Goal: Task Accomplishment & Management: Manage account settings

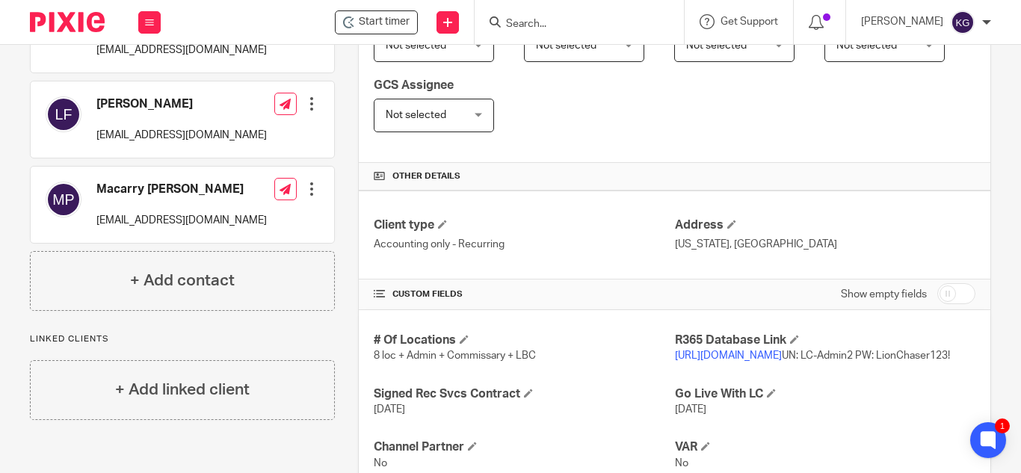
scroll to position [449, 0]
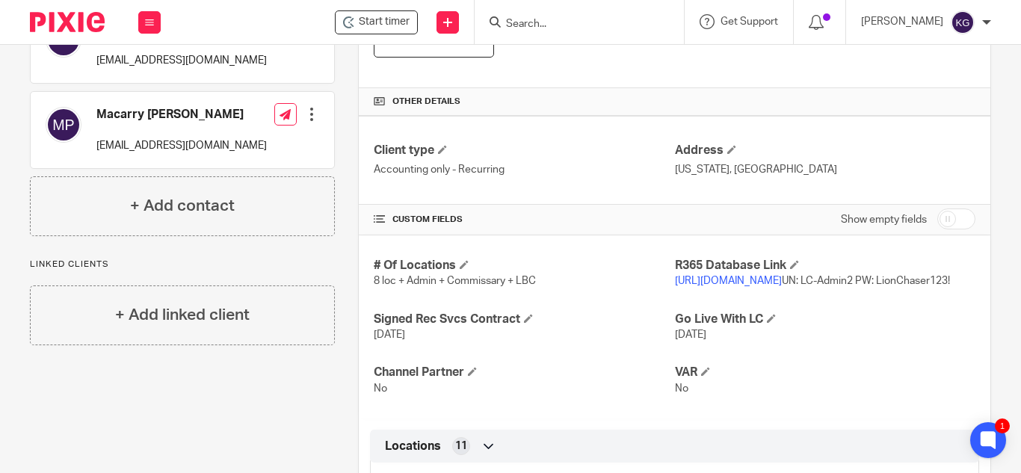
click at [728, 280] on link "[URL][DOMAIN_NAME]" at bounding box center [728, 281] width 107 height 10
click at [555, 27] on input "Search" at bounding box center [572, 24] width 135 height 13
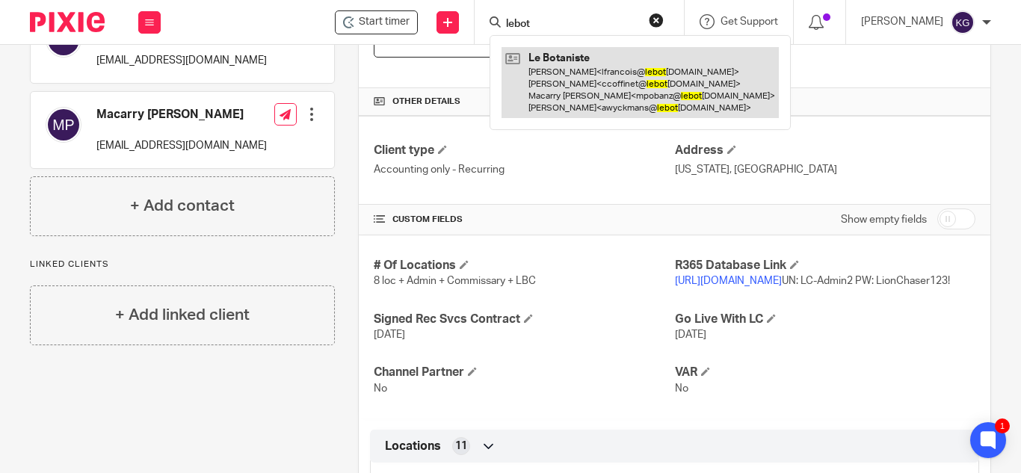
type input "lebot"
click at [573, 75] on link at bounding box center [640, 82] width 277 height 71
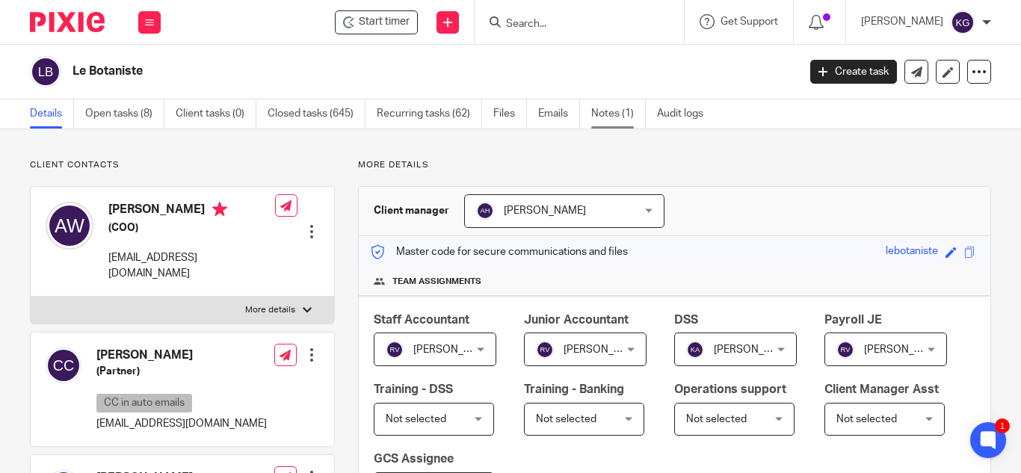
click at [621, 108] on link "Notes (1)" at bounding box center [618, 113] width 55 height 29
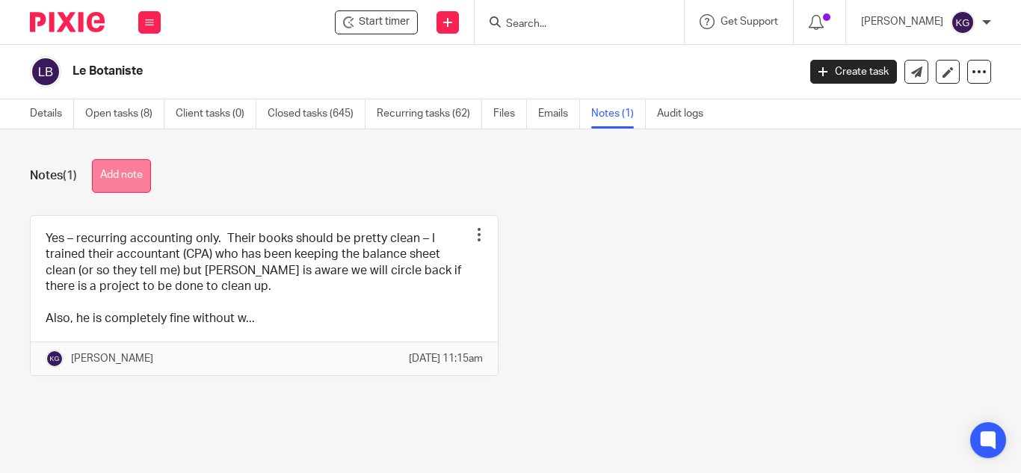
click at [125, 169] on button "Add note" at bounding box center [121, 176] width 59 height 34
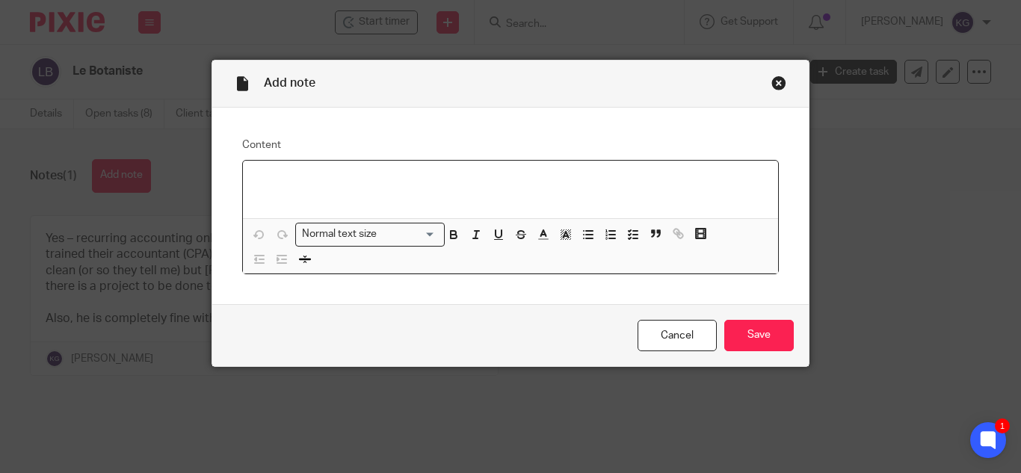
click at [375, 190] on div at bounding box center [510, 190] width 535 height 58
click at [273, 191] on div at bounding box center [510, 190] width 535 height 58
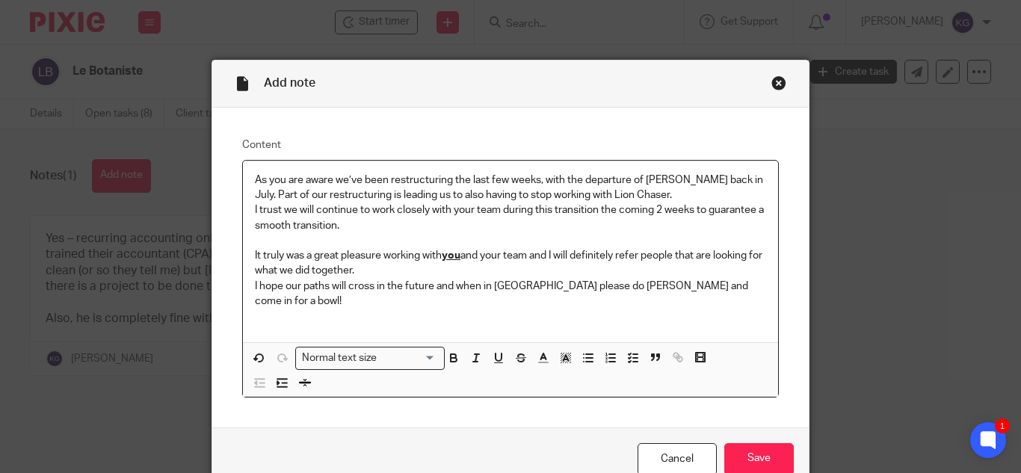
click at [354, 229] on p "I trust we will continue to work closely with your team during this transition …" at bounding box center [510, 218] width 511 height 31
click at [742, 443] on input "Save" at bounding box center [759, 459] width 70 height 32
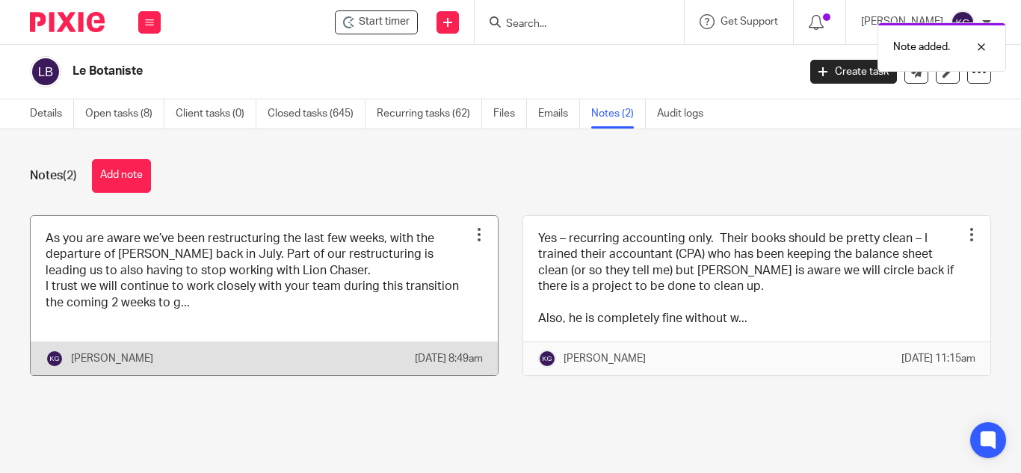
click at [472, 233] on div at bounding box center [479, 234] width 15 height 15
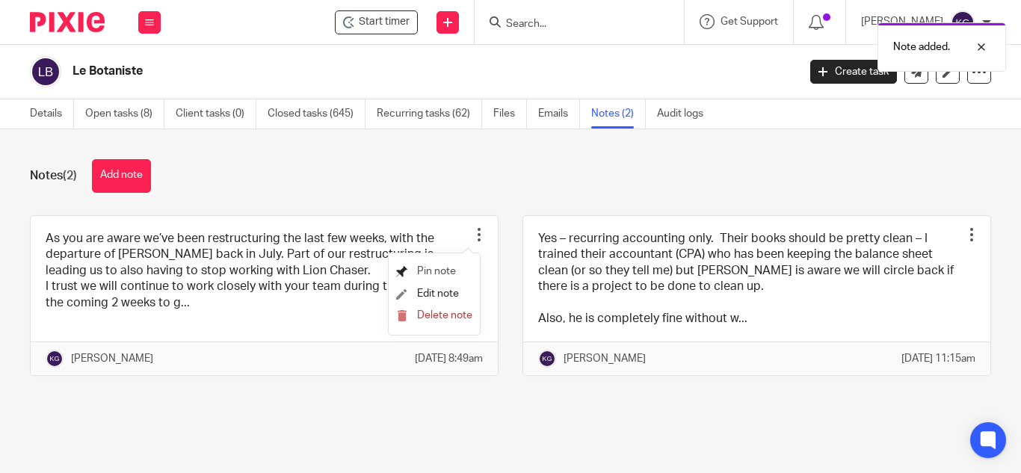
click at [445, 269] on span "Pin note" at bounding box center [436, 271] width 39 height 10
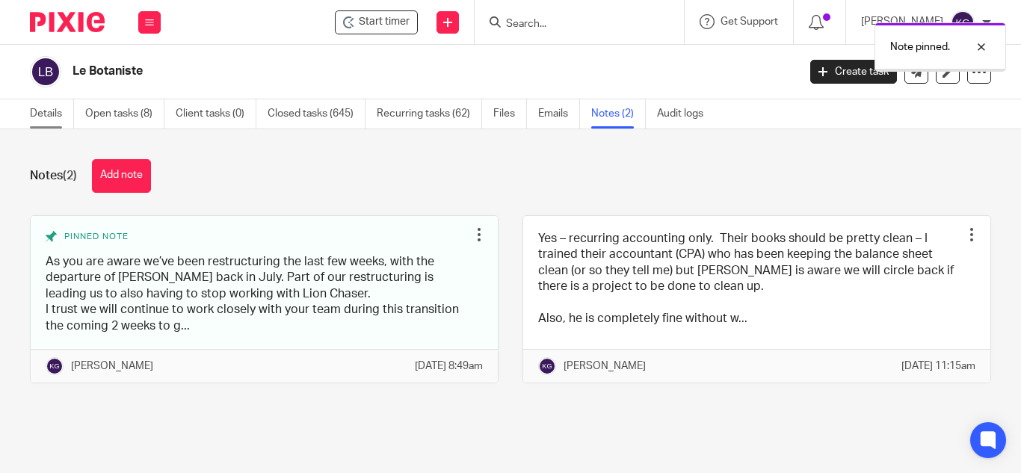
click at [32, 116] on link "Details" at bounding box center [52, 113] width 44 height 29
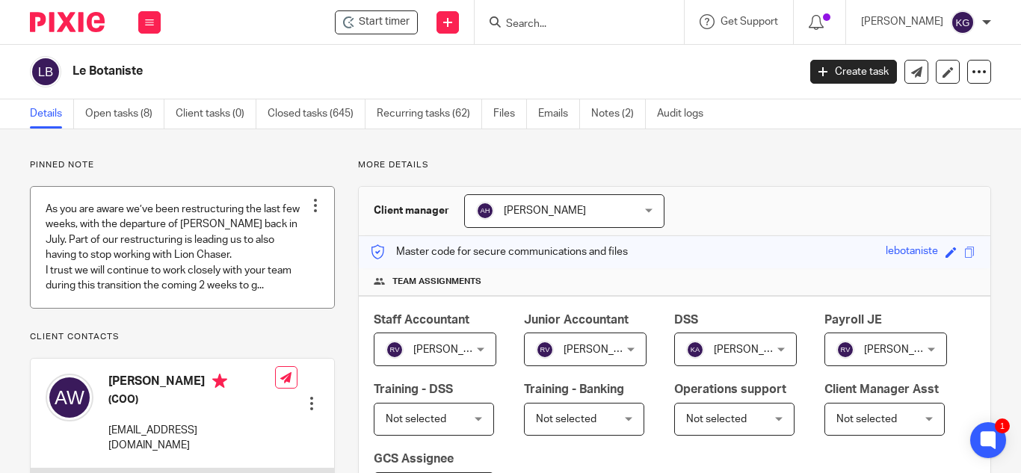
click at [311, 204] on div at bounding box center [315, 205] width 15 height 15
click at [272, 261] on span "Edit note" at bounding box center [285, 264] width 42 height 10
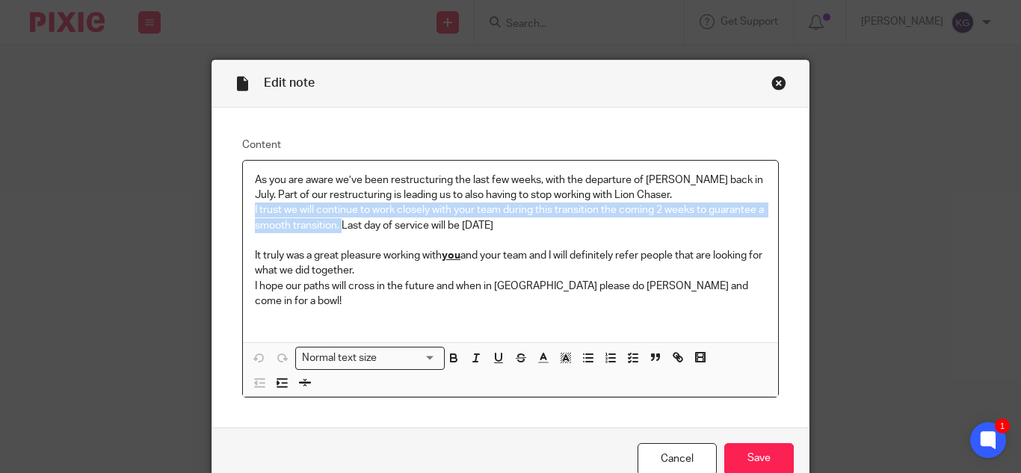
drag, startPoint x: 249, startPoint y: 209, endPoint x: 348, endPoint y: 228, distance: 100.4
click at [348, 228] on p "I trust we will continue to work closely with your team during this transition …" at bounding box center [510, 218] width 511 height 31
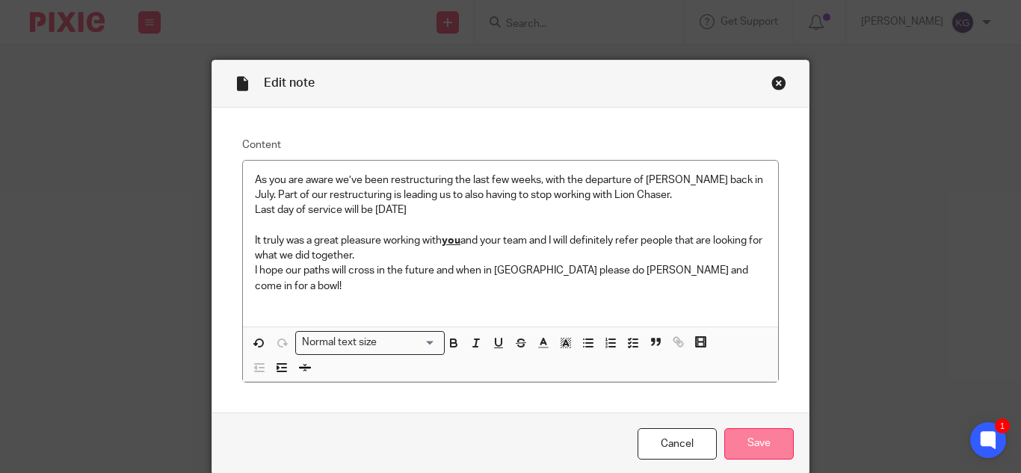
click at [772, 428] on input "Save" at bounding box center [759, 444] width 70 height 32
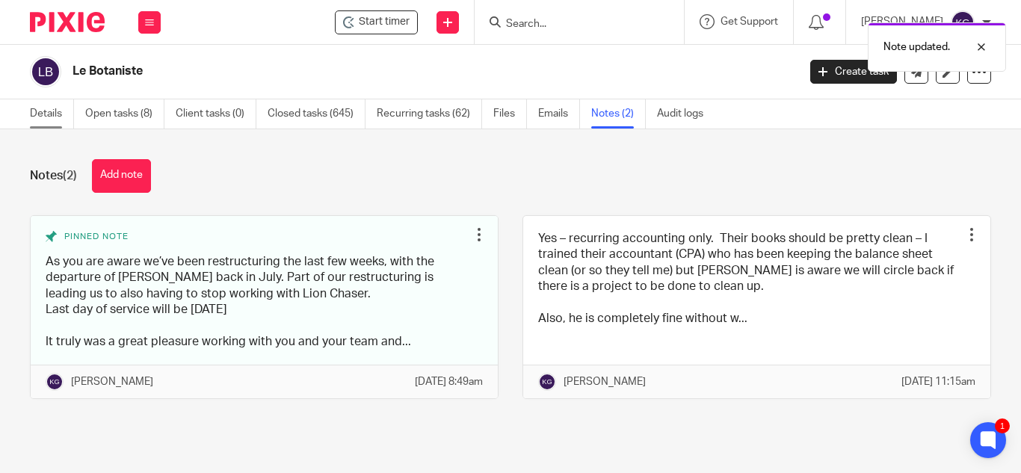
click at [46, 113] on link "Details" at bounding box center [52, 113] width 44 height 29
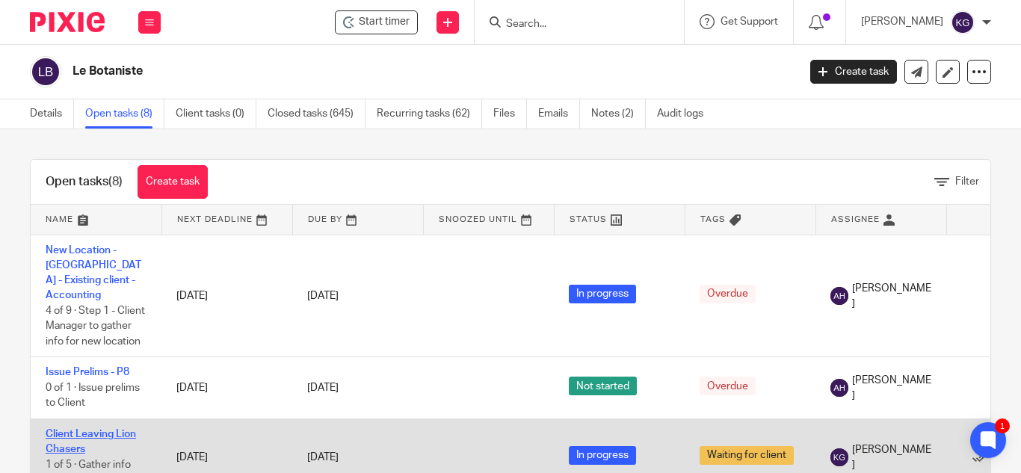
scroll to position [75, 0]
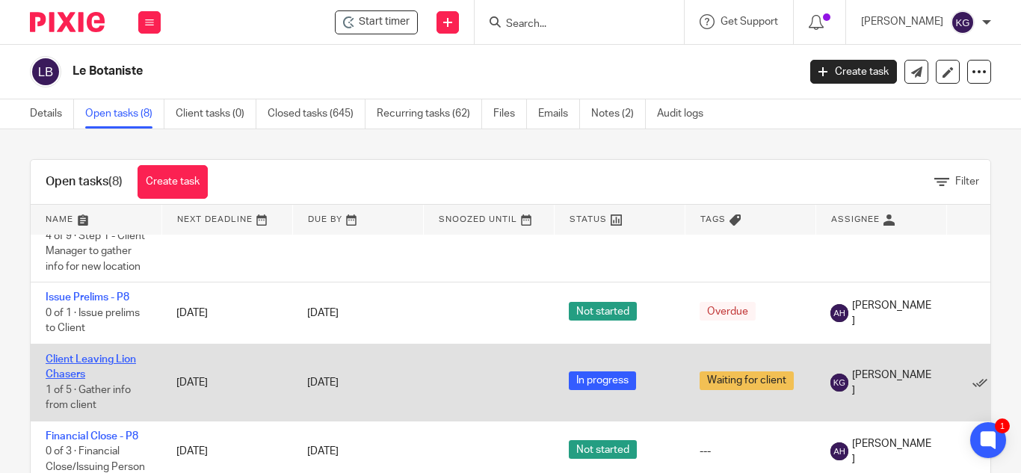
click at [86, 359] on link "Client Leaving Lion Chasers" at bounding box center [91, 366] width 90 height 25
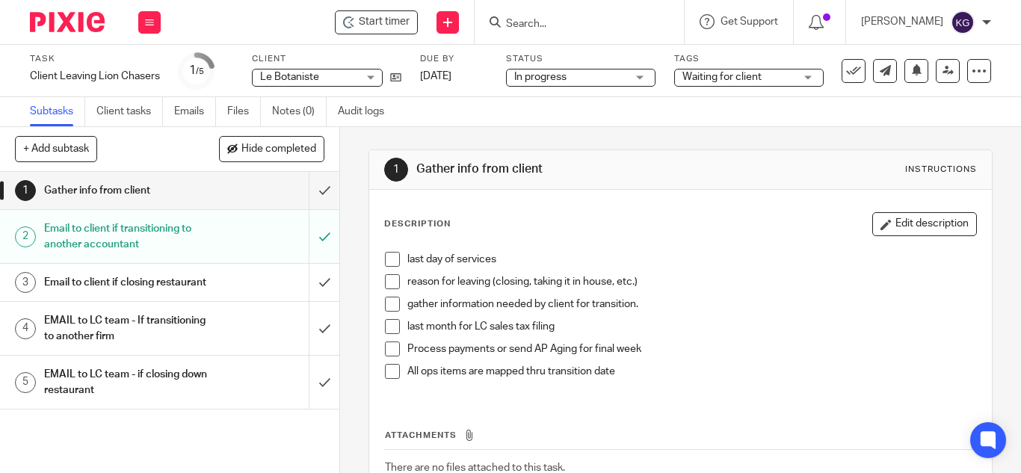
click at [146, 346] on h1 "EMAIL to LC team - If transitioning to another firm" at bounding box center [127, 329] width 167 height 38
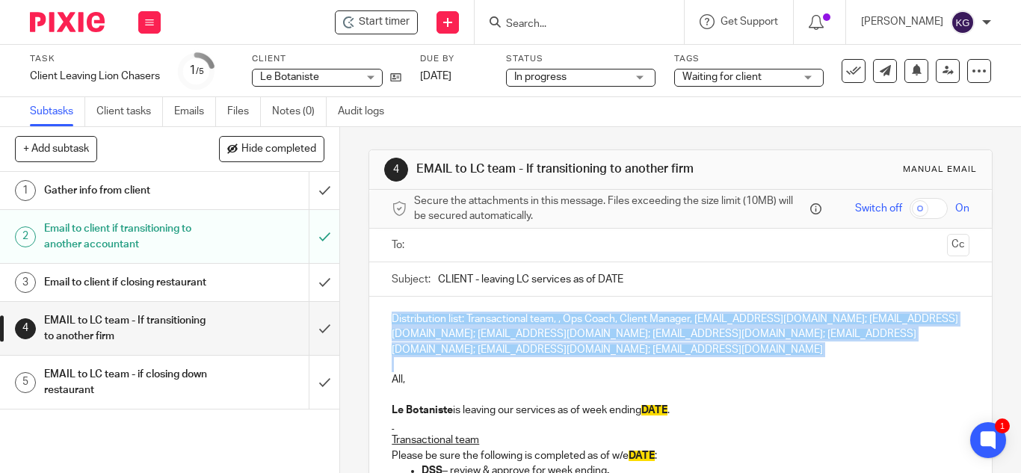
drag, startPoint x: 397, startPoint y: 360, endPoint x: 378, endPoint y: 319, distance: 45.2
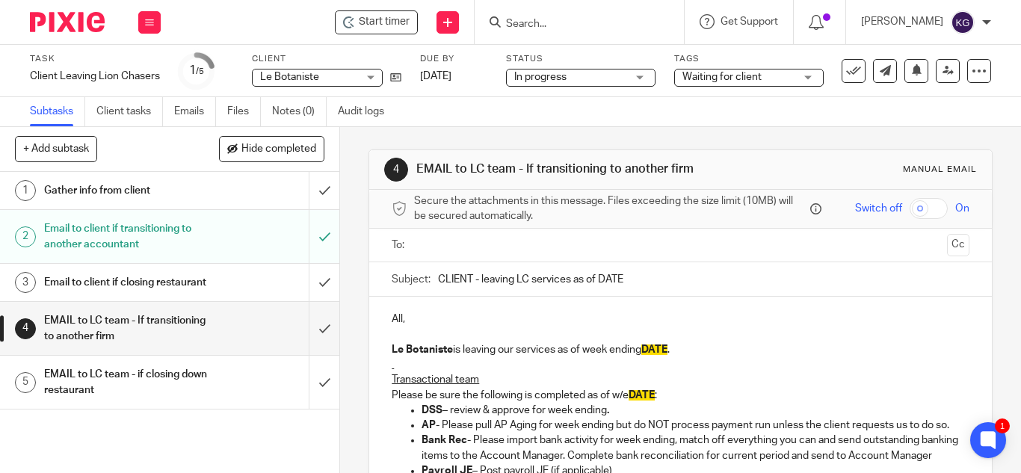
click at [457, 242] on input "text" at bounding box center [679, 245] width 521 height 17
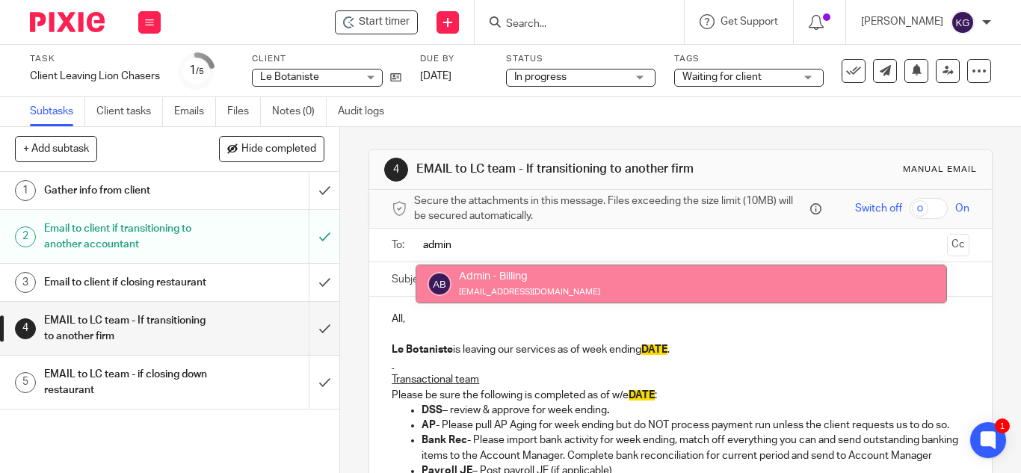
type input "admin"
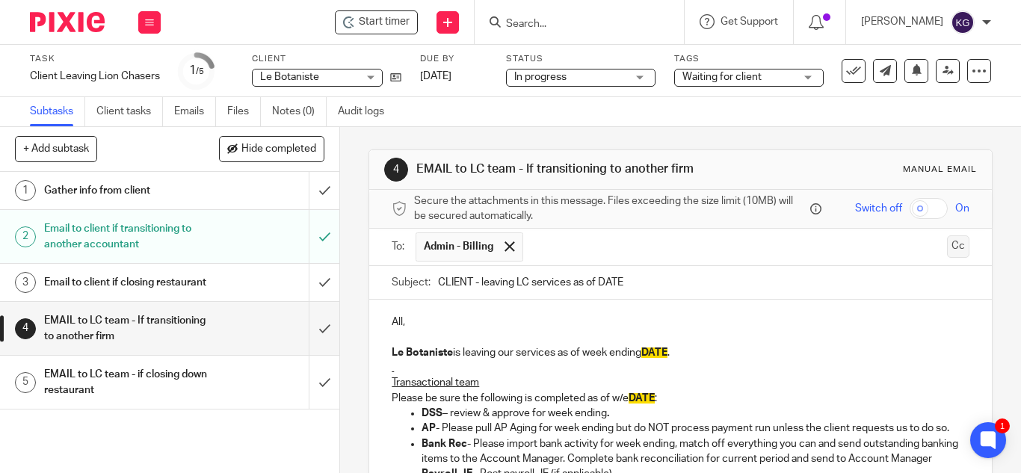
click at [947, 247] on button "Cc" at bounding box center [958, 246] width 22 height 22
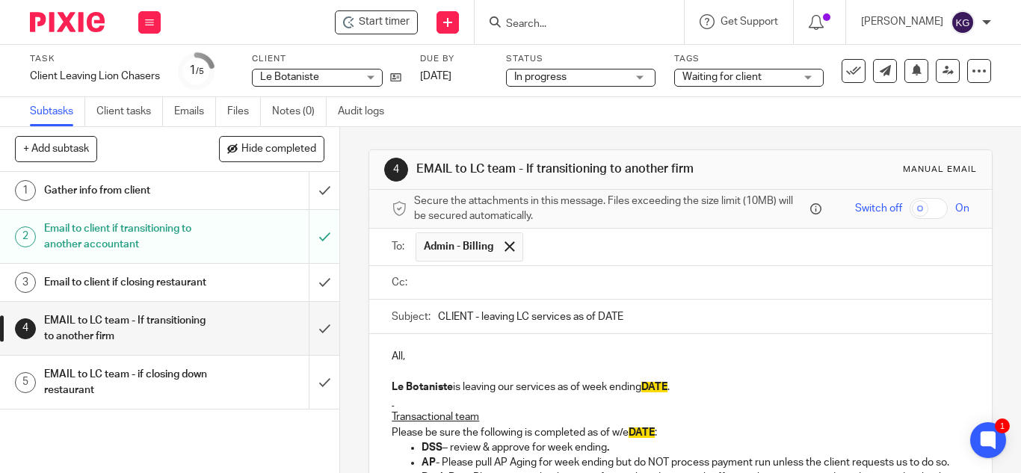
click at [517, 280] on input "text" at bounding box center [691, 282] width 544 height 17
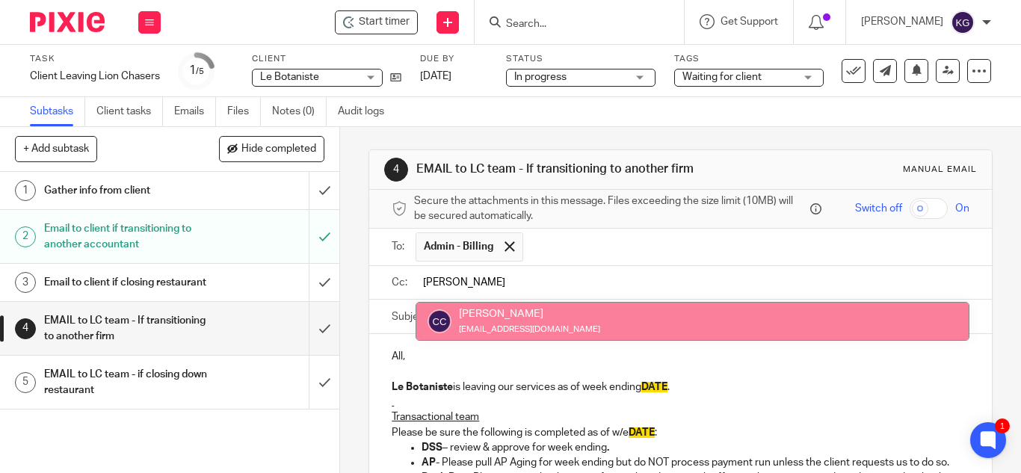
type input "carlos"
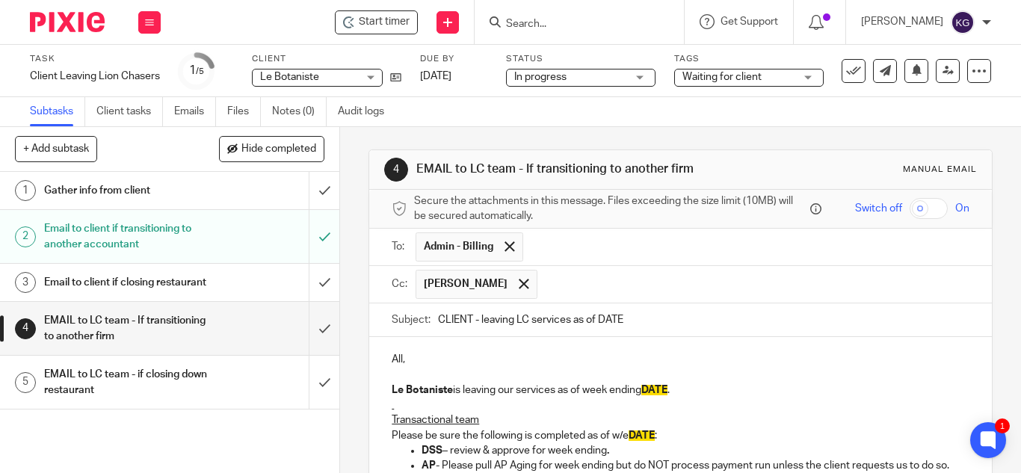
click at [547, 283] on input "text" at bounding box center [754, 284] width 419 height 29
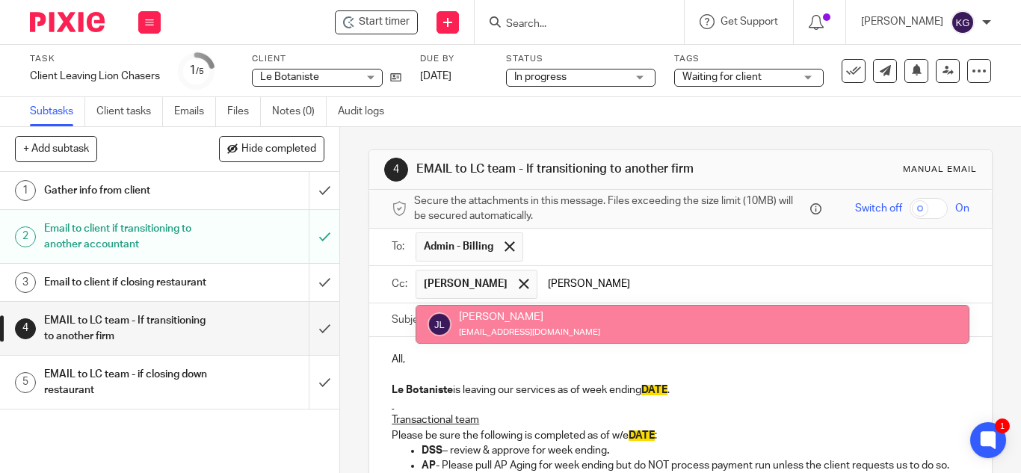
type input "jess"
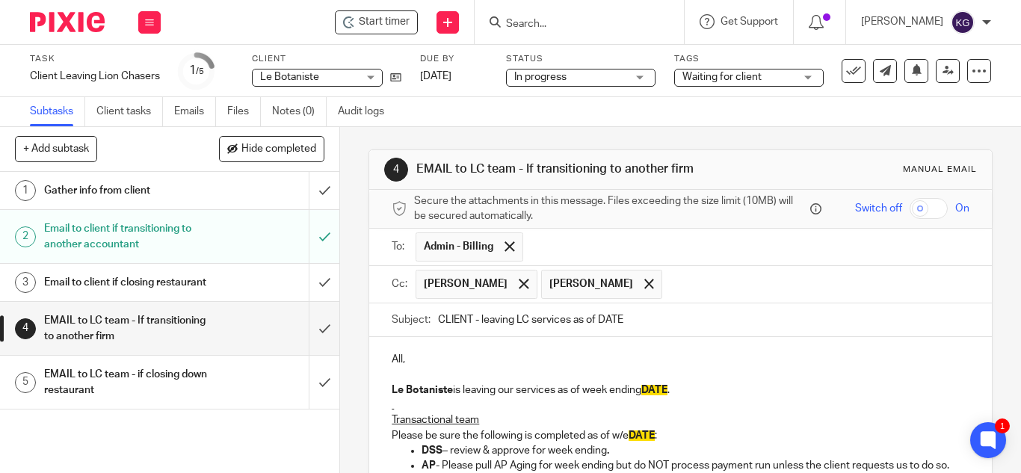
click at [670, 288] on input "text" at bounding box center [817, 284] width 294 height 29
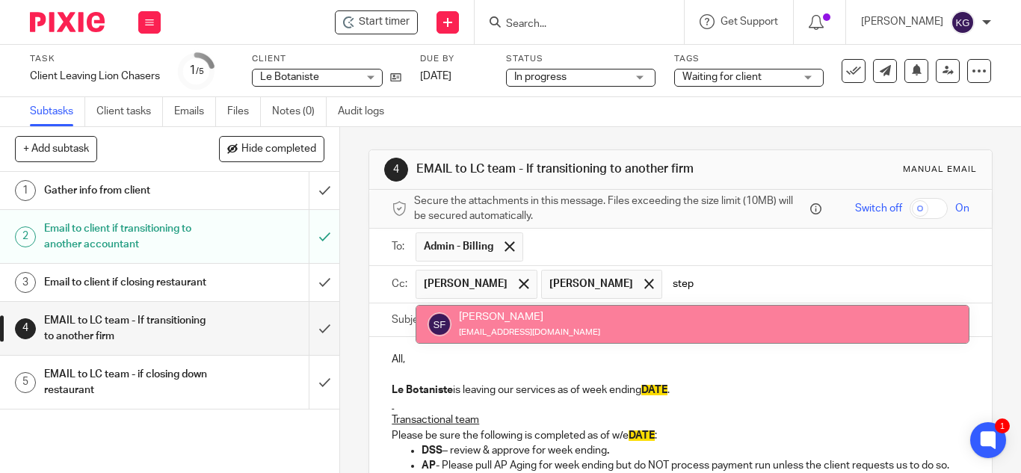
type input "step"
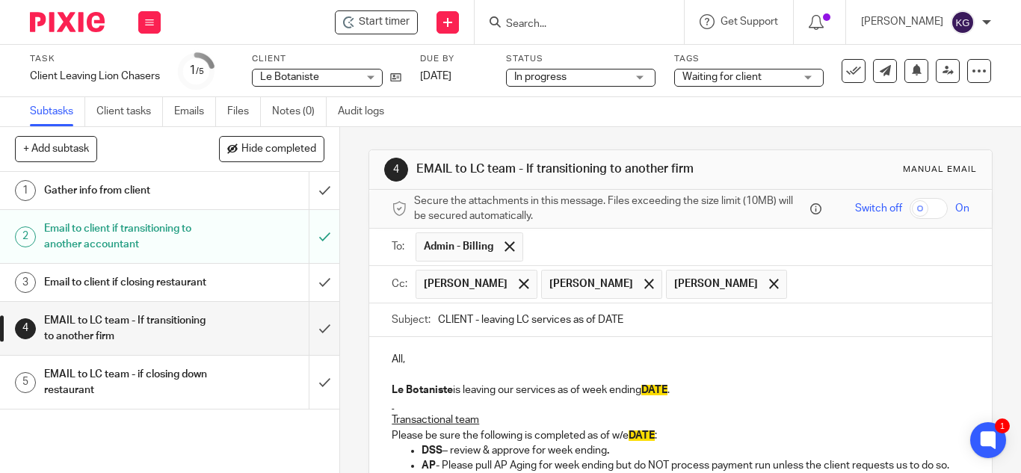
click at [795, 289] on input "text" at bounding box center [879, 284] width 169 height 29
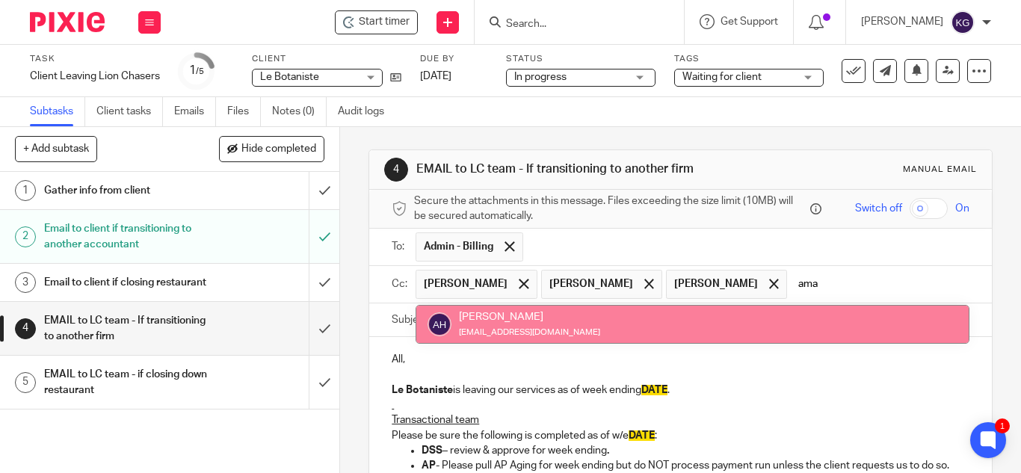
type input "ama"
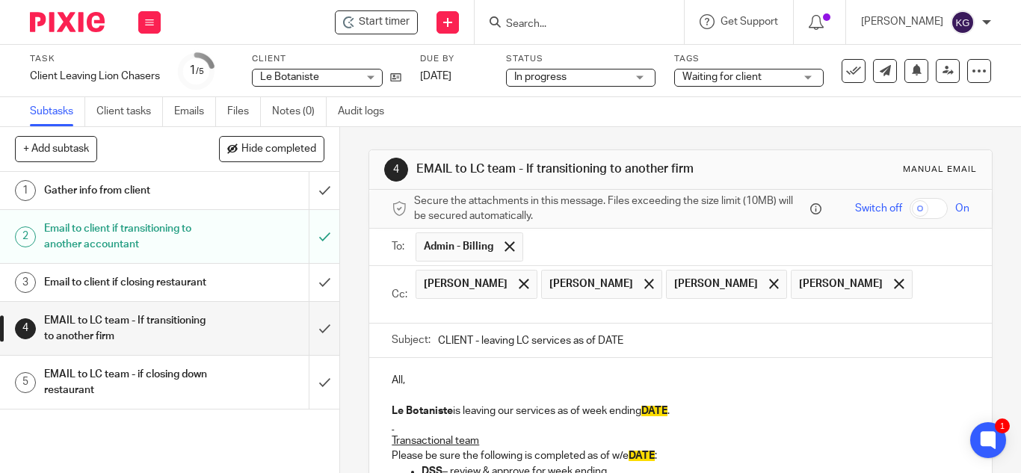
click at [538, 310] on input "text" at bounding box center [691, 311] width 544 height 17
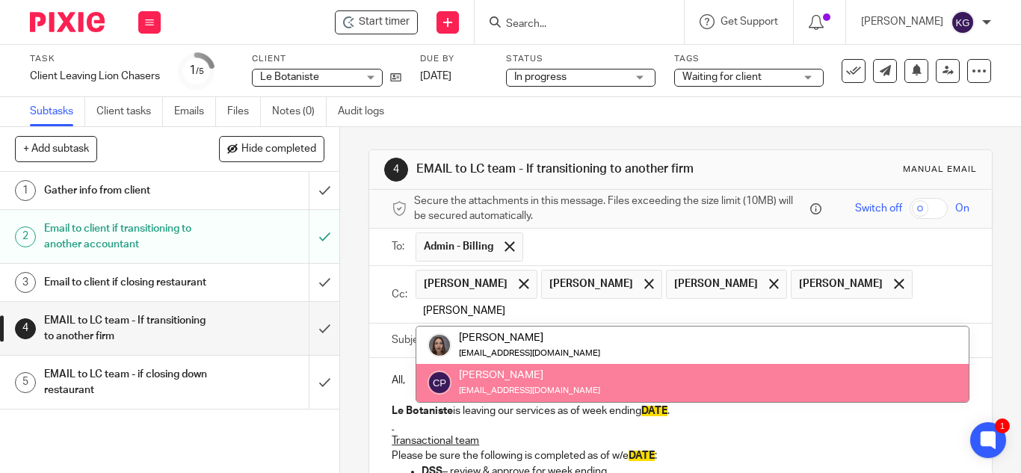
type input "carol"
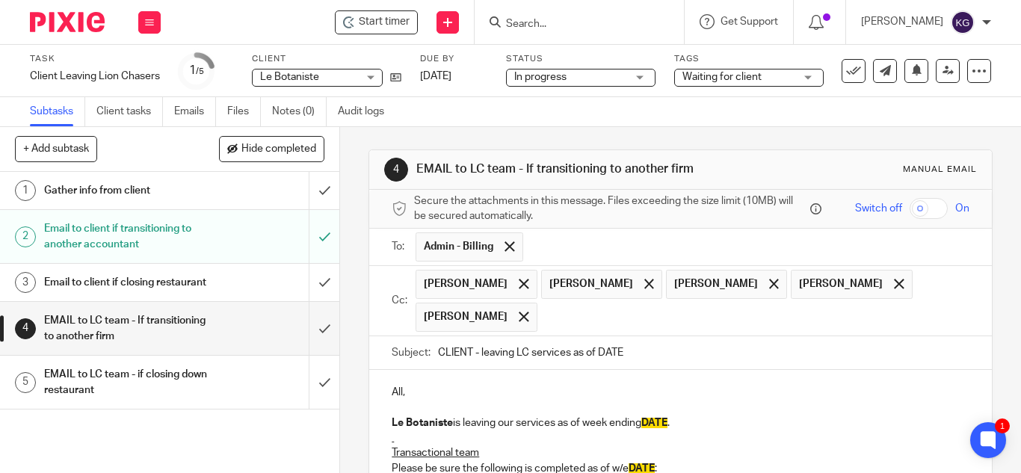
click at [572, 322] on input "text" at bounding box center [754, 317] width 419 height 29
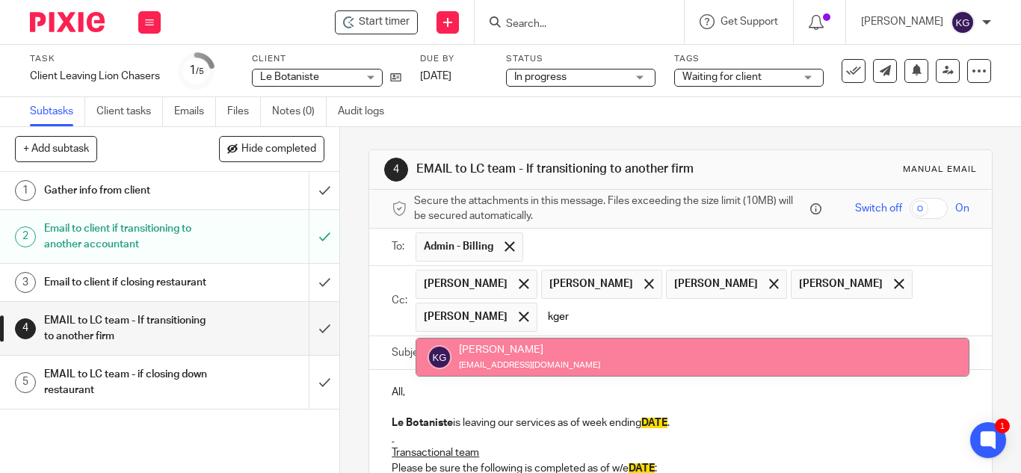
type input "kger"
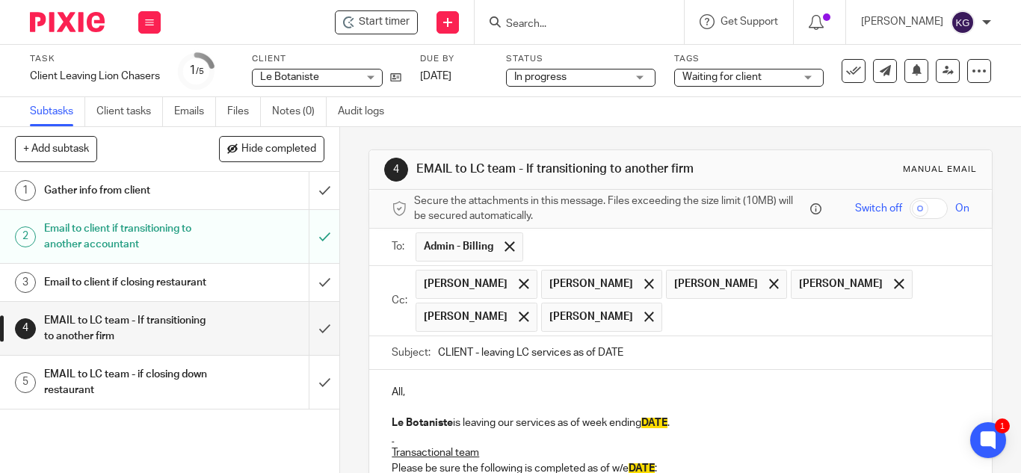
click at [704, 311] on input "text" at bounding box center [817, 317] width 294 height 29
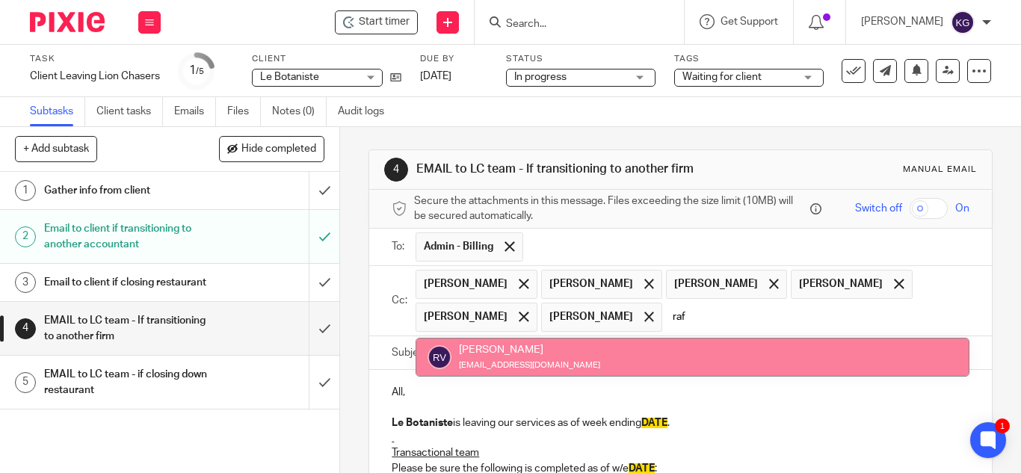
type input "raf"
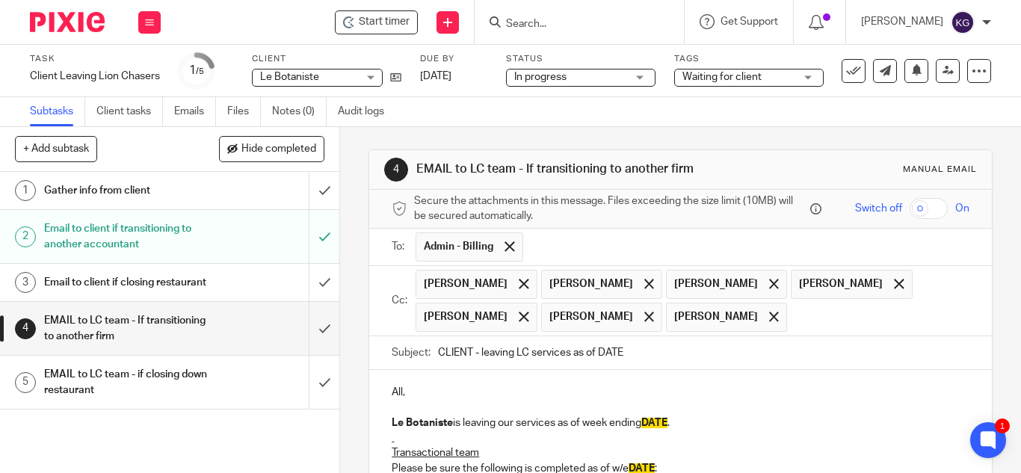
click at [803, 313] on input "text" at bounding box center [879, 317] width 169 height 29
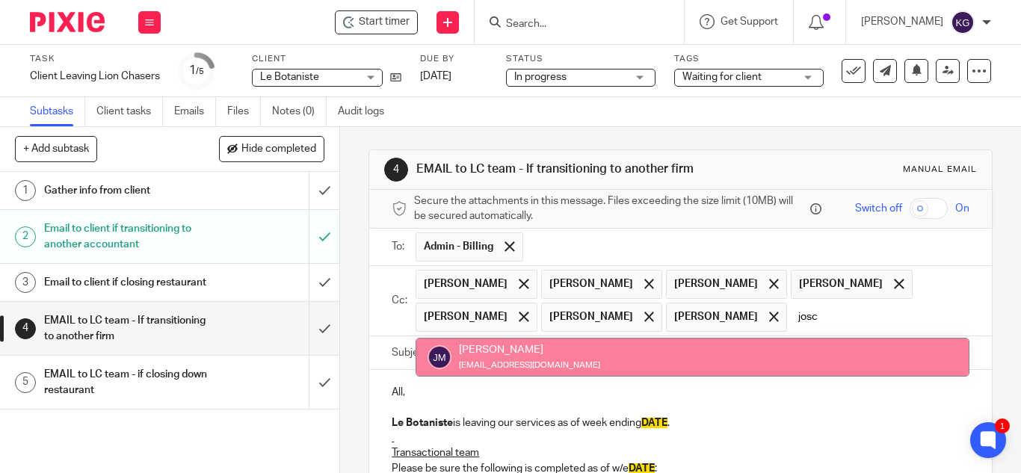
type input "josc"
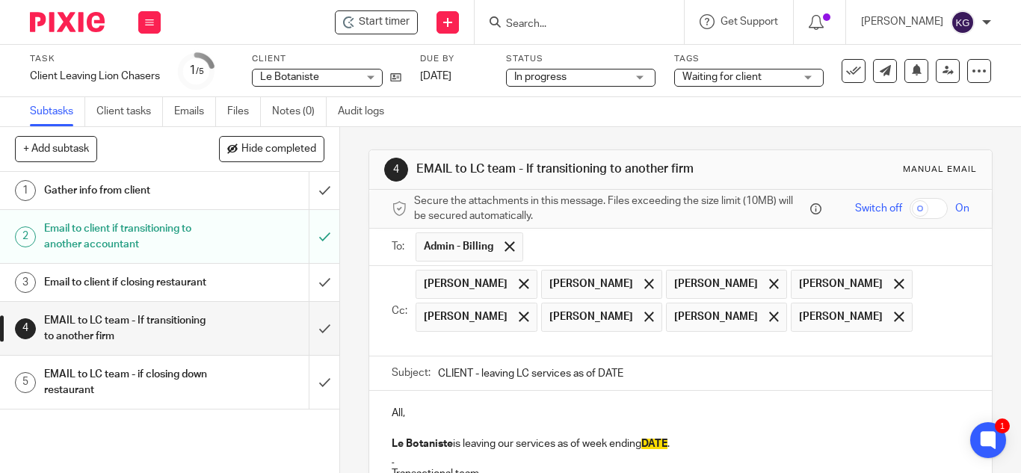
click at [681, 345] on input "text" at bounding box center [691, 344] width 544 height 17
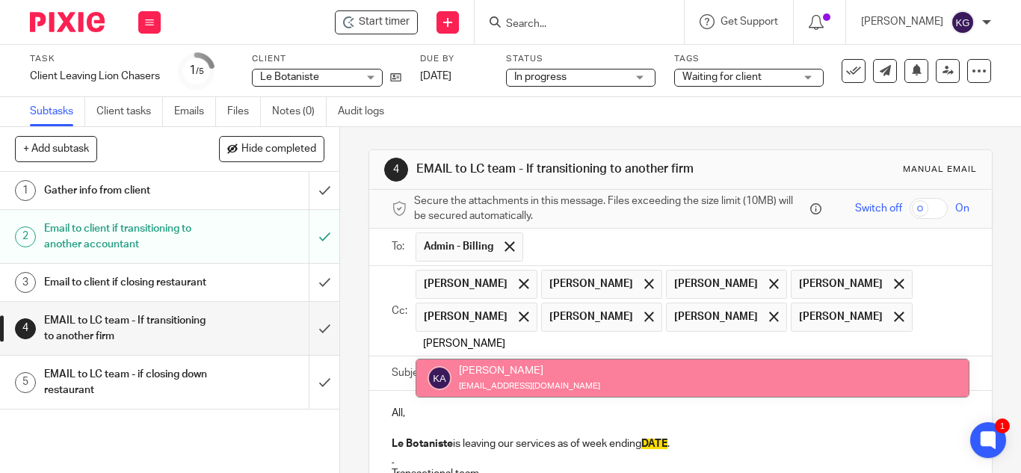
type input "kathl"
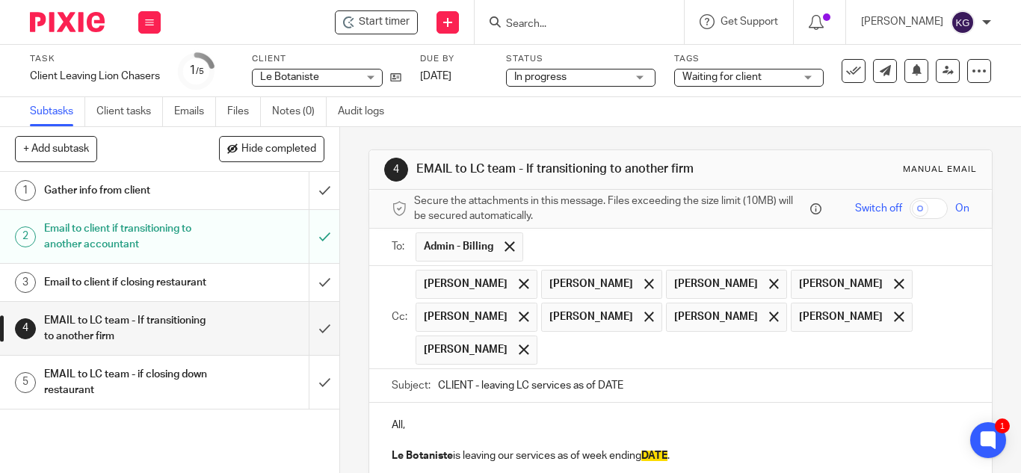
drag, startPoint x: 468, startPoint y: 382, endPoint x: 370, endPoint y: 360, distance: 100.3
click at [378, 369] on div "Subject: CLIENT - leaving LC services as of DATE" at bounding box center [680, 386] width 623 height 34
click at [656, 381] on input "Lebotaniste - leaving LC services as of DATE" at bounding box center [704, 386] width 532 height 34
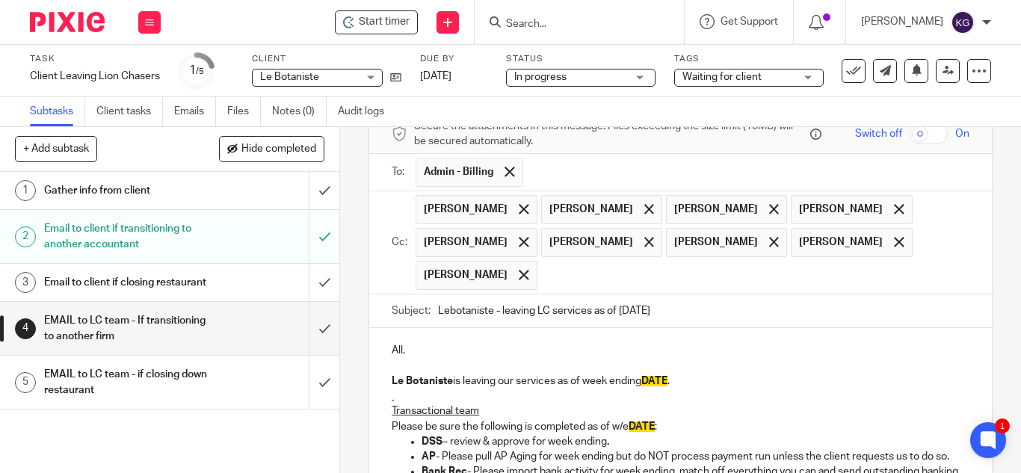
type input "Lebotaniste - leaving LC services as of [DATE]"
click at [452, 383] on p "Le Botaniste is leaving our services as of week ending DATE ." at bounding box center [681, 381] width 578 height 15
click at [739, 381] on p "Le Botaniste has decided to leave our services as of week ending DATE ." at bounding box center [681, 381] width 578 height 15
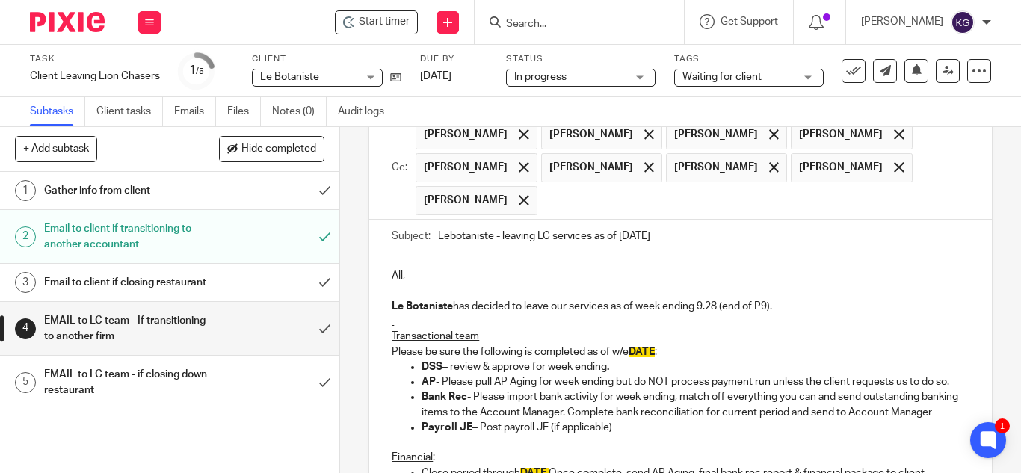
click at [672, 351] on p "Please be sure the following is completed as of w/e DATE :" at bounding box center [681, 352] width 578 height 15
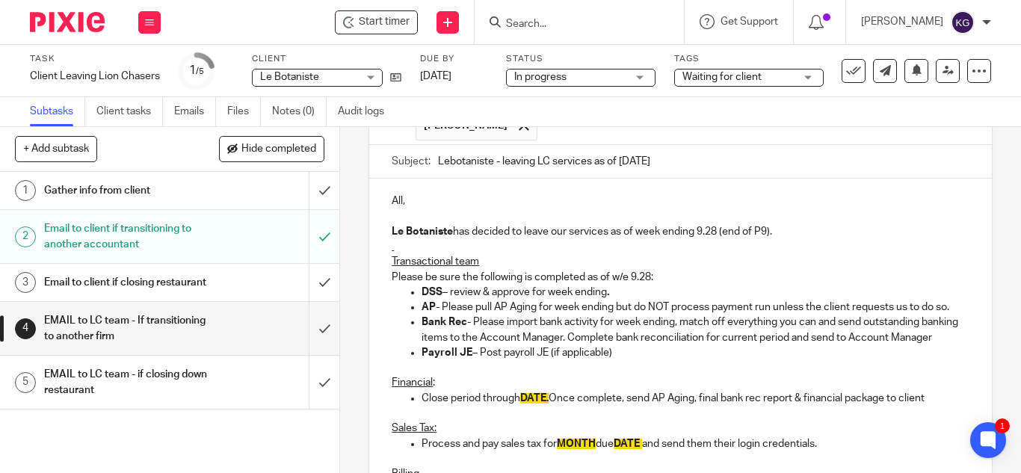
click at [443, 327] on strong "Bank Rec" at bounding box center [445, 322] width 46 height 10
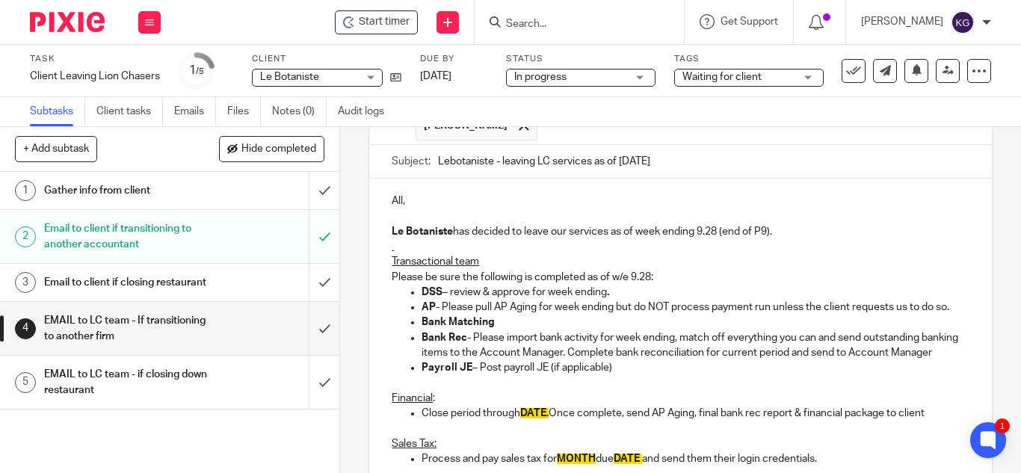
click at [475, 353] on p "Bank Rec - Please import bank activity for week ending, match off everything yo…" at bounding box center [696, 345] width 548 height 31
click at [474, 351] on p "Bank Rec - Please import bank activity for week ending, match off everything yo…" at bounding box center [696, 345] width 548 height 31
click at [473, 354] on p "Bank Rec - Please import bank activity for week ending, match off everything yo…" at bounding box center [696, 345] width 548 height 31
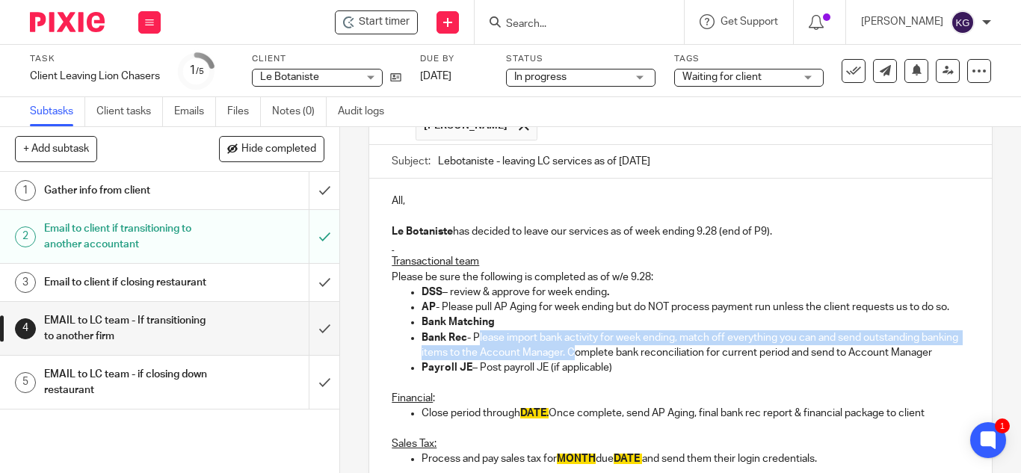
drag, startPoint x: 473, startPoint y: 354, endPoint x: 589, endPoint y: 366, distance: 116.4
click at [602, 361] on p "Bank Rec - Please import bank activity for week ending, match off everything yo…" at bounding box center [696, 345] width 548 height 31
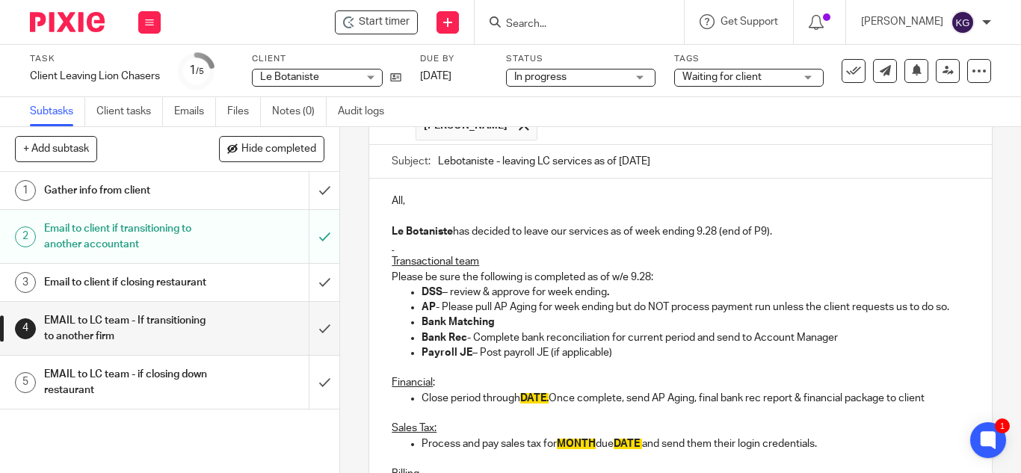
click at [510, 330] on p "Bank Matching" at bounding box center [696, 322] width 548 height 15
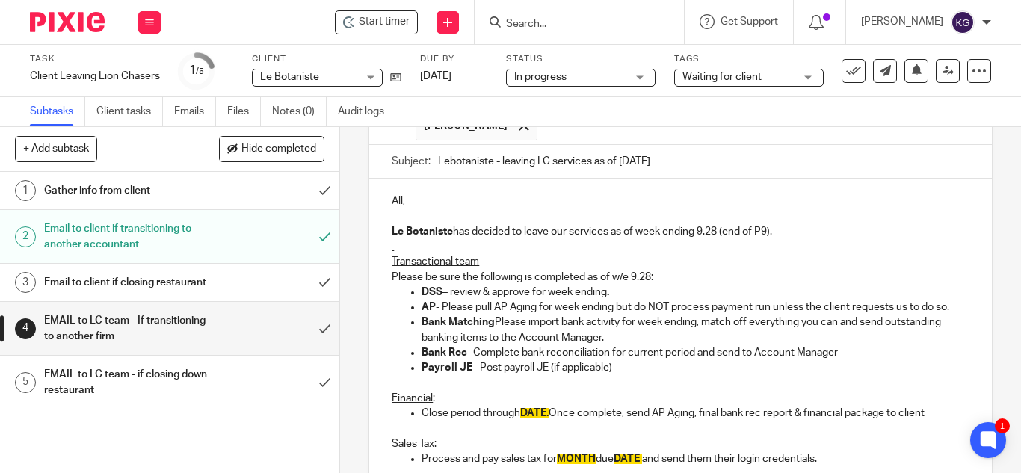
click at [490, 327] on strong "Bank Matching" at bounding box center [458, 322] width 73 height 10
click at [659, 345] on p "Bank Matching - Please import bank activity for week ending, match off everythi…" at bounding box center [696, 330] width 548 height 31
click at [838, 360] on p "Bank Rec - Complete bank reconciliation for current period and send to Account …" at bounding box center [696, 352] width 548 height 15
click at [831, 307] on p "AP - Please pull AP Aging for week ending but do NOT process payment run unless…" at bounding box center [696, 307] width 548 height 15
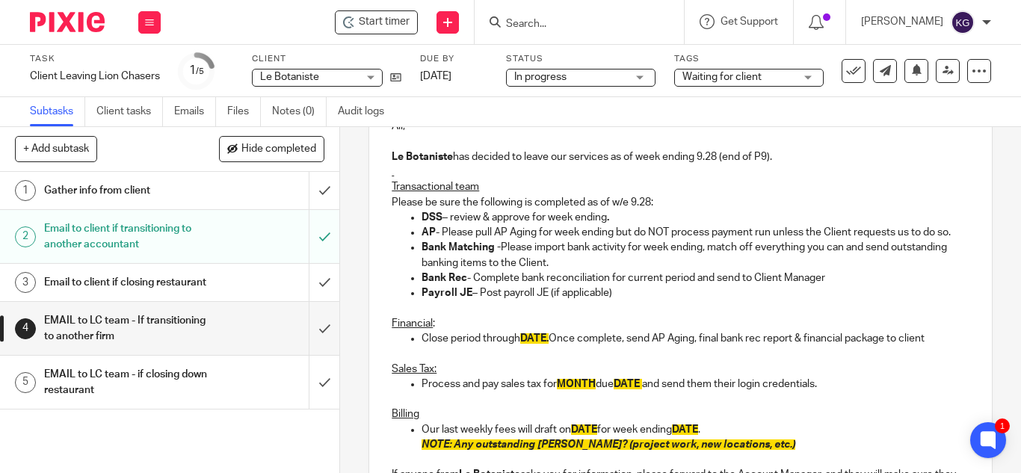
scroll to position [374, 0]
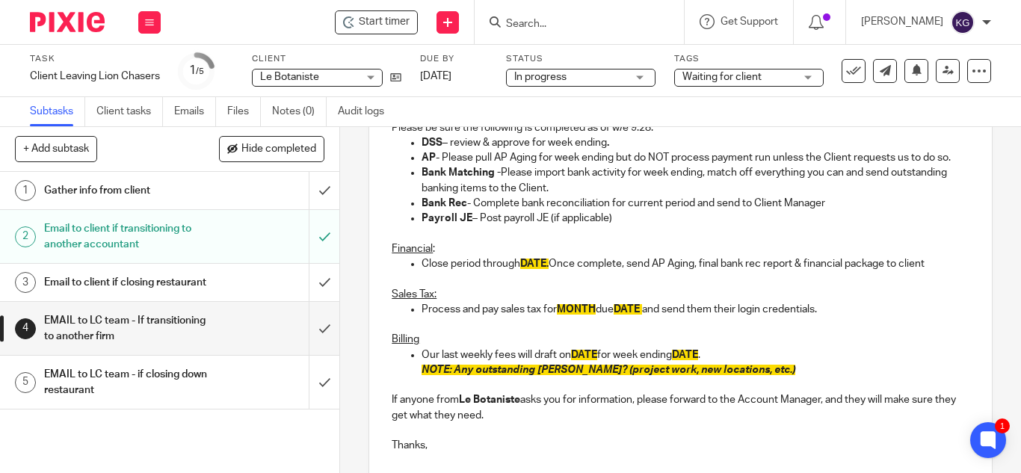
click at [553, 271] on p "Close period through DATE. Once complete, send AP Aging, final bank rec report …" at bounding box center [696, 263] width 548 height 15
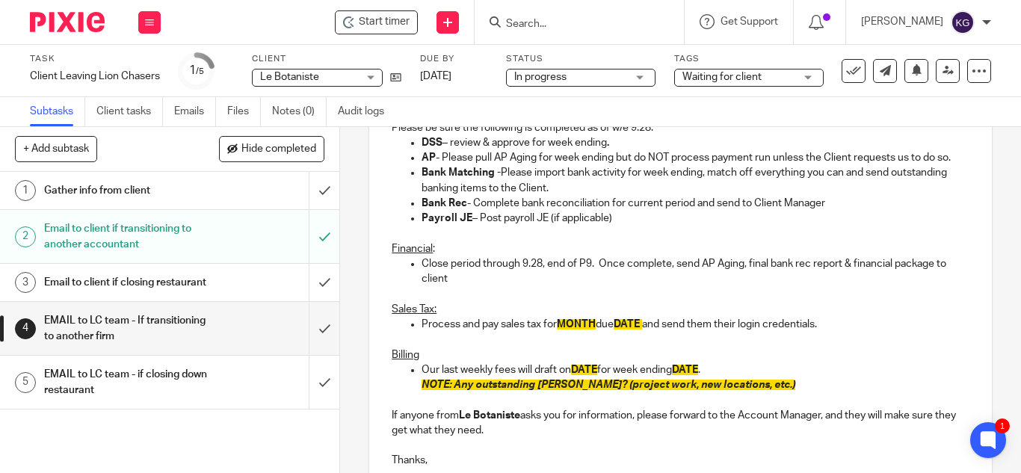
click at [458, 287] on p "Close period through 9.28, end of P9. Once complete, send AP Aging, final bank …" at bounding box center [696, 271] width 548 height 31
click at [422, 287] on p "Close period through 9.28, end of P9. Once complete, send AP Aging, final bank …" at bounding box center [696, 271] width 548 height 31
click at [461, 287] on p "Close period through 9.28, end of P9. Once complete, send AP Aging, final bank …" at bounding box center [696, 271] width 548 height 31
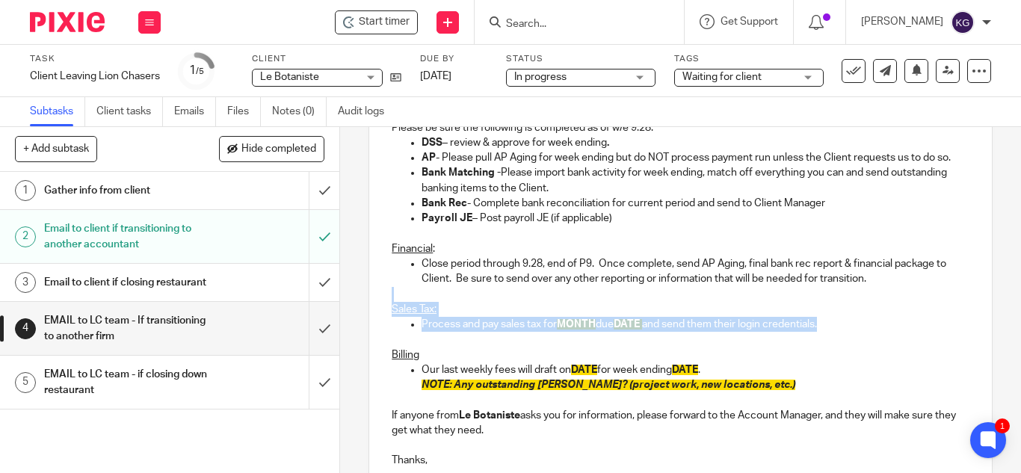
drag, startPoint x: 844, startPoint y: 345, endPoint x: 391, endPoint y: 314, distance: 454.1
click at [391, 314] on div "All, Le Botaniste has decided to leave our services as of week ending 9.28 (end…" at bounding box center [680, 254] width 623 height 450
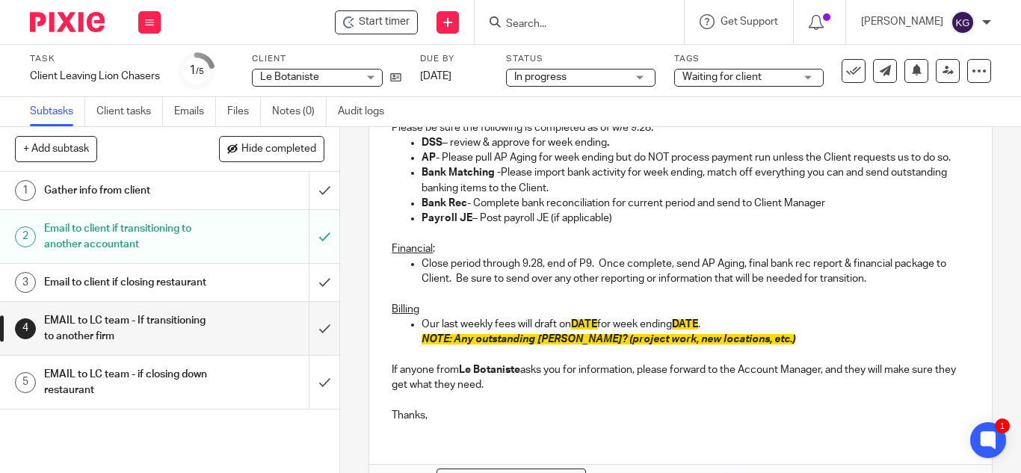
click at [722, 332] on p "Our last weekly fees will draft on DATE for week ending DATE ." at bounding box center [696, 324] width 548 height 15
click at [600, 332] on p "Our last weekly fees will draft on DATE for week ending 9.28.25" at bounding box center [696, 324] width 548 height 15
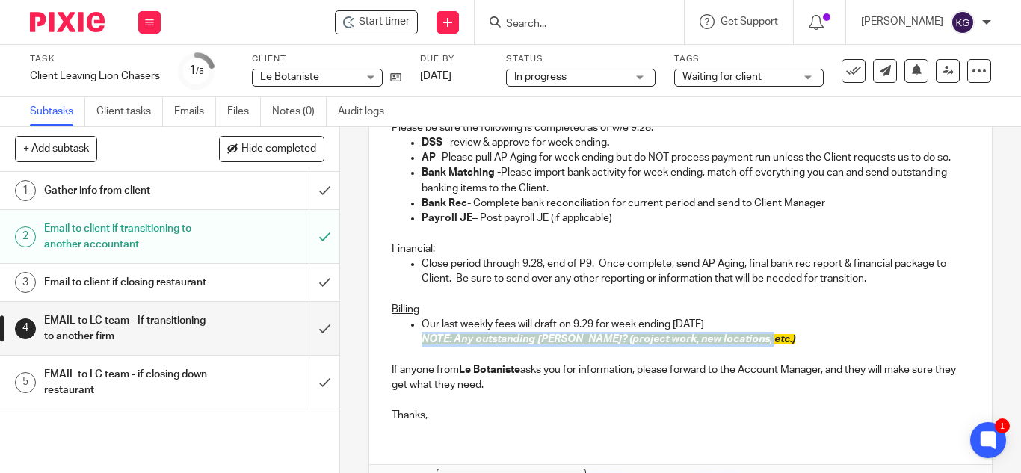
drag, startPoint x: 772, startPoint y: 354, endPoint x: 409, endPoint y: 349, distance: 363.4
click at [409, 348] on ul "Our last weekly fees will draft on 9.29 for week ending 9.28.25 NOTE: Any outst…" at bounding box center [681, 332] width 578 height 31
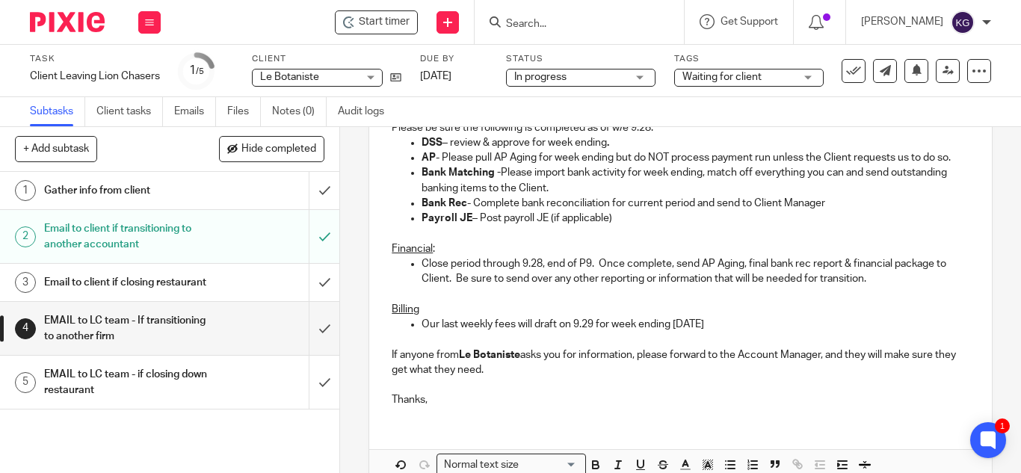
click at [780, 372] on p "If anyone from Le Botaniste asks you for information, please forward to the Acc…" at bounding box center [681, 363] width 578 height 31
click at [492, 378] on p "If anyone from Le Botaniste asks you for information, please forward to the Cli…" at bounding box center [681, 363] width 578 height 31
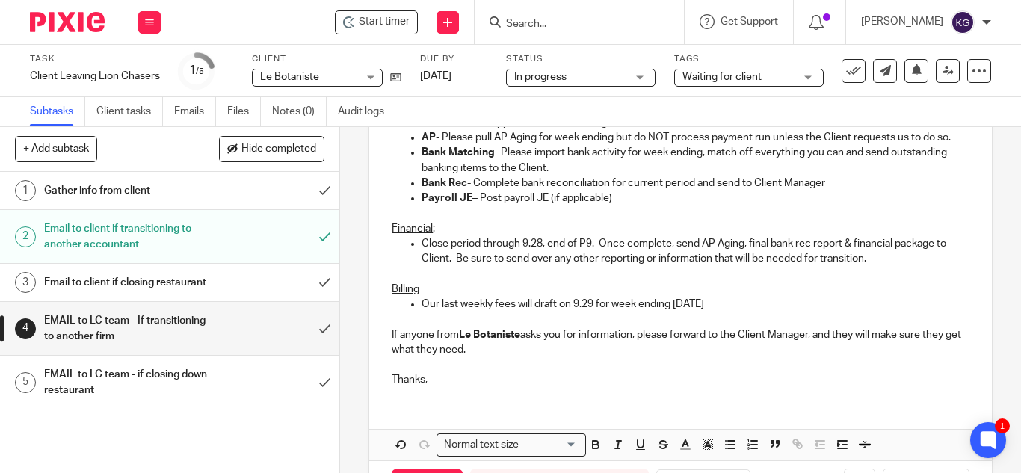
scroll to position [469, 0]
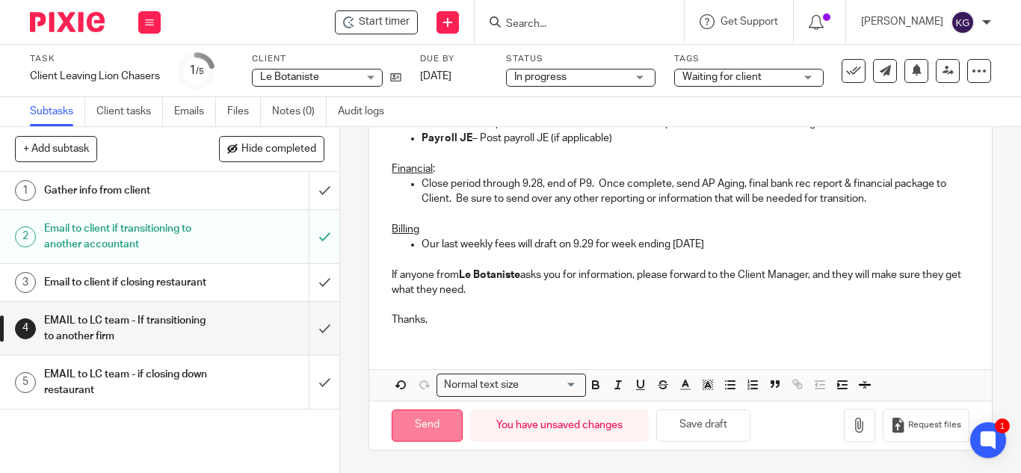
click at [444, 426] on input "Send" at bounding box center [427, 426] width 71 height 32
type input "Sent"
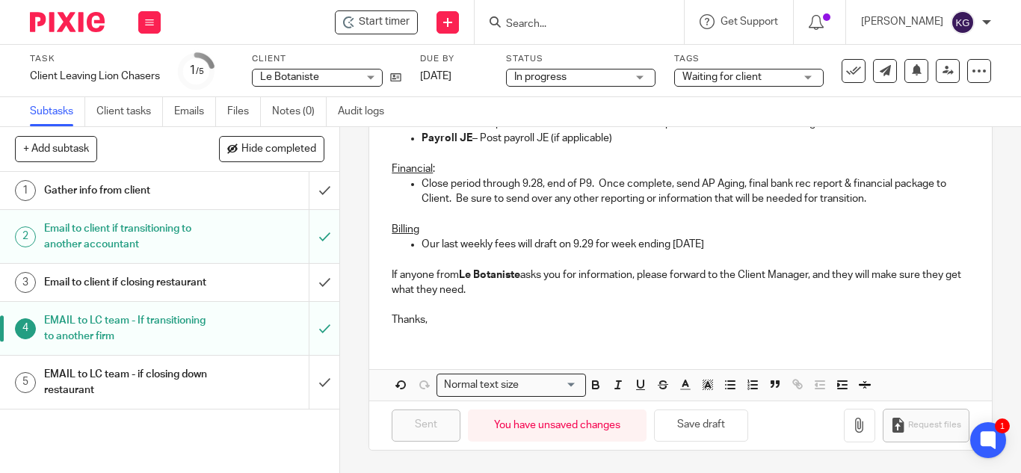
click at [744, 75] on span "Waiting for client" at bounding box center [722, 77] width 79 height 10
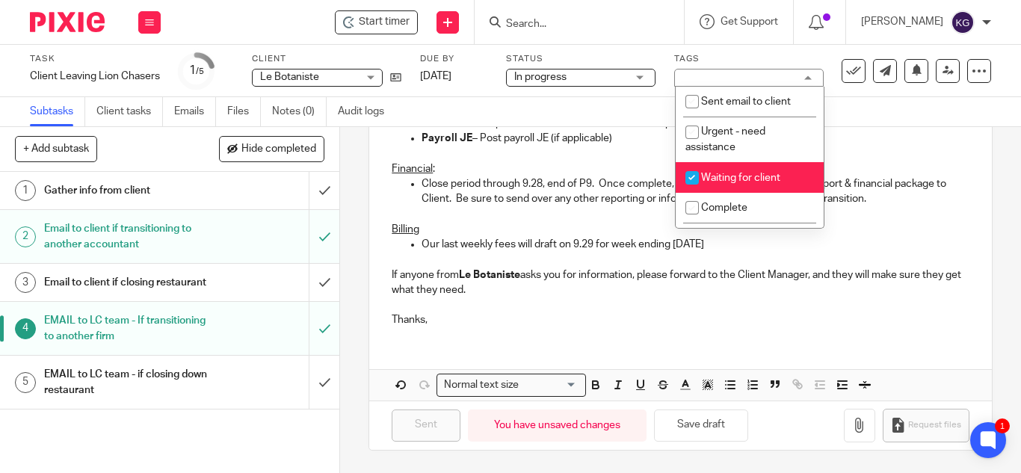
click at [689, 176] on input "checkbox" at bounding box center [692, 178] width 28 height 28
checkbox input "false"
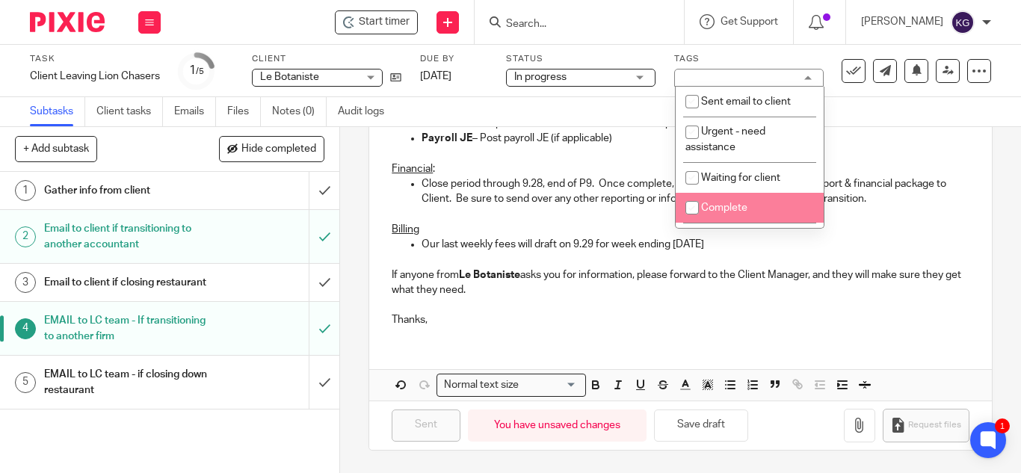
click at [690, 203] on input "checkbox" at bounding box center [692, 208] width 28 height 28
checkbox input "true"
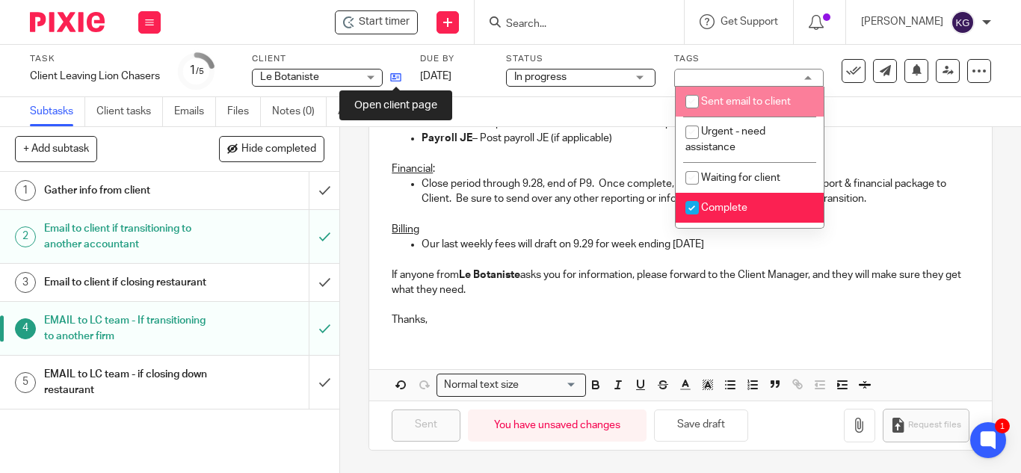
click at [396, 76] on icon at bounding box center [395, 77] width 11 height 11
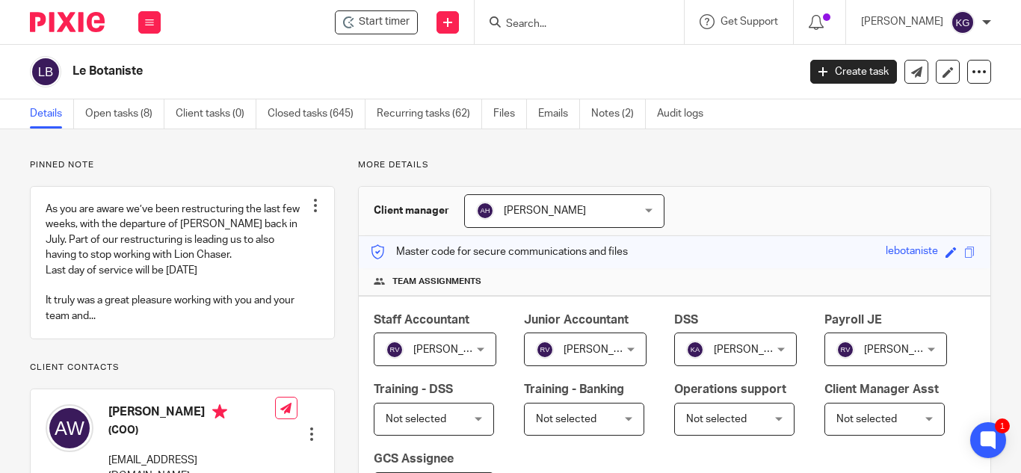
click at [559, 26] on input "Search" at bounding box center [572, 24] width 135 height 13
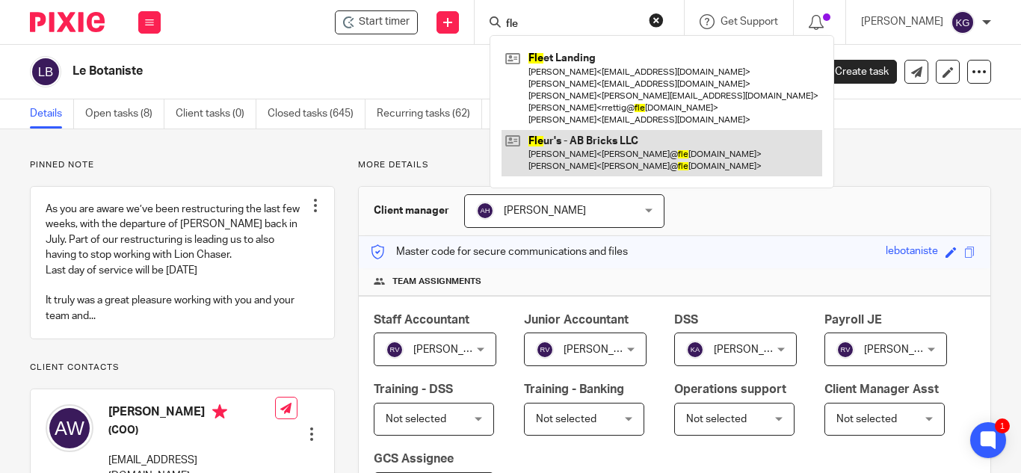
type input "fle"
click at [580, 157] on link at bounding box center [662, 153] width 321 height 46
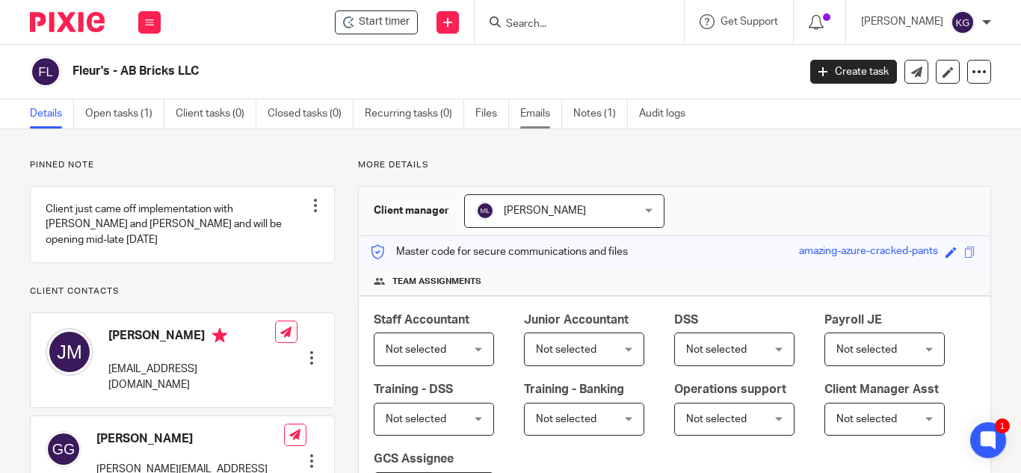
click at [529, 111] on link "Emails" at bounding box center [541, 113] width 42 height 29
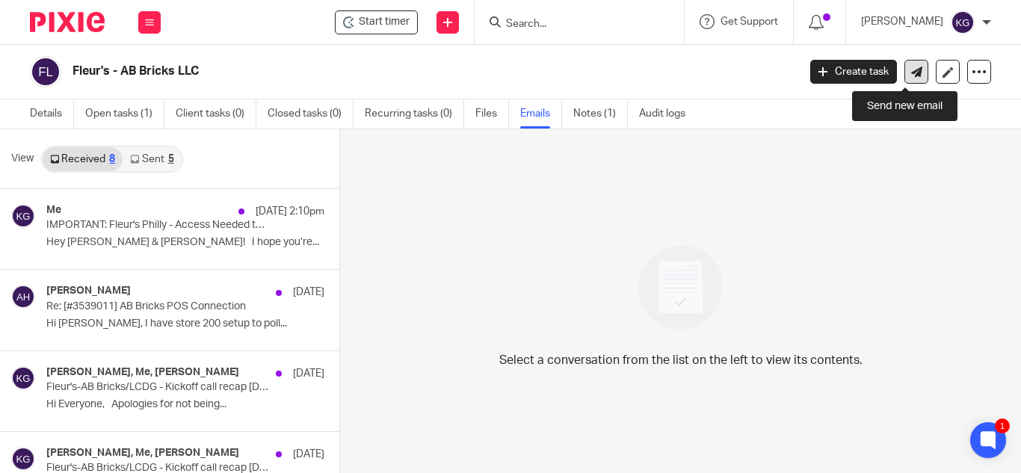
click at [905, 73] on link at bounding box center [917, 72] width 24 height 24
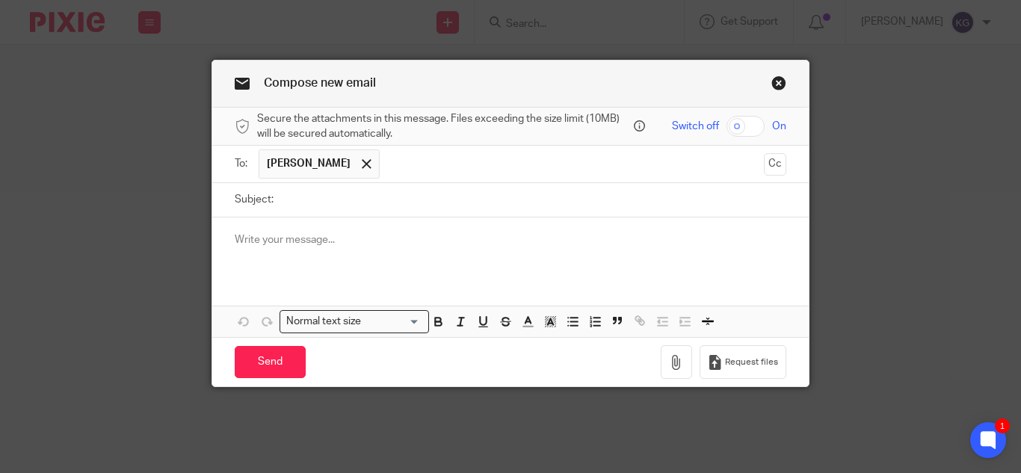
click at [775, 83] on link "Close this dialog window" at bounding box center [779, 86] width 15 height 20
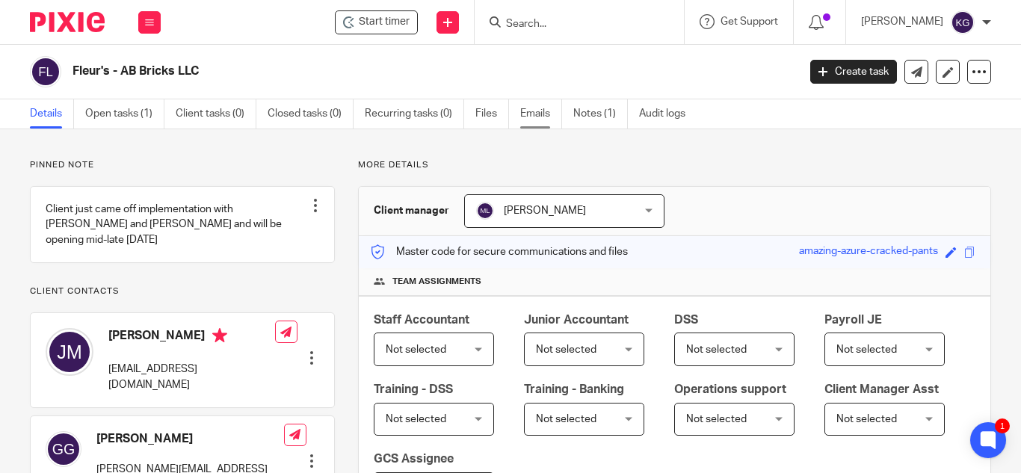
click at [532, 115] on link "Emails" at bounding box center [541, 113] width 42 height 29
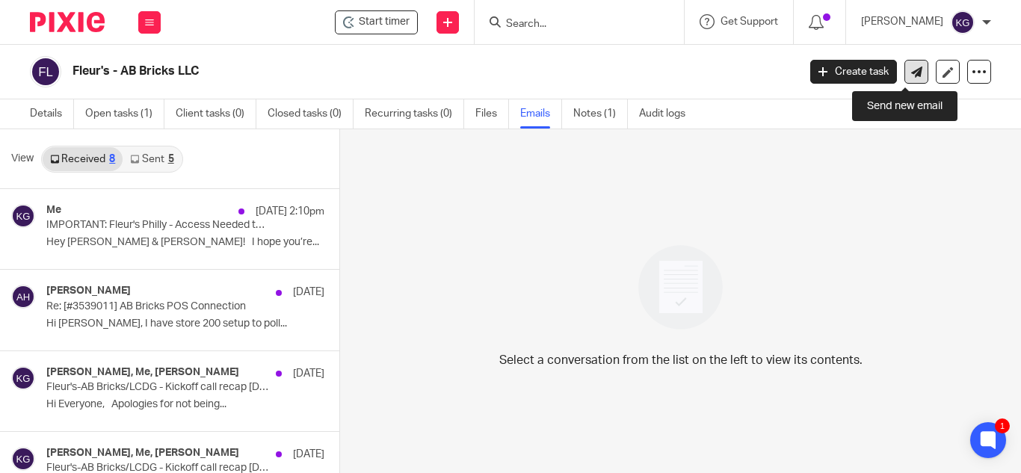
click at [905, 63] on link at bounding box center [917, 72] width 24 height 24
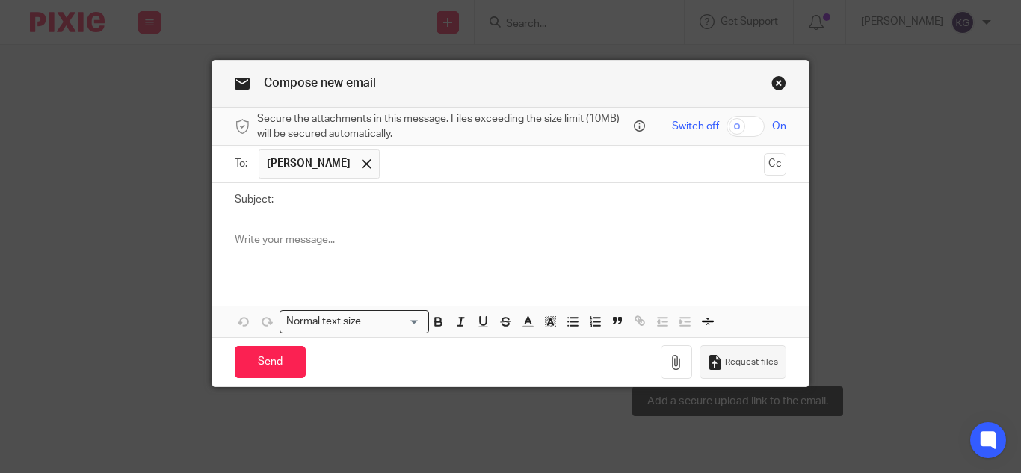
click at [749, 365] on span "Request files" at bounding box center [751, 363] width 53 height 12
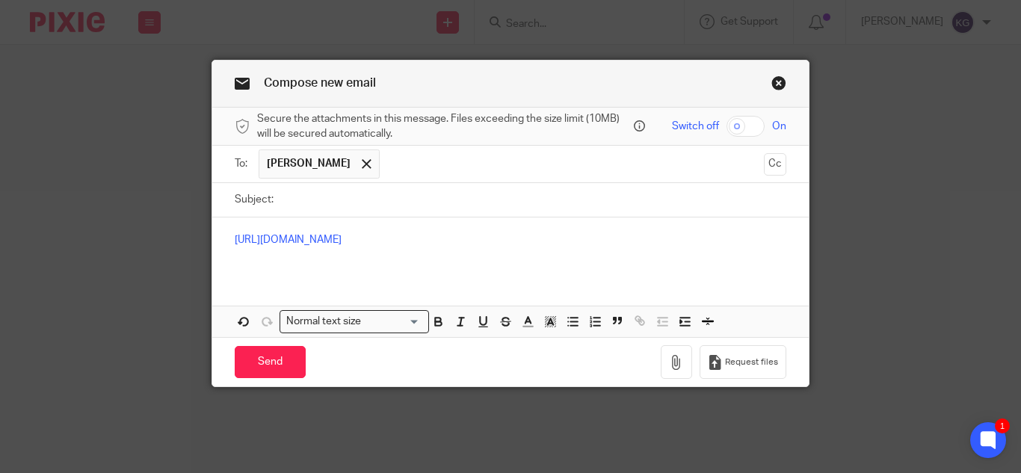
click at [772, 85] on link "Close this dialog window" at bounding box center [779, 86] width 15 height 20
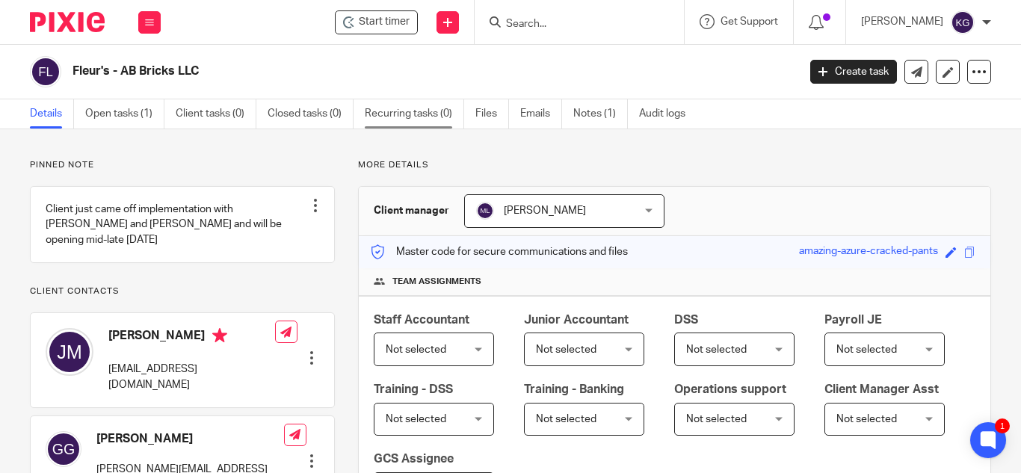
click at [410, 116] on link "Recurring tasks (0)" at bounding box center [414, 113] width 99 height 29
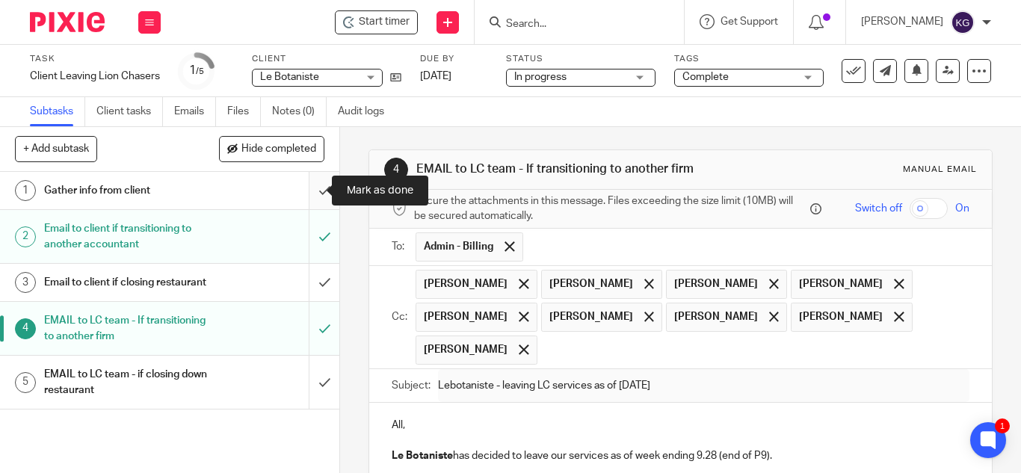
scroll to position [469, 0]
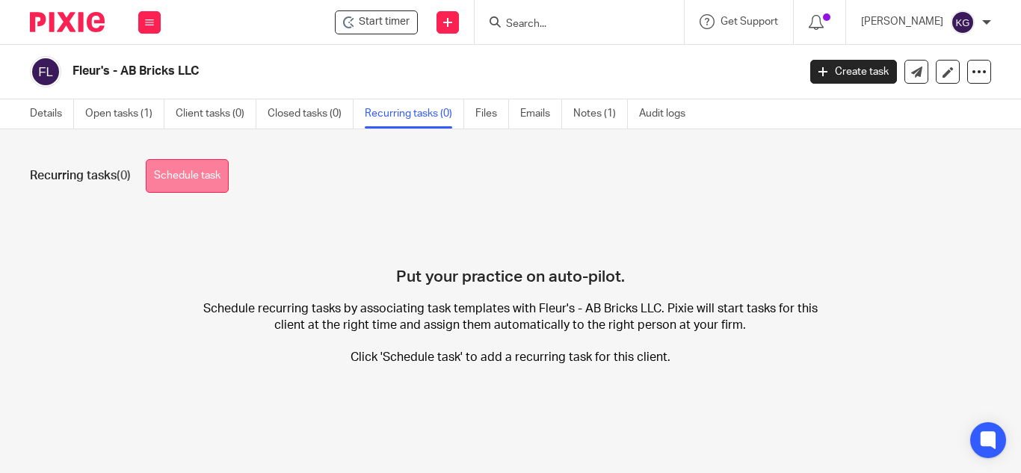
click at [190, 184] on link "Schedule task" at bounding box center [187, 176] width 83 height 34
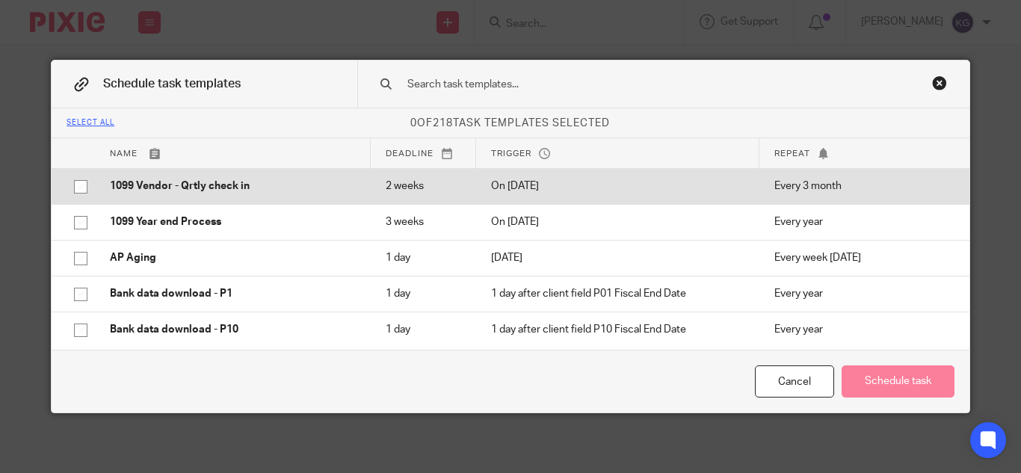
click at [76, 186] on input "checkbox" at bounding box center [81, 187] width 28 height 28
checkbox input "true"
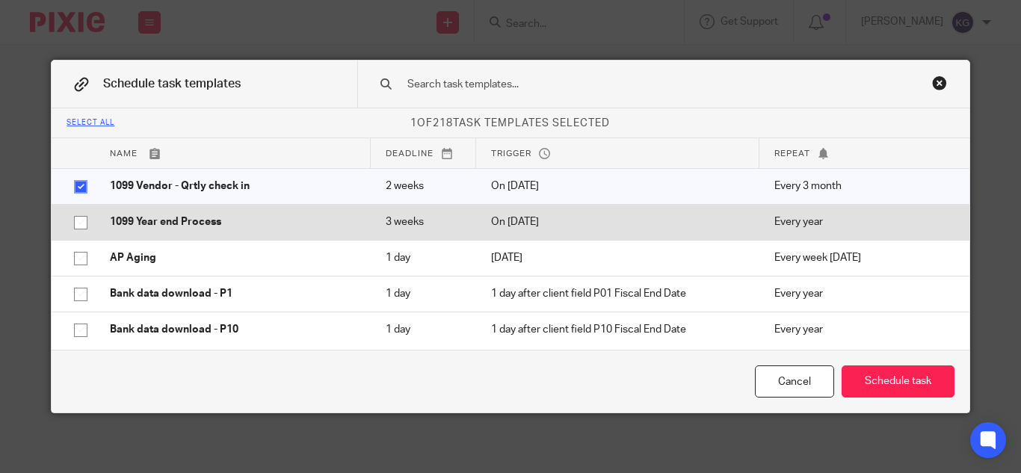
click at [73, 227] on input "checkbox" at bounding box center [81, 223] width 28 height 28
checkbox input "true"
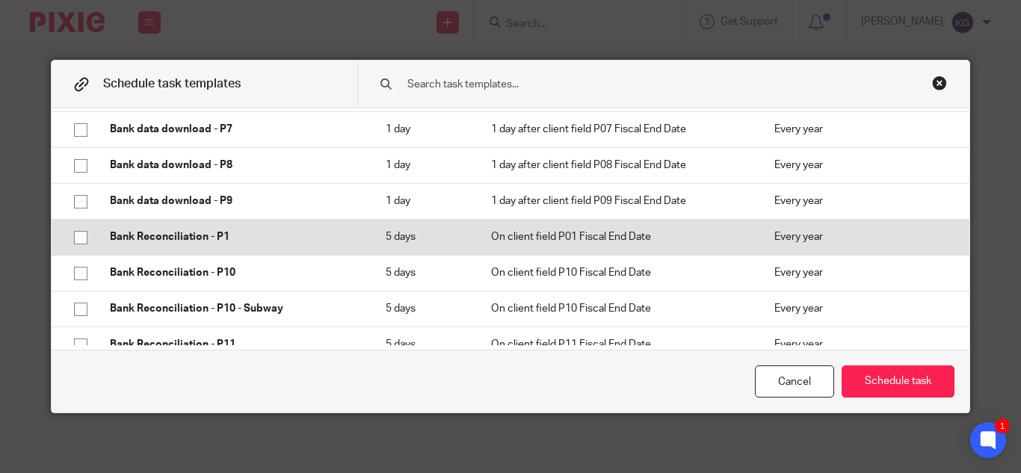
scroll to position [598, 0]
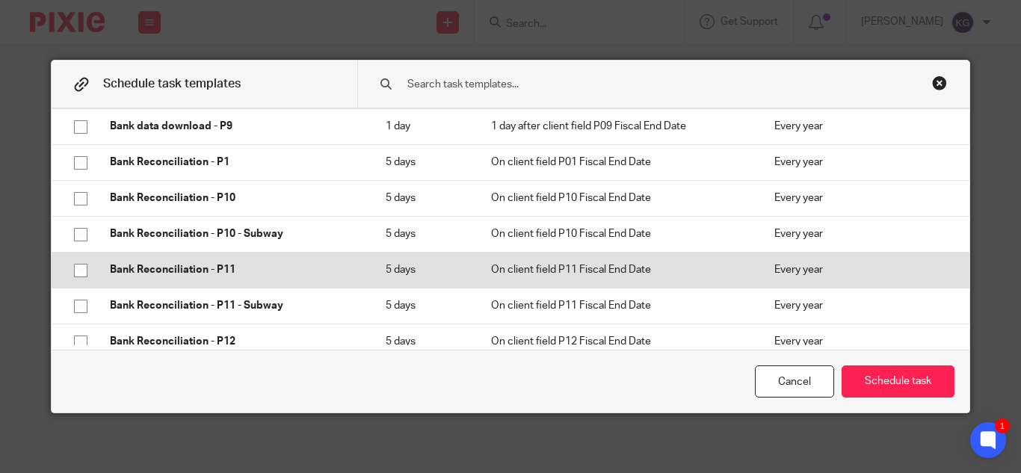
click at [74, 264] on input "checkbox" at bounding box center [81, 270] width 28 height 28
checkbox input "true"
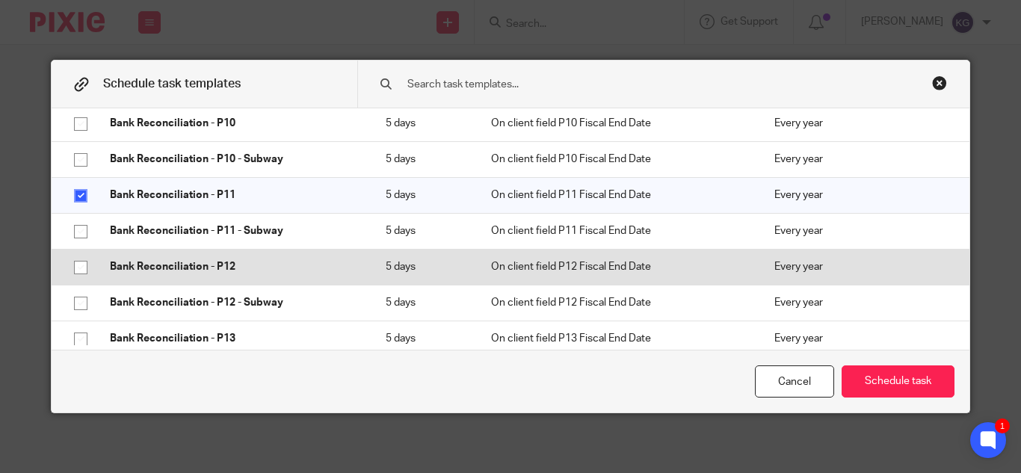
click at [78, 264] on input "checkbox" at bounding box center [81, 267] width 28 height 28
checkbox input "true"
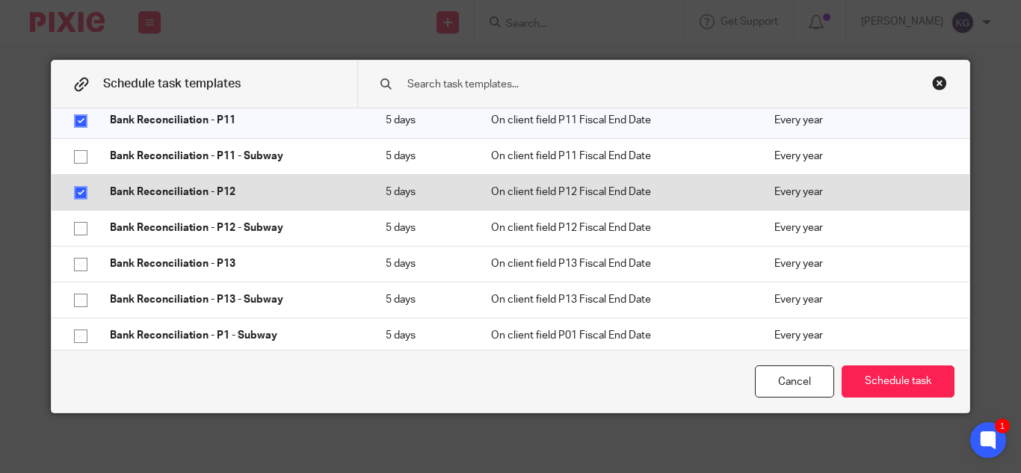
click at [78, 264] on input "checkbox" at bounding box center [81, 264] width 28 height 28
checkbox input "true"
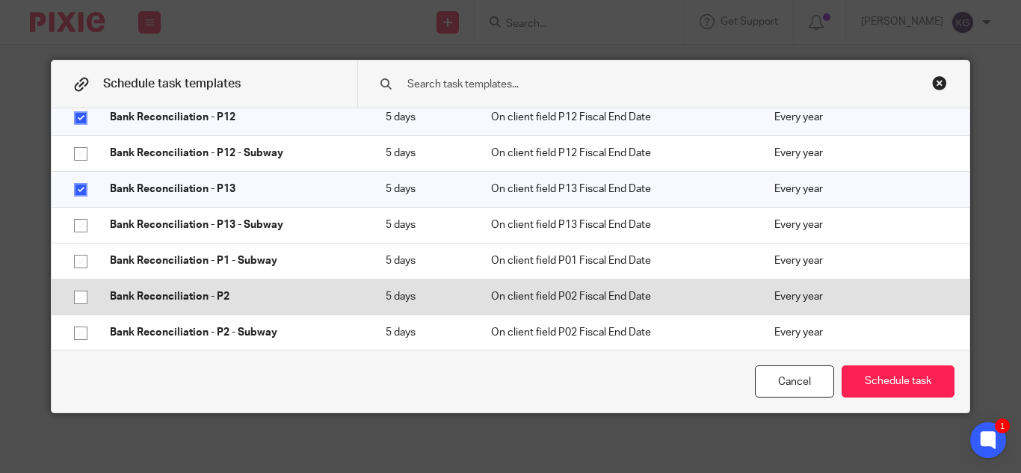
click at [73, 295] on input "checkbox" at bounding box center [81, 297] width 28 height 28
checkbox input "true"
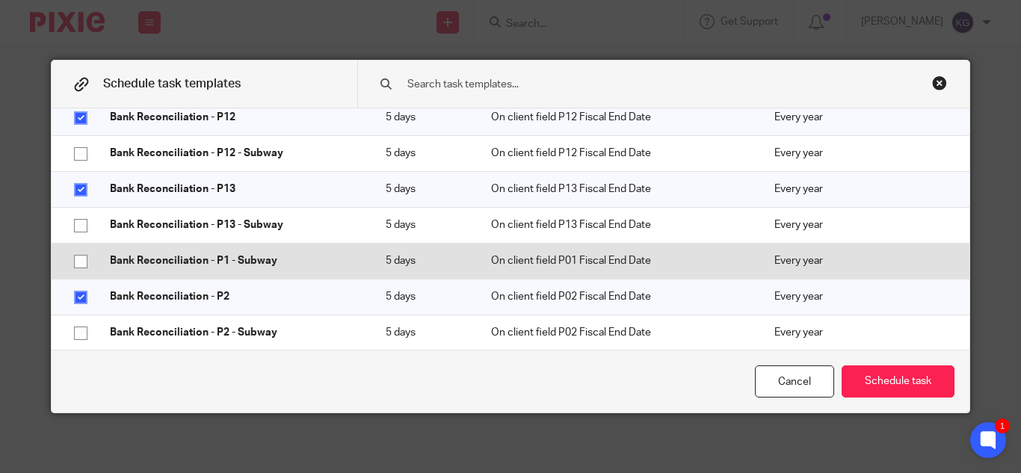
scroll to position [897, 0]
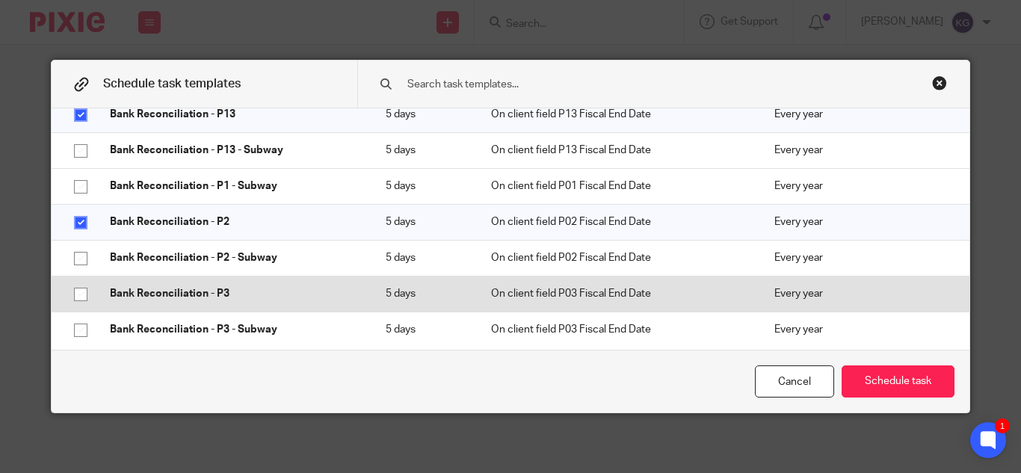
click at [74, 293] on input "checkbox" at bounding box center [81, 294] width 28 height 28
checkbox input "true"
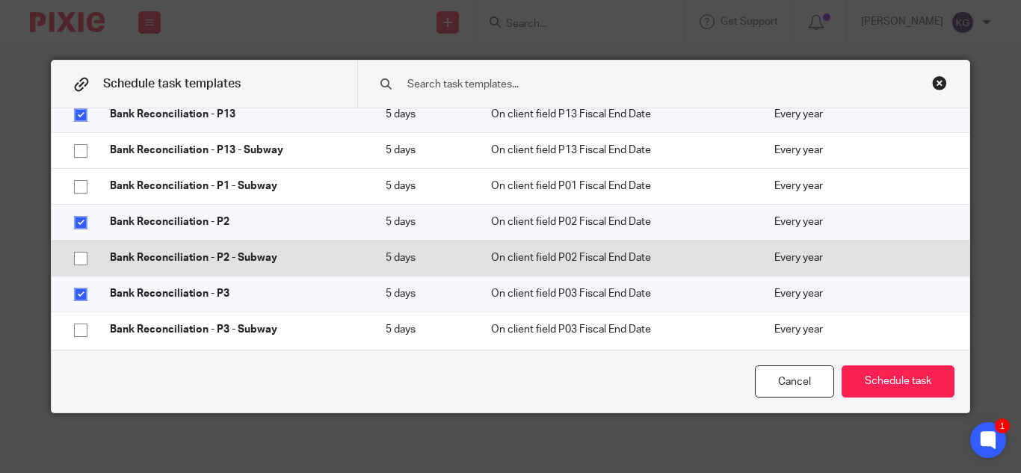
scroll to position [972, 0]
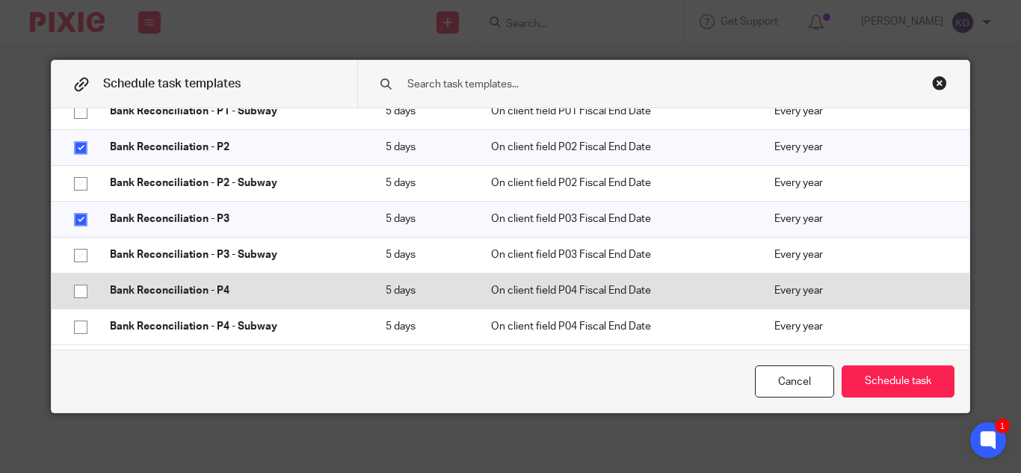
click at [77, 289] on input "checkbox" at bounding box center [81, 291] width 28 height 28
checkbox input "true"
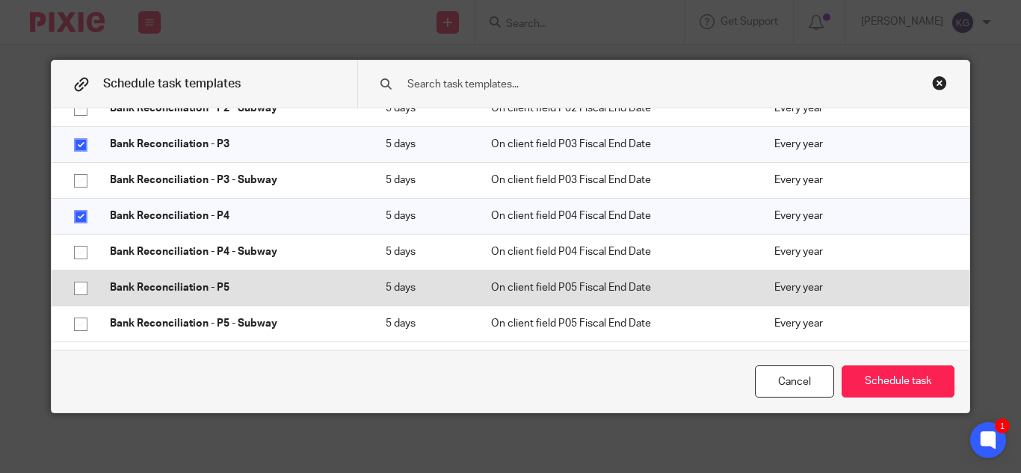
click at [77, 286] on input "checkbox" at bounding box center [81, 288] width 28 height 28
checkbox input "true"
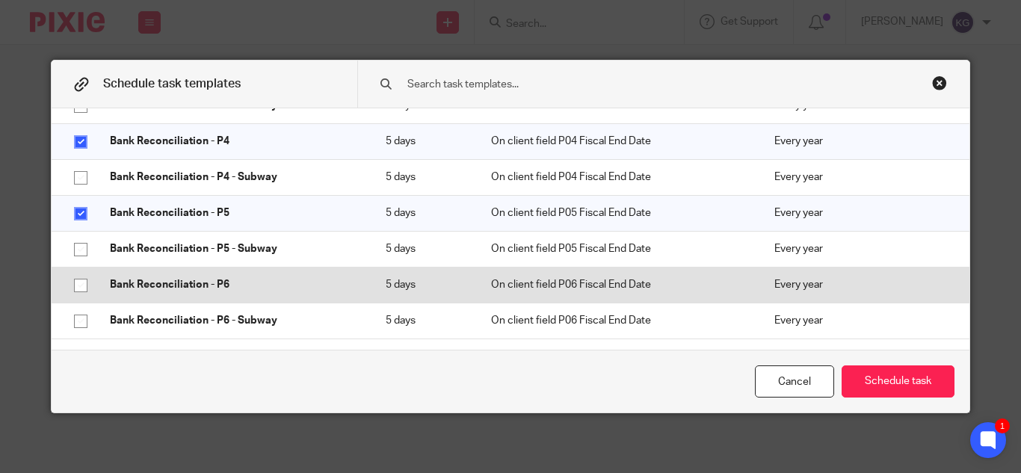
click at [77, 287] on input "checkbox" at bounding box center [81, 285] width 28 height 28
checkbox input "true"
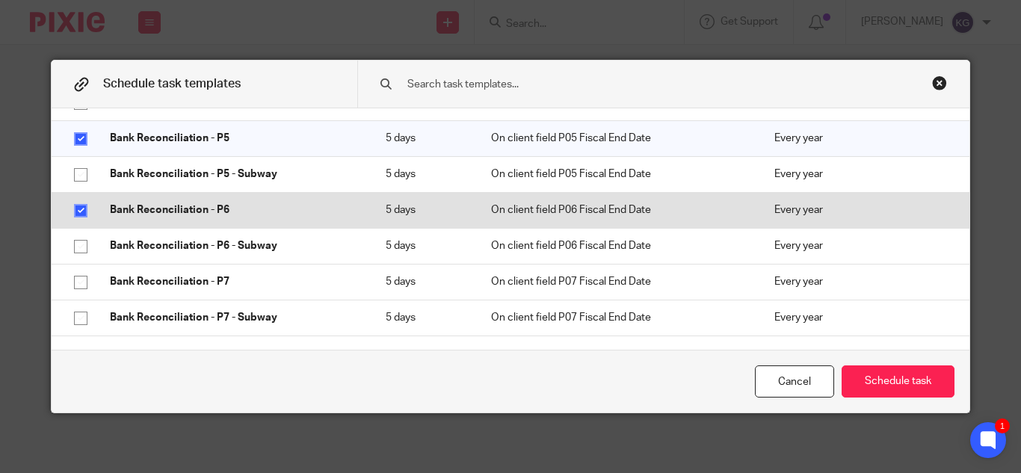
click at [77, 287] on input "checkbox" at bounding box center [81, 282] width 28 height 28
checkbox input "true"
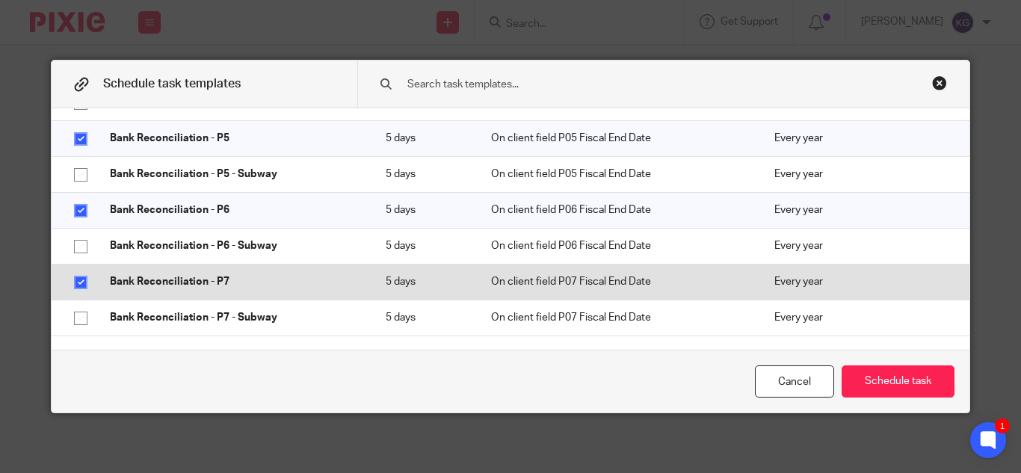
scroll to position [1271, 0]
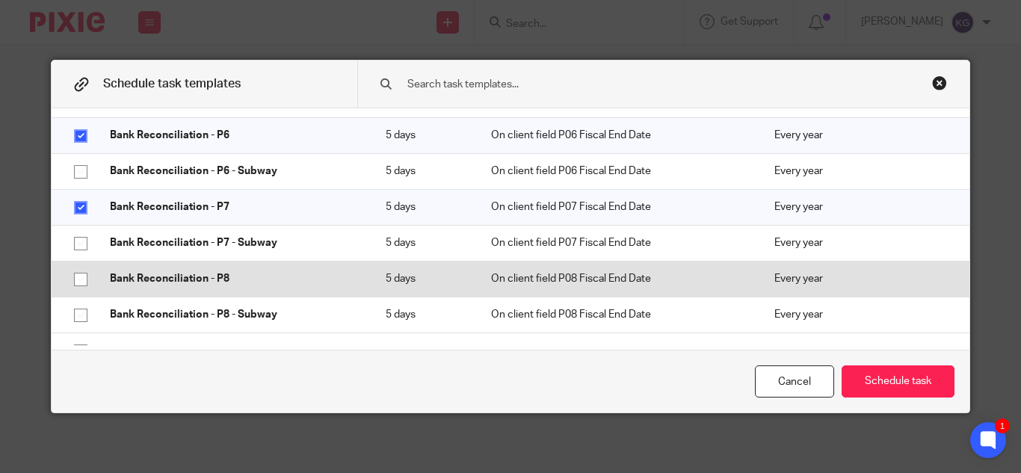
click at [79, 277] on input "checkbox" at bounding box center [81, 279] width 28 height 28
checkbox input "true"
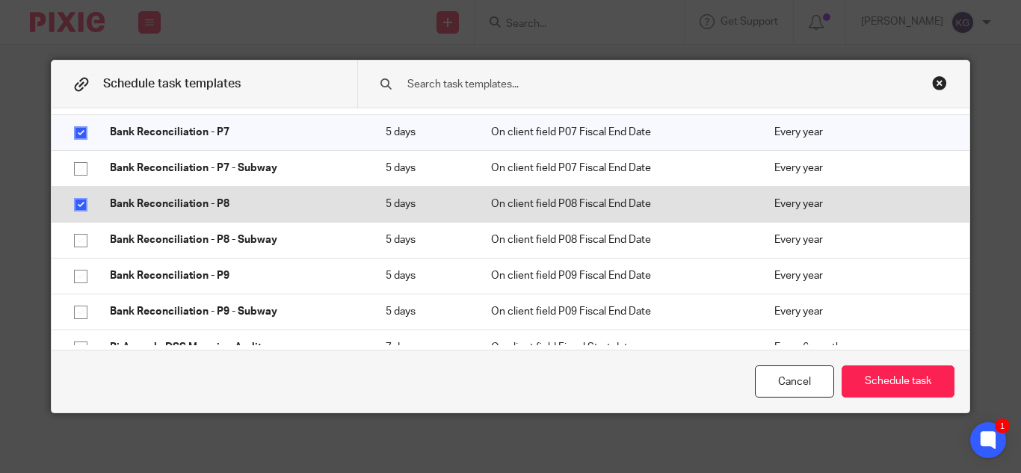
click at [78, 279] on input "checkbox" at bounding box center [81, 276] width 28 height 28
checkbox input "true"
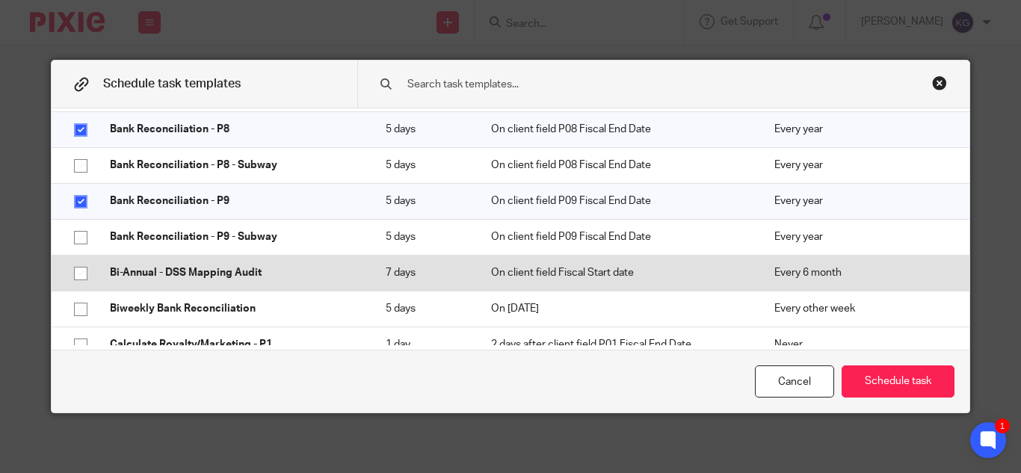
scroll to position [1495, 0]
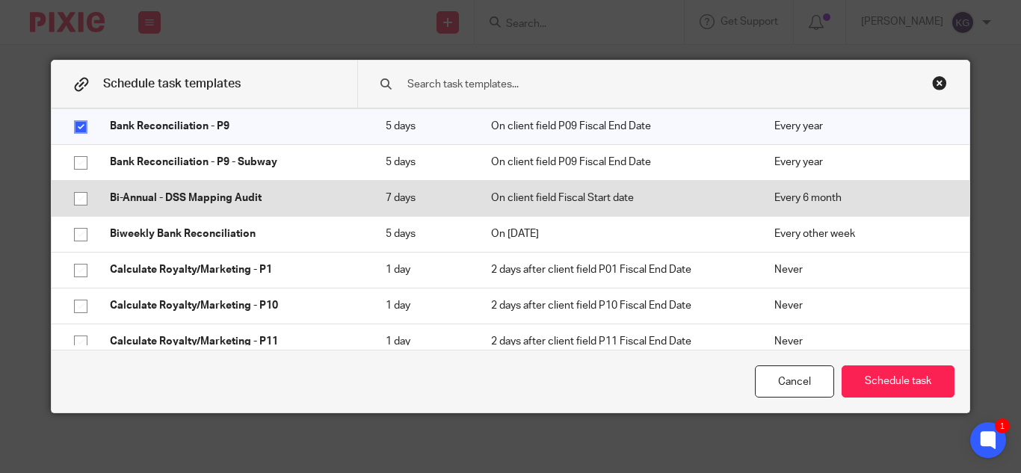
click at [75, 199] on input "checkbox" at bounding box center [81, 199] width 28 height 28
checkbox input "true"
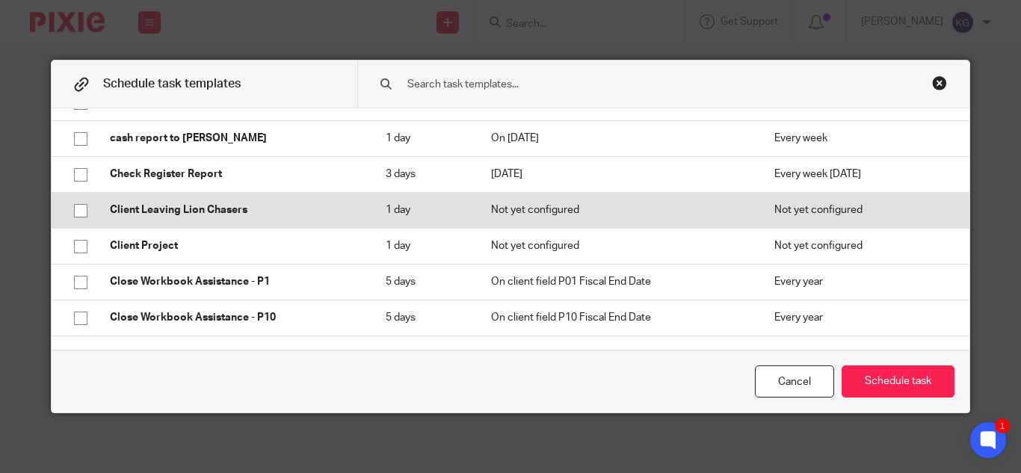
scroll to position [2168, 0]
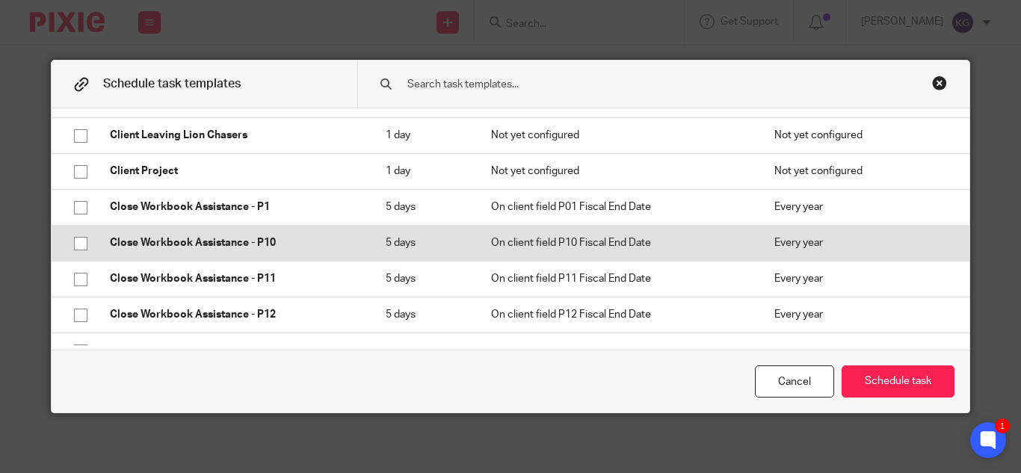
drag, startPoint x: 74, startPoint y: 203, endPoint x: 76, endPoint y: 253, distance: 50.1
click at [74, 206] on input "checkbox" at bounding box center [81, 208] width 28 height 28
checkbox input "true"
click at [76, 253] on input "checkbox" at bounding box center [81, 244] width 28 height 28
checkbox input "true"
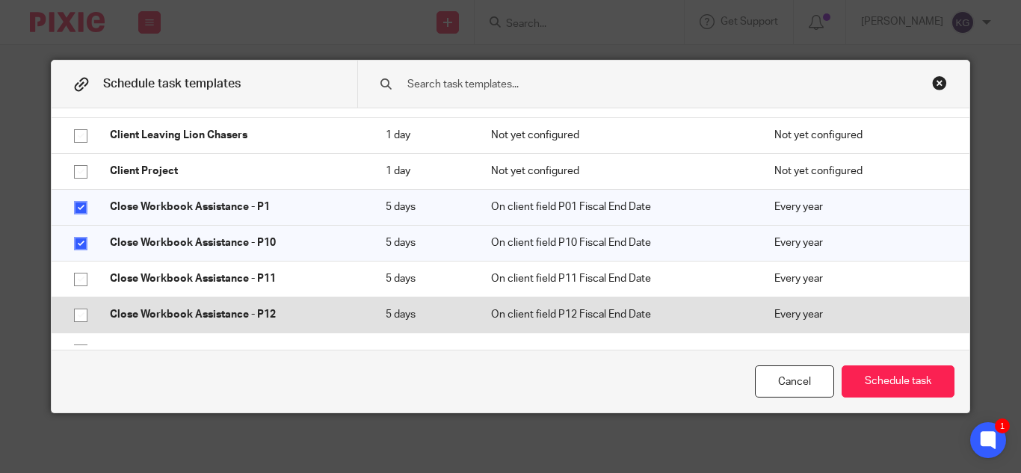
drag, startPoint x: 76, startPoint y: 287, endPoint x: 76, endPoint y: 309, distance: 21.7
click at [76, 288] on input "checkbox" at bounding box center [81, 279] width 28 height 28
checkbox input "true"
click at [73, 315] on input "checkbox" at bounding box center [81, 315] width 28 height 28
checkbox input "true"
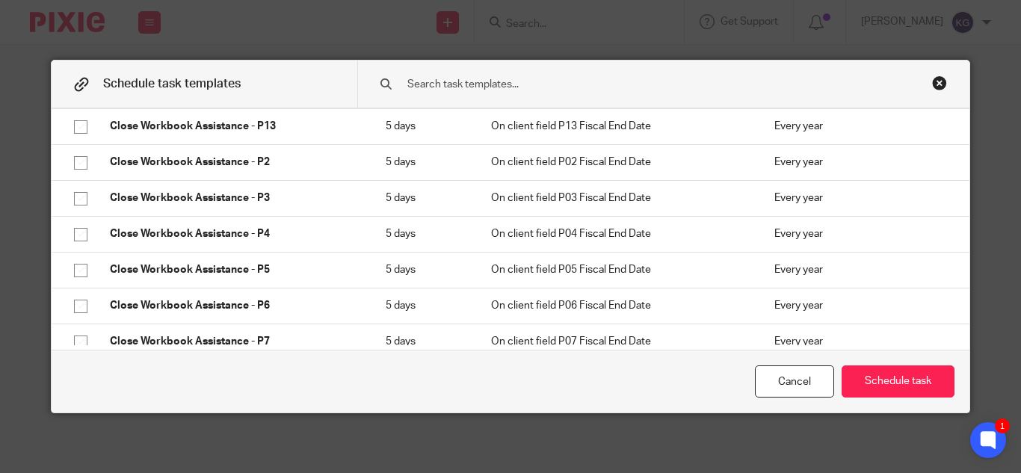
scroll to position [2318, 0]
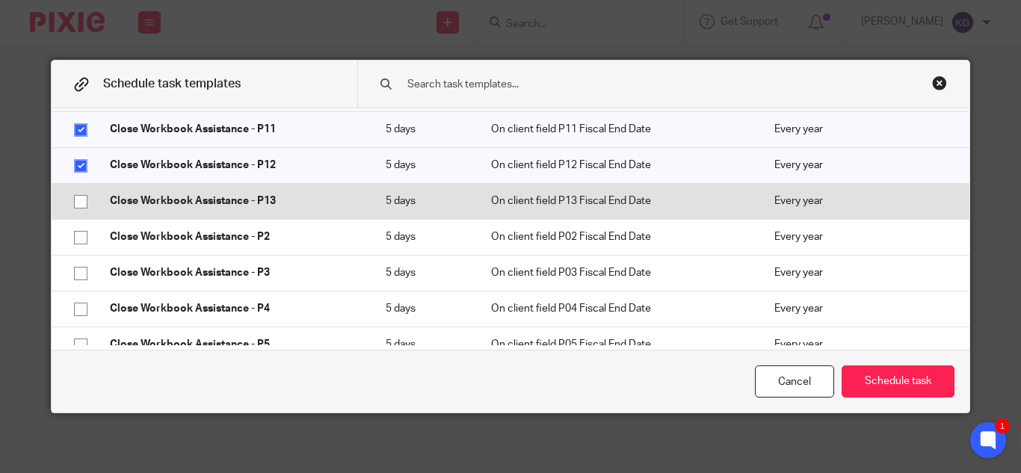
click at [75, 207] on input "checkbox" at bounding box center [81, 202] width 28 height 28
checkbox input "true"
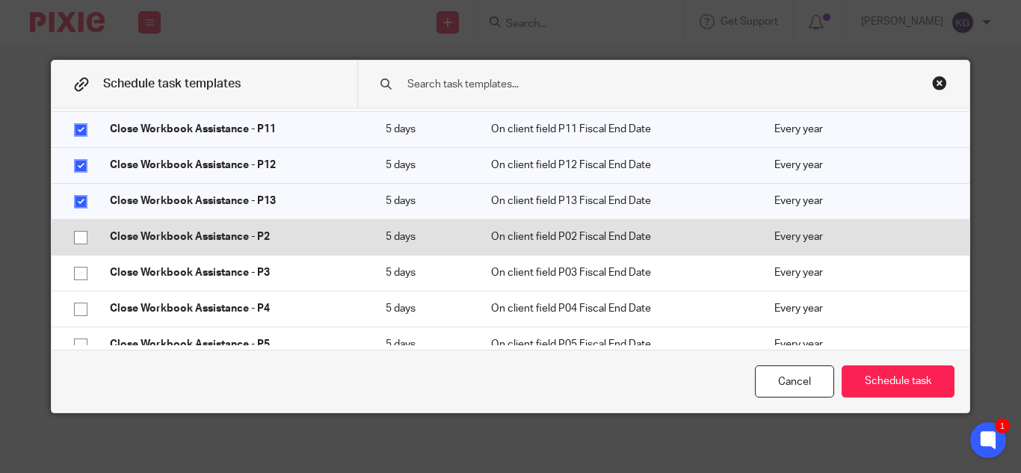
click at [77, 244] on input "checkbox" at bounding box center [81, 238] width 28 height 28
checkbox input "true"
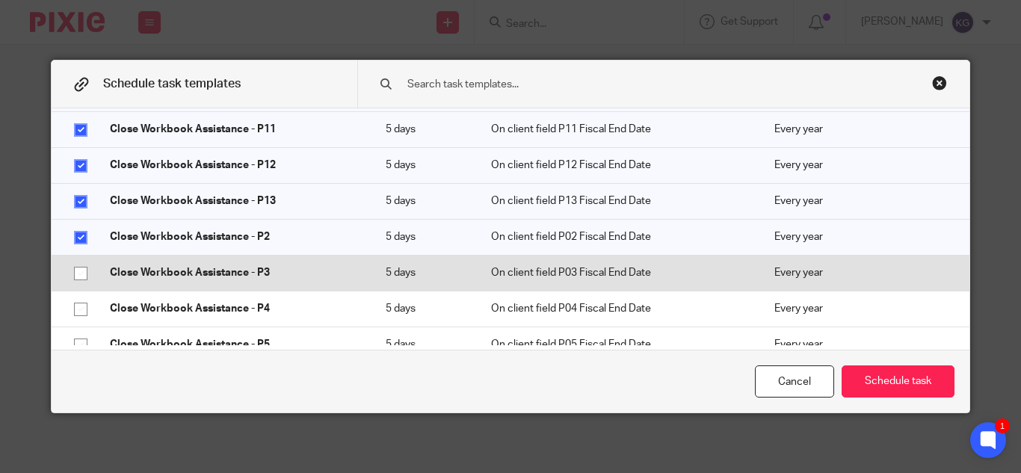
click at [75, 277] on input "checkbox" at bounding box center [81, 273] width 28 height 28
checkbox input "true"
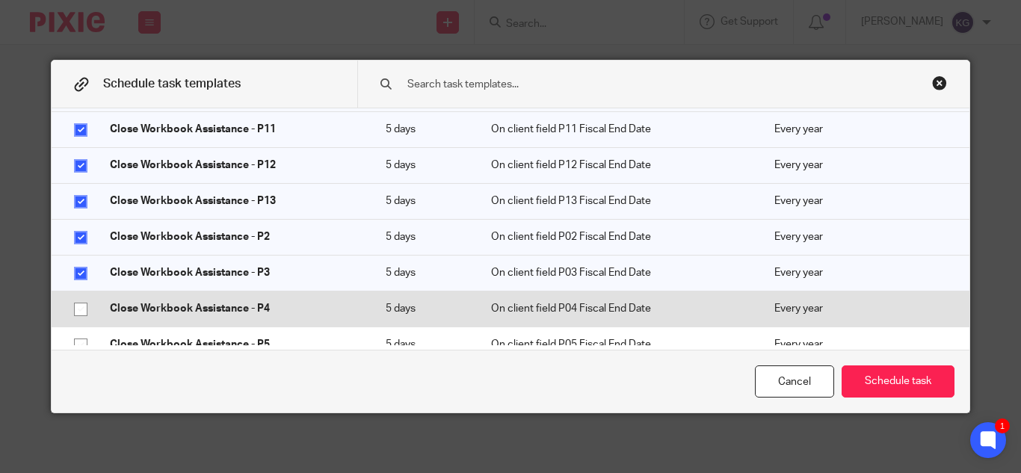
click at [72, 315] on input "checkbox" at bounding box center [81, 309] width 28 height 28
checkbox input "true"
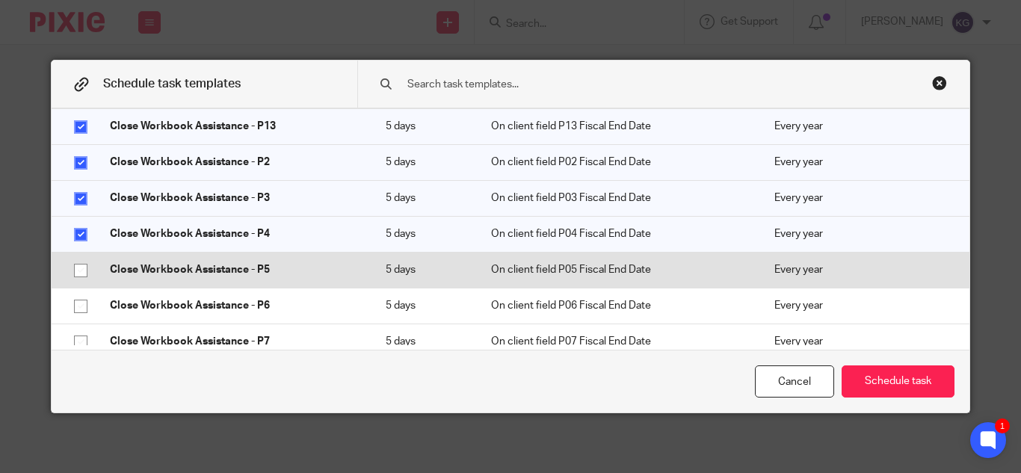
click at [76, 274] on input "checkbox" at bounding box center [81, 270] width 28 height 28
checkbox input "true"
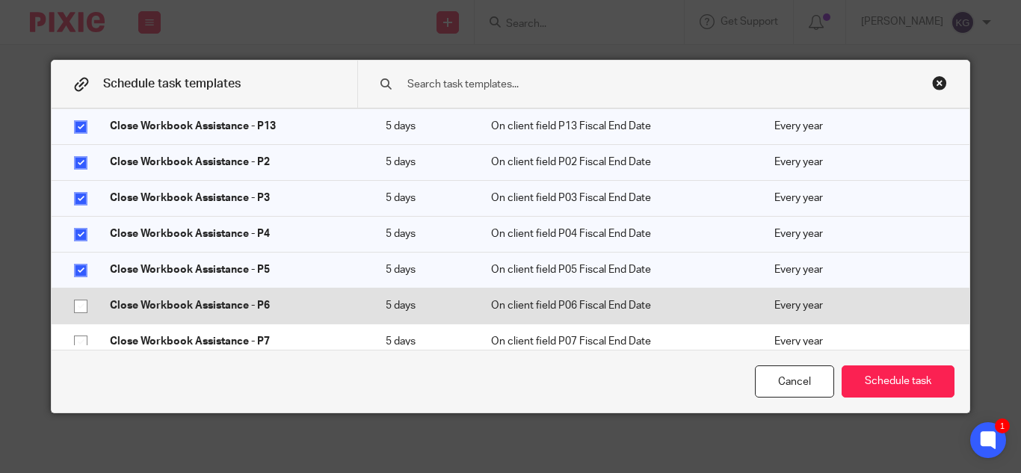
click at [77, 306] on input "checkbox" at bounding box center [81, 306] width 28 height 28
checkbox input "true"
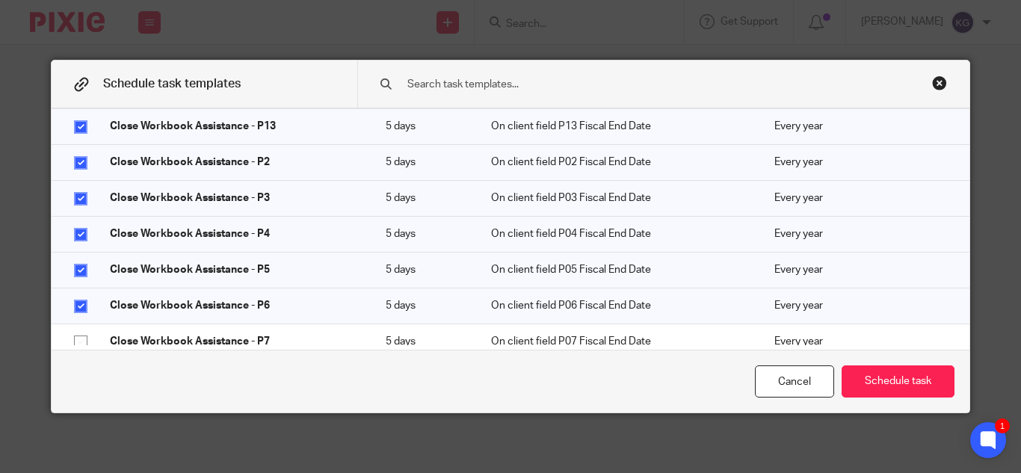
scroll to position [2467, 0]
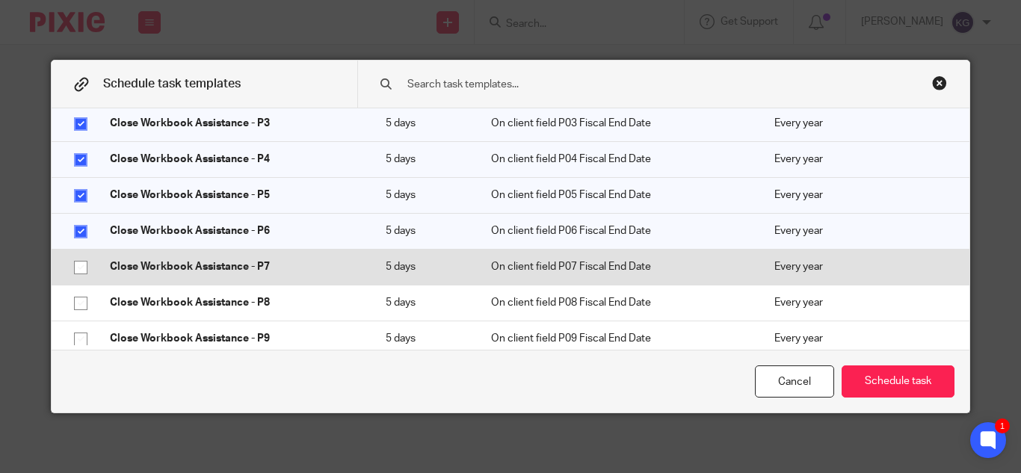
click at [77, 274] on input "checkbox" at bounding box center [81, 267] width 28 height 28
checkbox input "true"
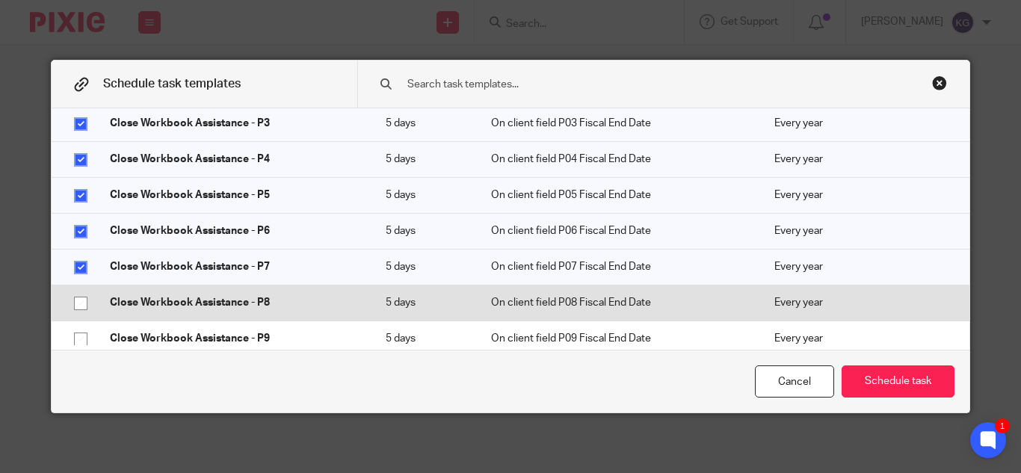
drag, startPoint x: 80, startPoint y: 297, endPoint x: 73, endPoint y: 317, distance: 21.5
click at [79, 298] on input "checkbox" at bounding box center [81, 303] width 28 height 28
checkbox input "true"
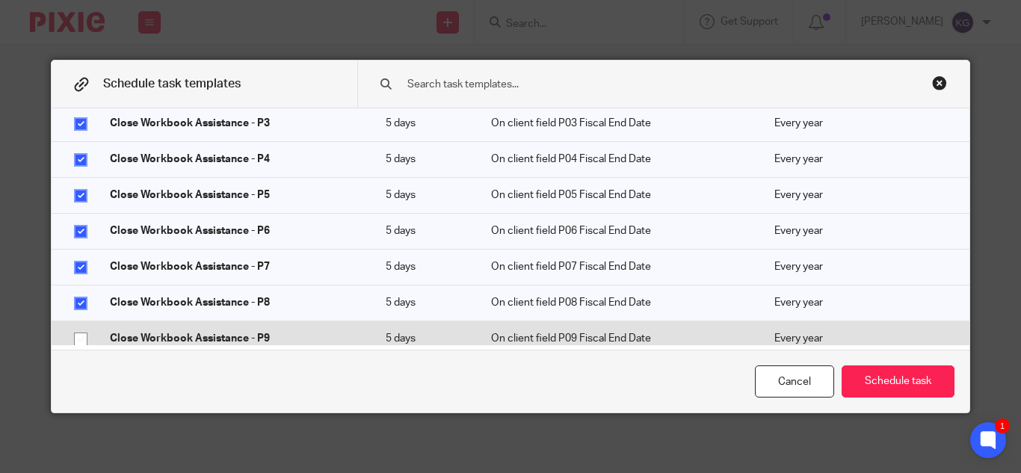
click at [73, 334] on input "checkbox" at bounding box center [81, 339] width 28 height 28
checkbox input "true"
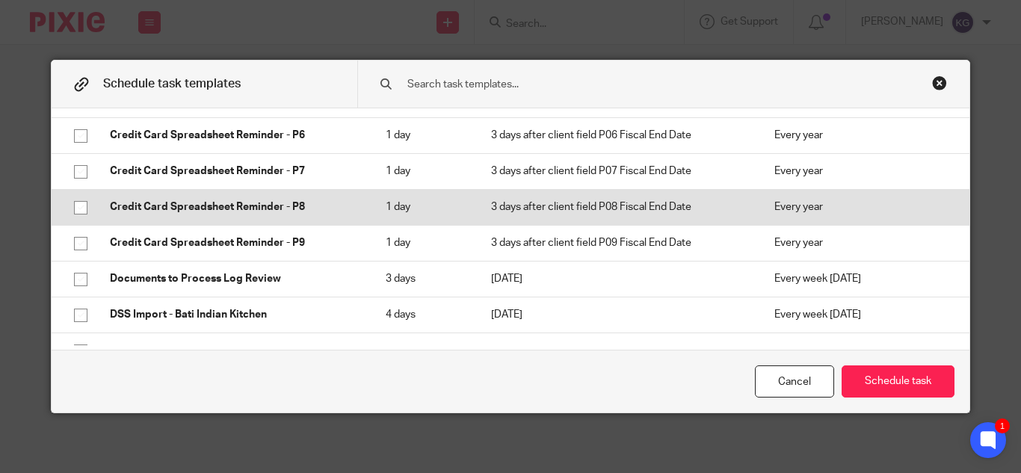
scroll to position [3140, 0]
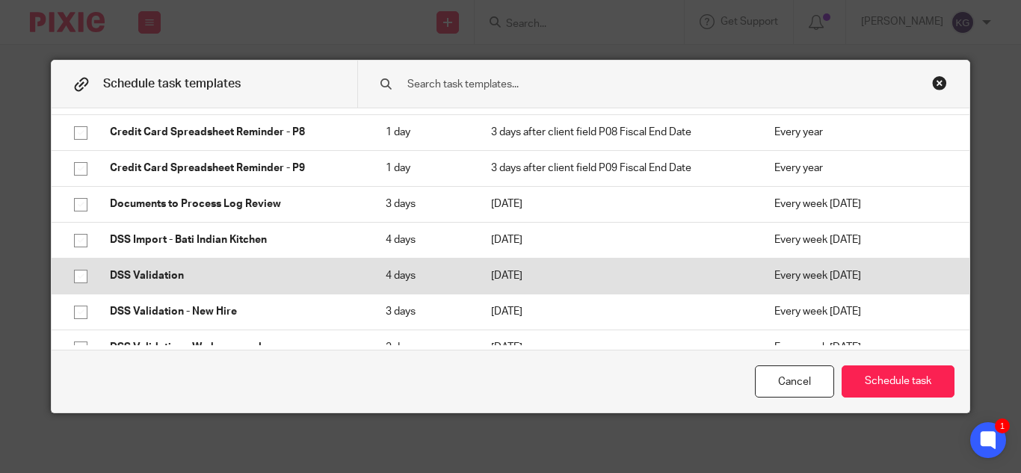
click at [76, 276] on input "checkbox" at bounding box center [81, 276] width 28 height 28
checkbox input "true"
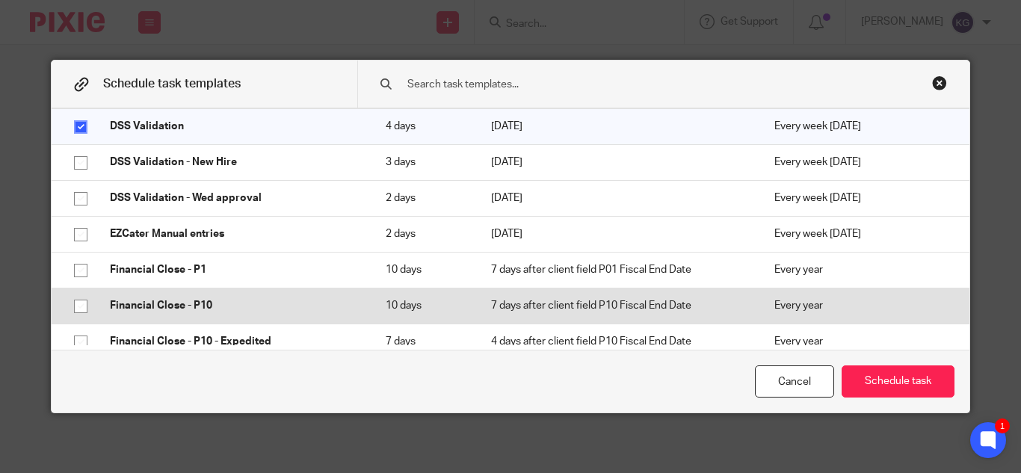
scroll to position [3364, 0]
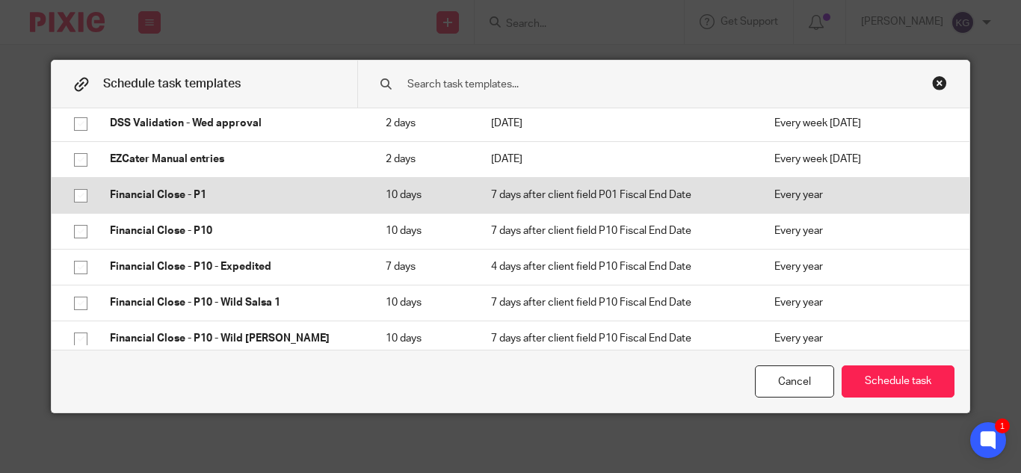
click at [76, 200] on input "checkbox" at bounding box center [81, 196] width 28 height 28
checkbox input "true"
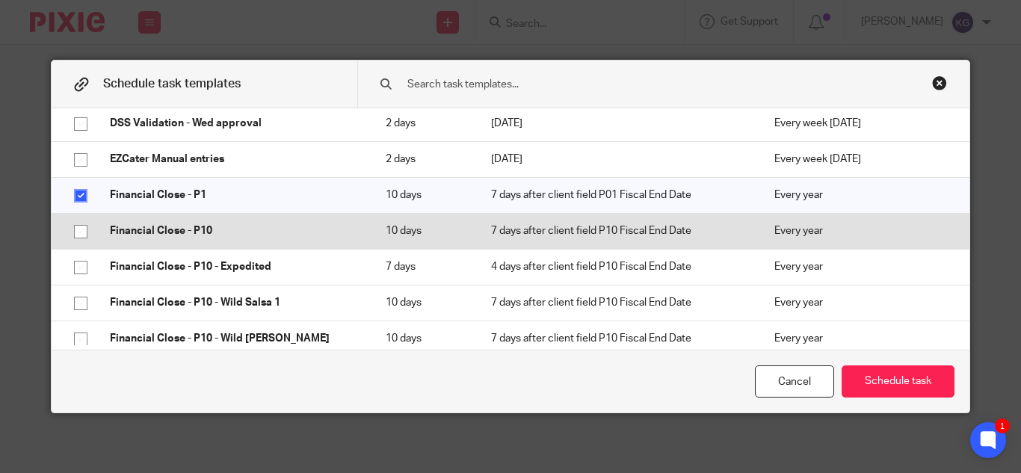
click at [74, 234] on input "checkbox" at bounding box center [81, 232] width 28 height 28
checkbox input "true"
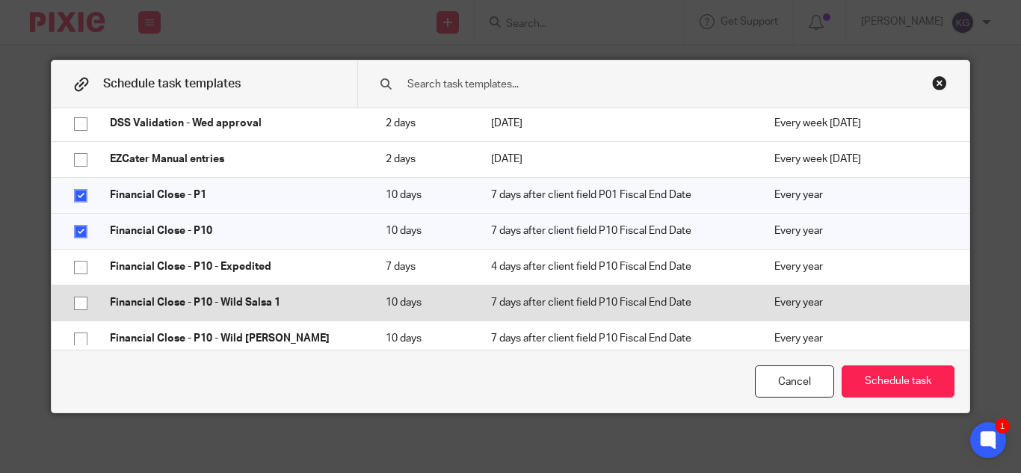
scroll to position [3439, 0]
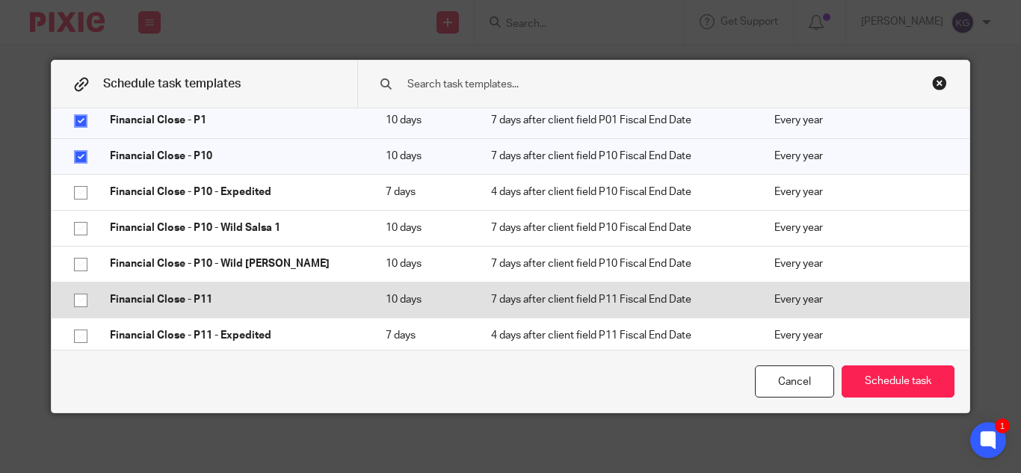
click at [70, 297] on input "checkbox" at bounding box center [81, 300] width 28 height 28
checkbox input "true"
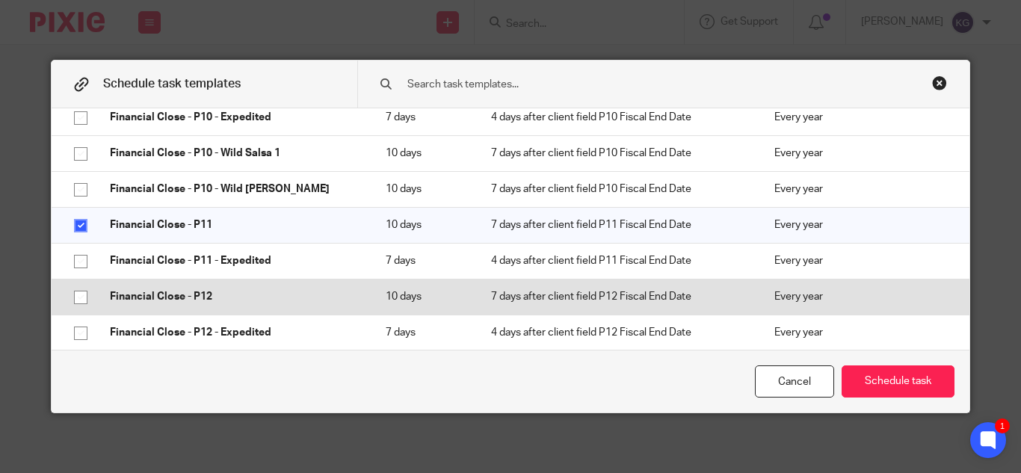
click at [75, 297] on input "checkbox" at bounding box center [81, 297] width 28 height 28
checkbox input "true"
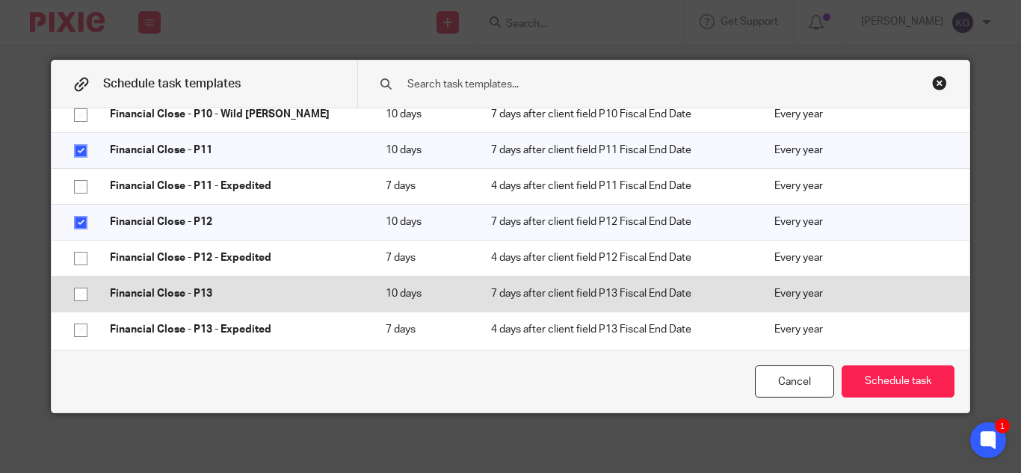
click at [76, 297] on input "checkbox" at bounding box center [81, 294] width 28 height 28
checkbox input "true"
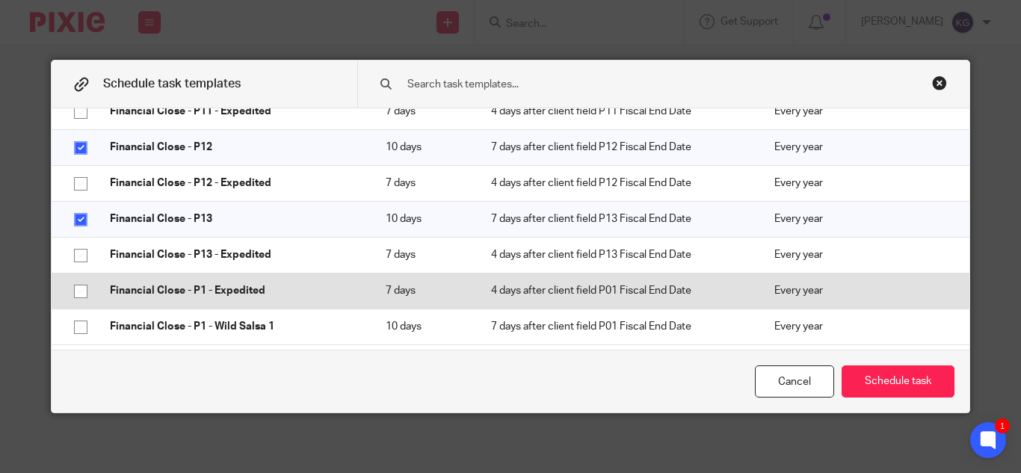
scroll to position [3738, 0]
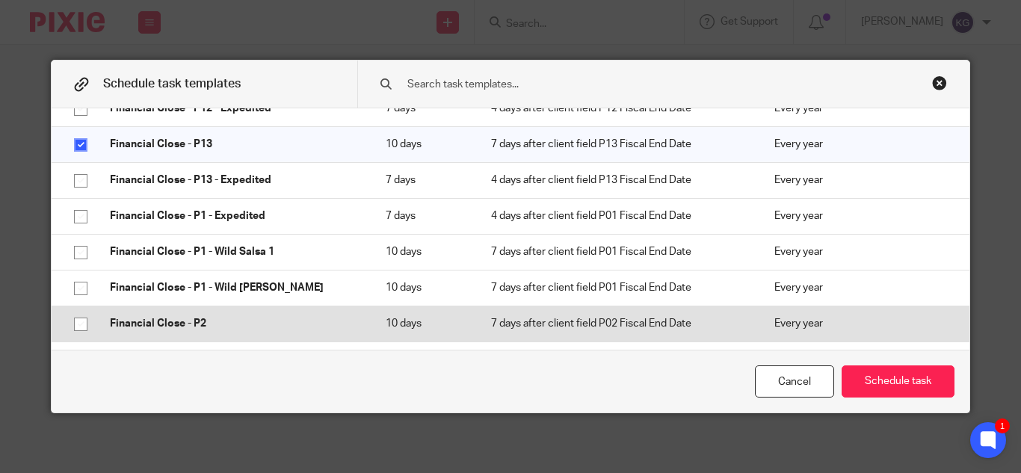
click at [73, 327] on input "checkbox" at bounding box center [81, 324] width 28 height 28
checkbox input "true"
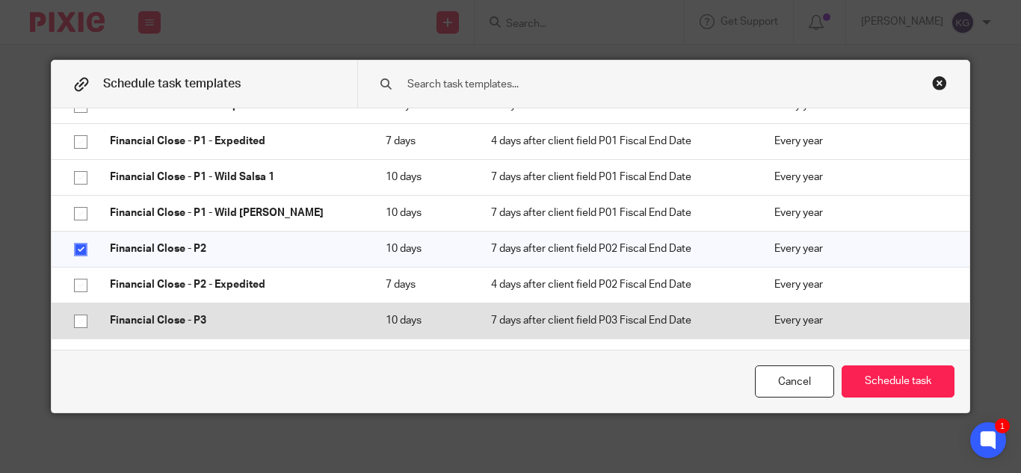
click at [76, 321] on input "checkbox" at bounding box center [81, 321] width 28 height 28
checkbox input "true"
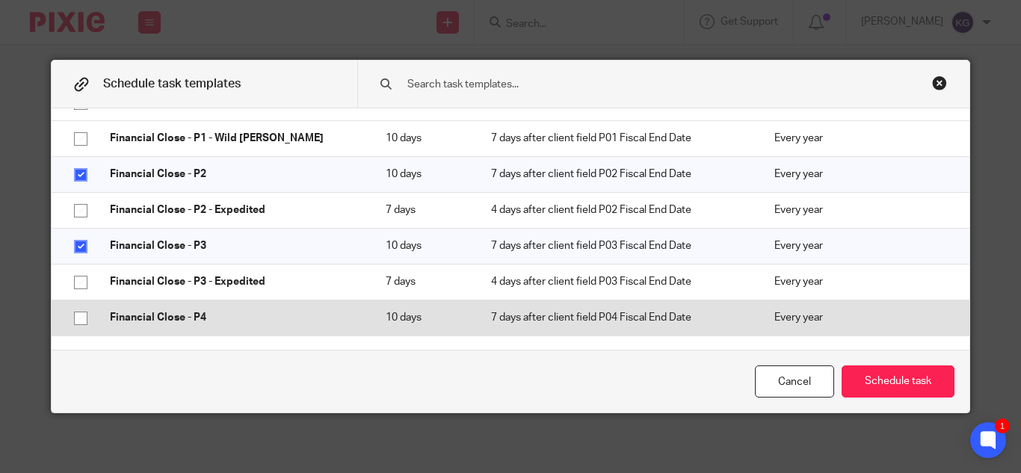
click at [75, 315] on input "checkbox" at bounding box center [81, 318] width 28 height 28
checkbox input "true"
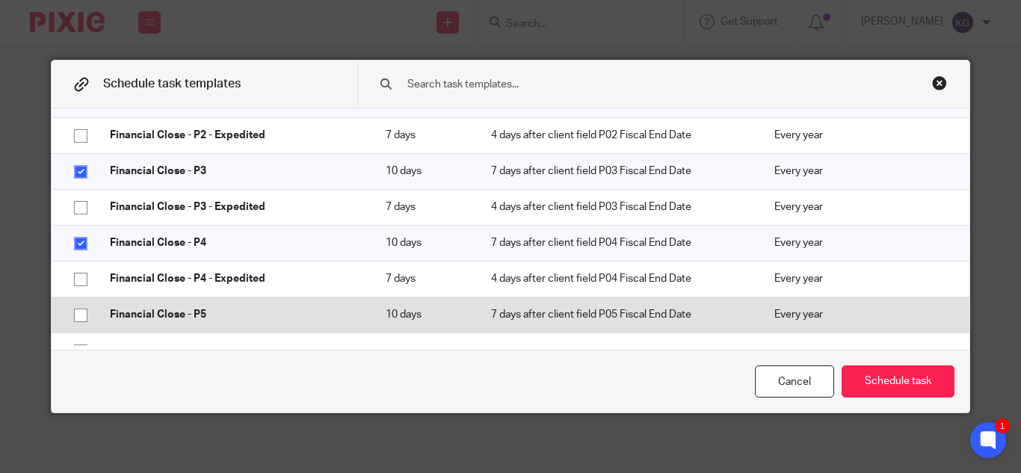
click at [76, 313] on input "checkbox" at bounding box center [81, 315] width 28 height 28
checkbox input "true"
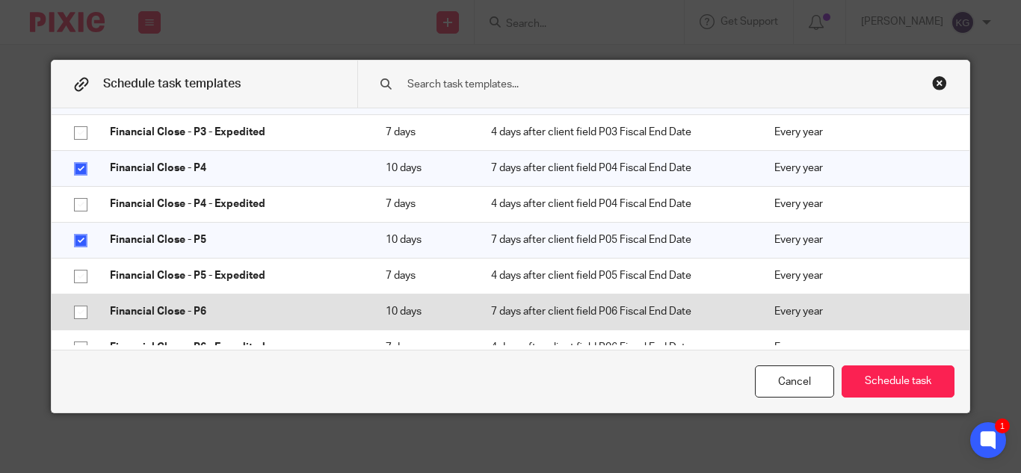
click at [76, 311] on input "checkbox" at bounding box center [81, 312] width 28 height 28
checkbox input "true"
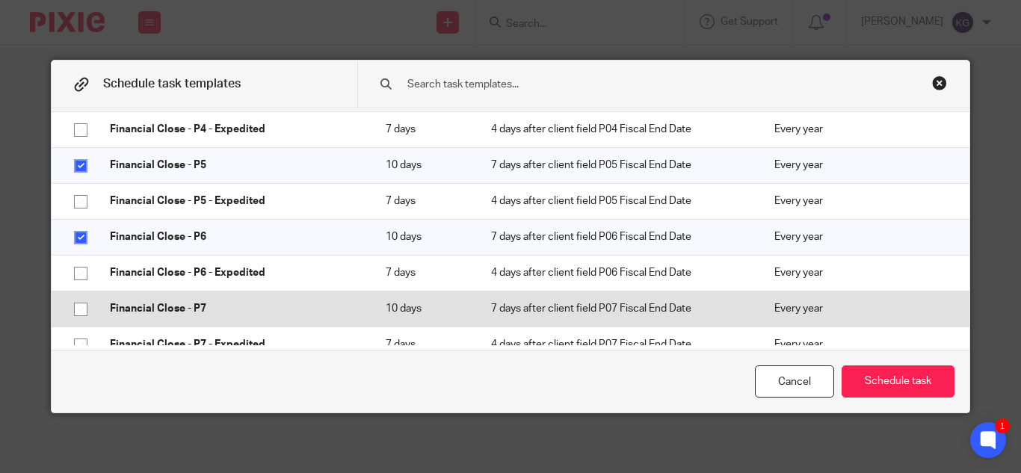
click at [77, 312] on input "checkbox" at bounding box center [81, 309] width 28 height 28
checkbox input "true"
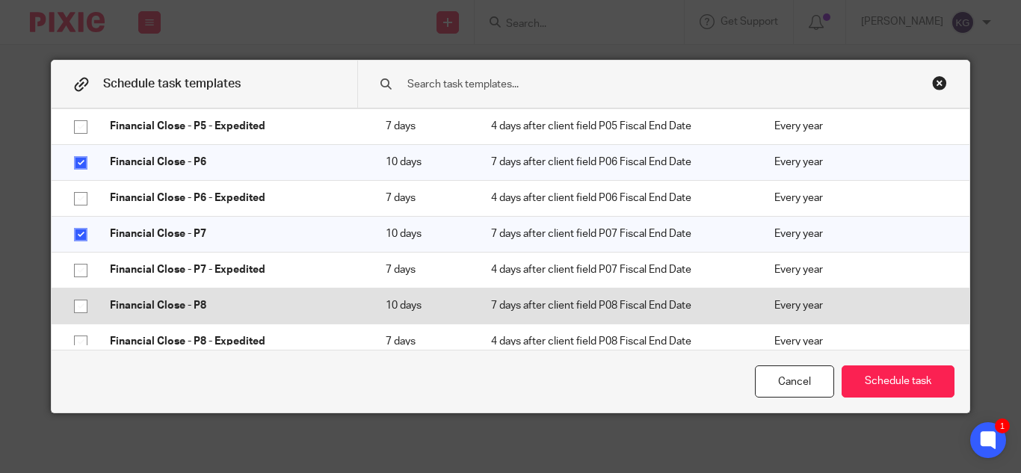
click at [77, 311] on input "checkbox" at bounding box center [81, 306] width 28 height 28
checkbox input "true"
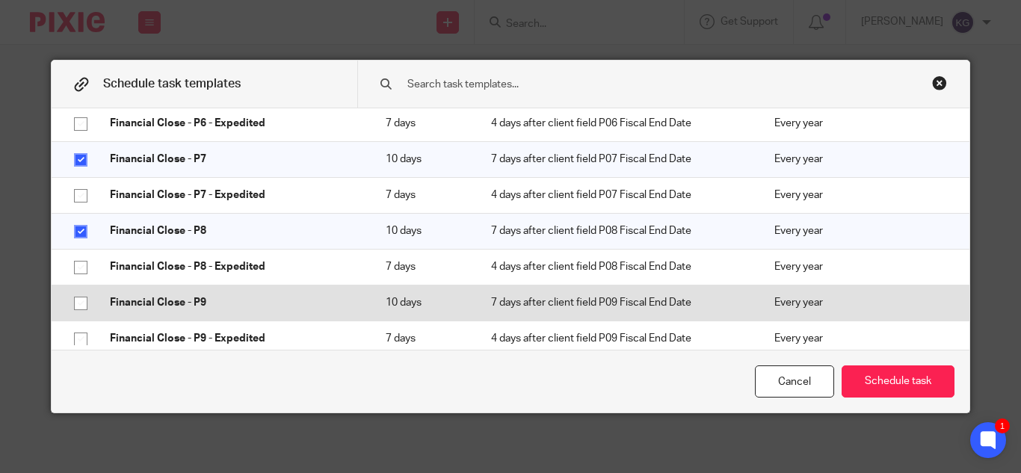
click at [77, 310] on input "checkbox" at bounding box center [81, 303] width 28 height 28
checkbox input "true"
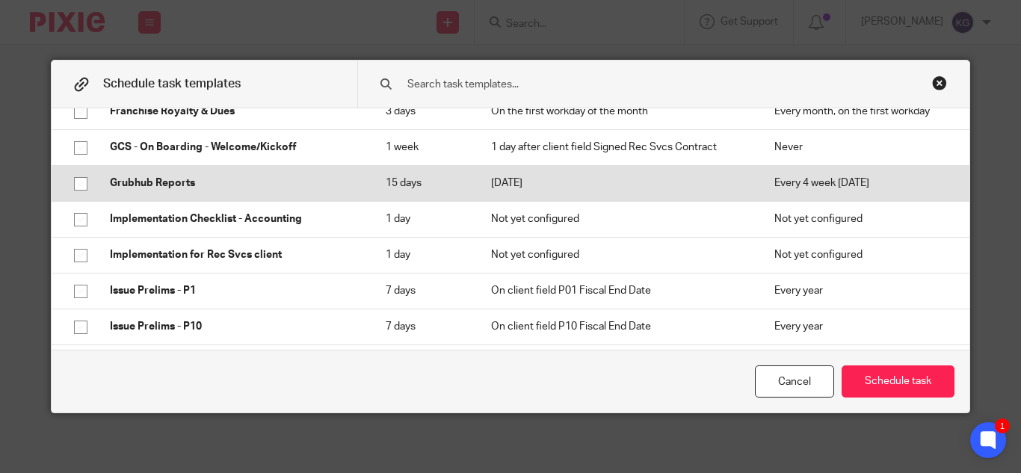
scroll to position [4635, 0]
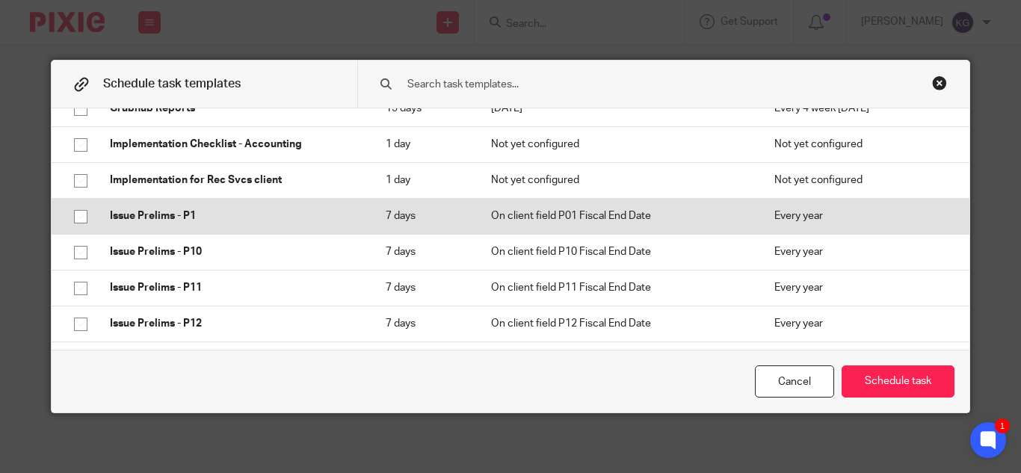
click at [74, 221] on input "checkbox" at bounding box center [81, 217] width 28 height 28
checkbox input "true"
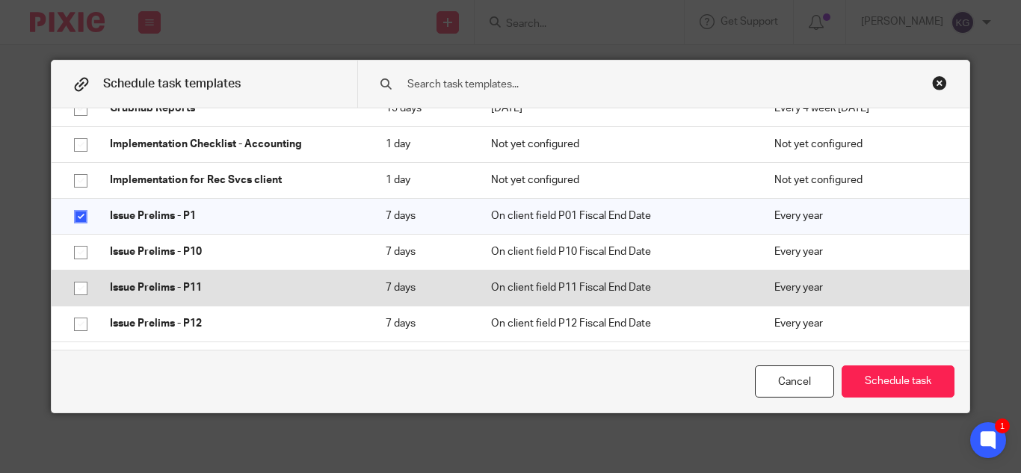
drag, startPoint x: 78, startPoint y: 253, endPoint x: 77, endPoint y: 286, distance: 33.7
click at [78, 254] on input "checkbox" at bounding box center [81, 252] width 28 height 28
checkbox input "true"
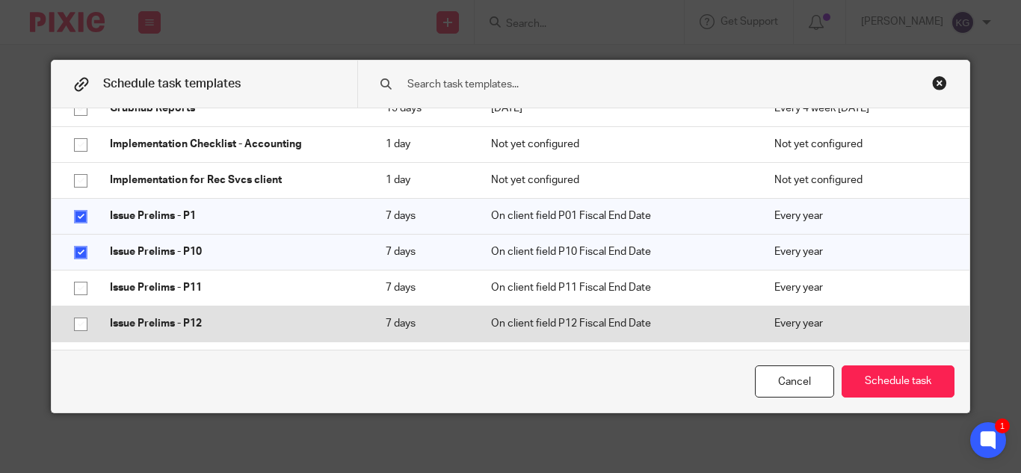
drag, startPoint x: 76, startPoint y: 289, endPoint x: 70, endPoint y: 337, distance: 48.1
click at [75, 291] on input "checkbox" at bounding box center [81, 288] width 28 height 28
checkbox input "true"
click at [70, 336] on input "checkbox" at bounding box center [81, 324] width 28 height 28
checkbox input "true"
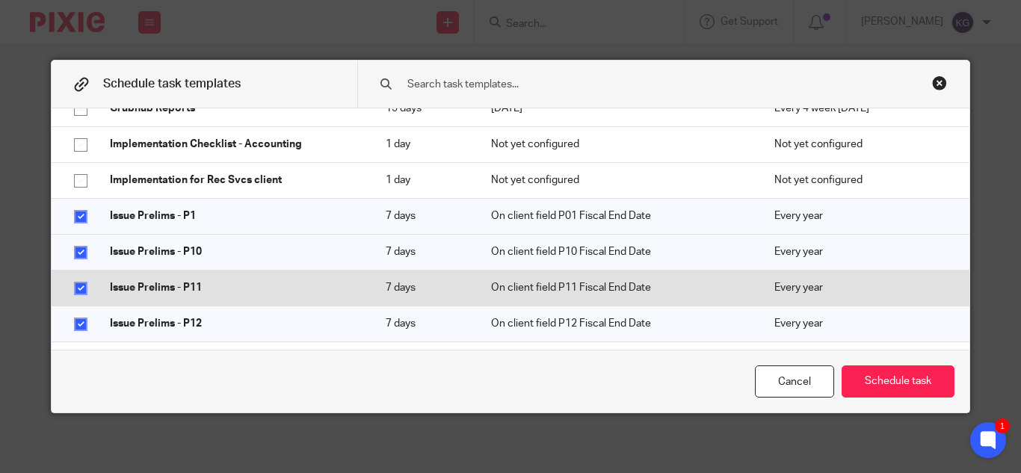
scroll to position [4785, 0]
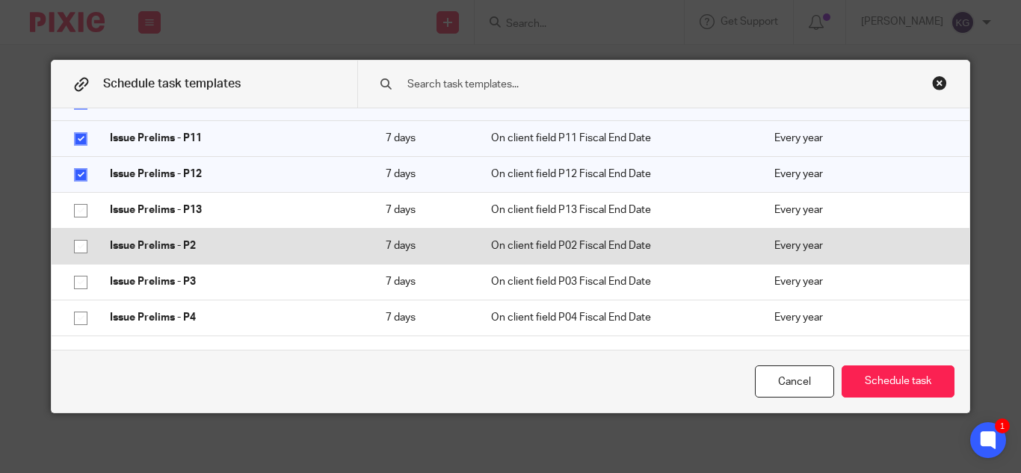
drag, startPoint x: 78, startPoint y: 215, endPoint x: 81, endPoint y: 252, distance: 36.8
click at [78, 220] on input "checkbox" at bounding box center [81, 211] width 28 height 28
checkbox input "true"
click at [81, 253] on input "checkbox" at bounding box center [81, 247] width 28 height 28
checkbox input "true"
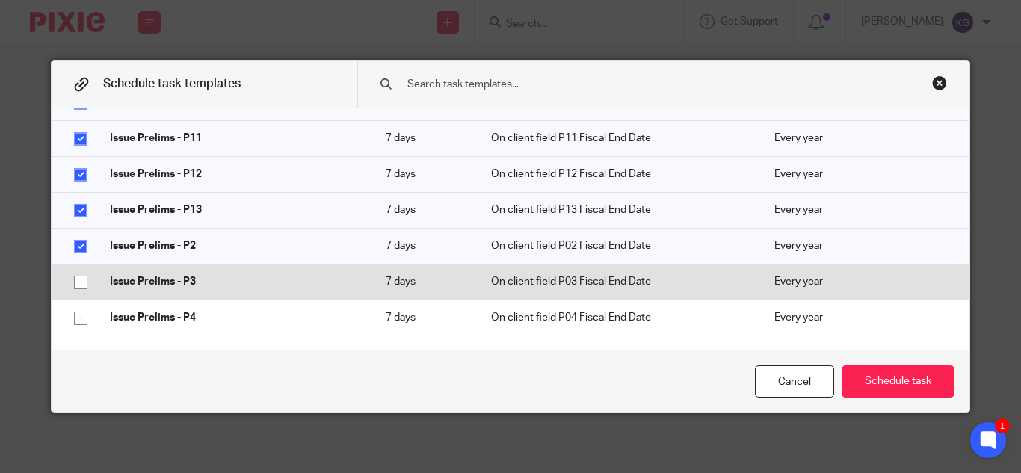
drag, startPoint x: 72, startPoint y: 277, endPoint x: 73, endPoint y: 286, distance: 9.7
click at [72, 278] on input "checkbox" at bounding box center [81, 282] width 28 height 28
checkbox input "true"
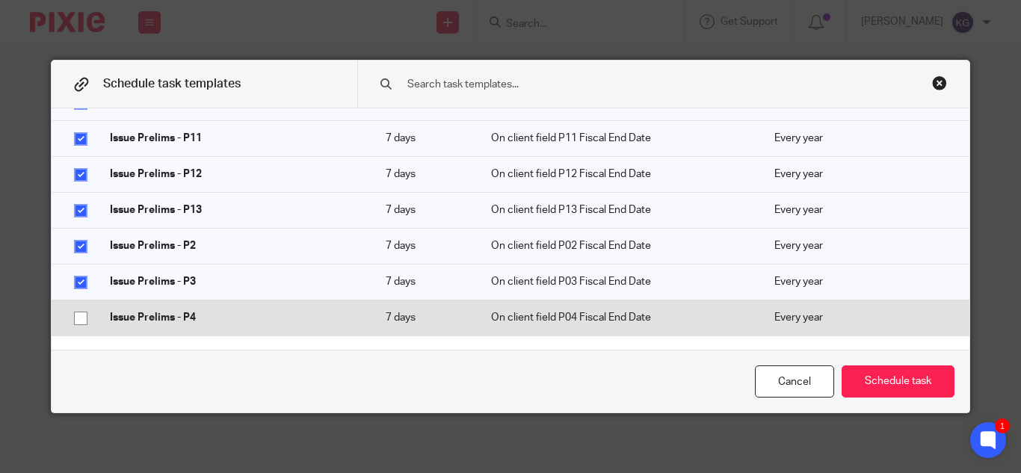
click at [76, 315] on input "checkbox" at bounding box center [81, 318] width 28 height 28
checkbox input "true"
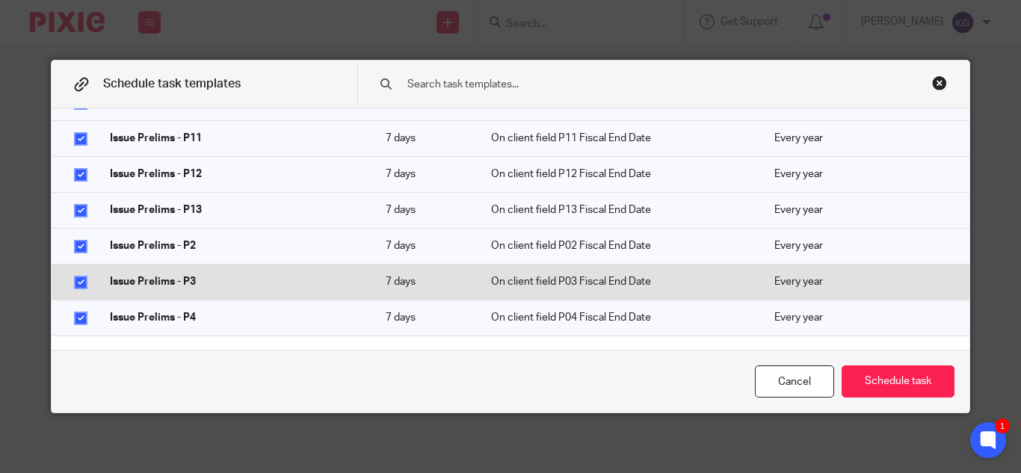
scroll to position [4860, 0]
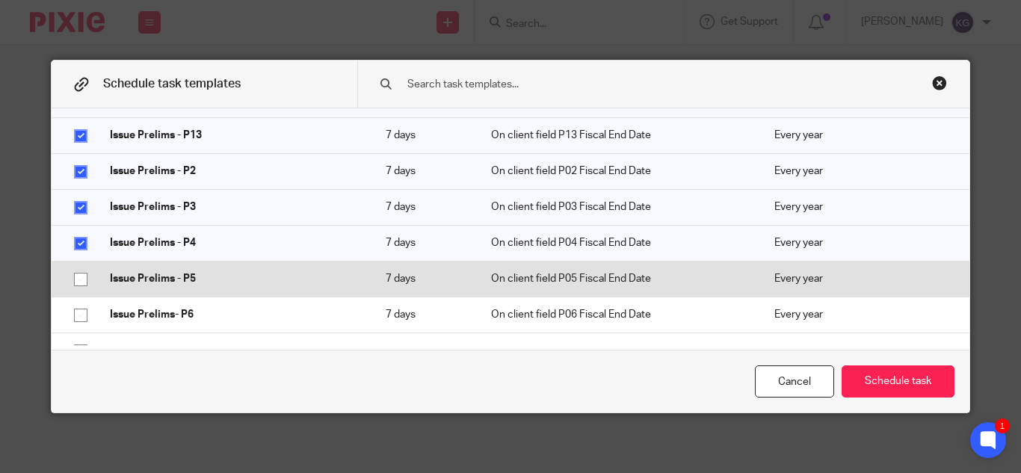
click at [76, 278] on input "checkbox" at bounding box center [81, 279] width 28 height 28
checkbox input "true"
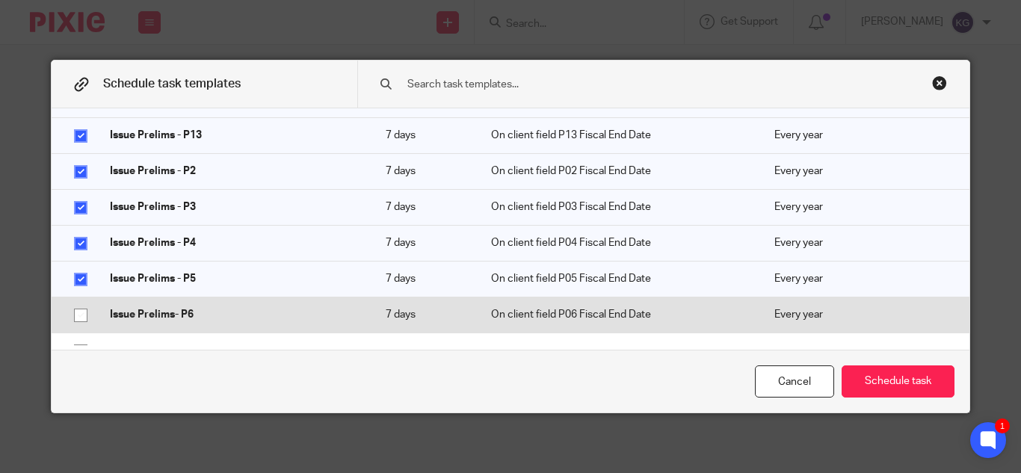
drag, startPoint x: 75, startPoint y: 318, endPoint x: 78, endPoint y: 303, distance: 15.2
click at [75, 316] on input "checkbox" at bounding box center [81, 315] width 28 height 28
checkbox input "true"
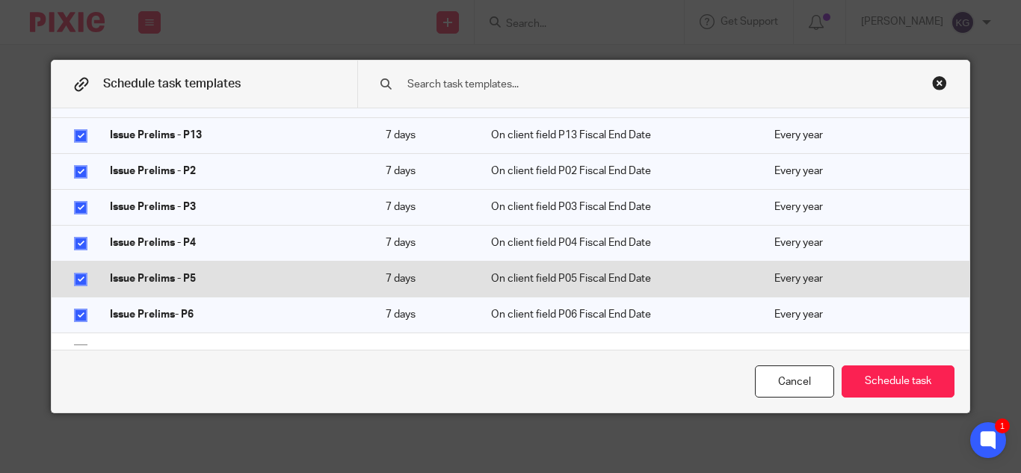
scroll to position [4934, 0]
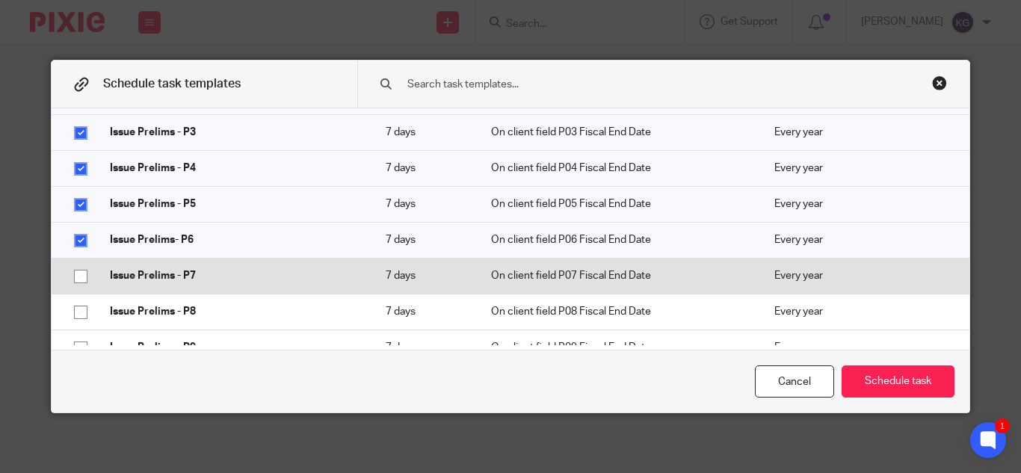
click at [67, 275] on input "checkbox" at bounding box center [81, 276] width 28 height 28
checkbox input "true"
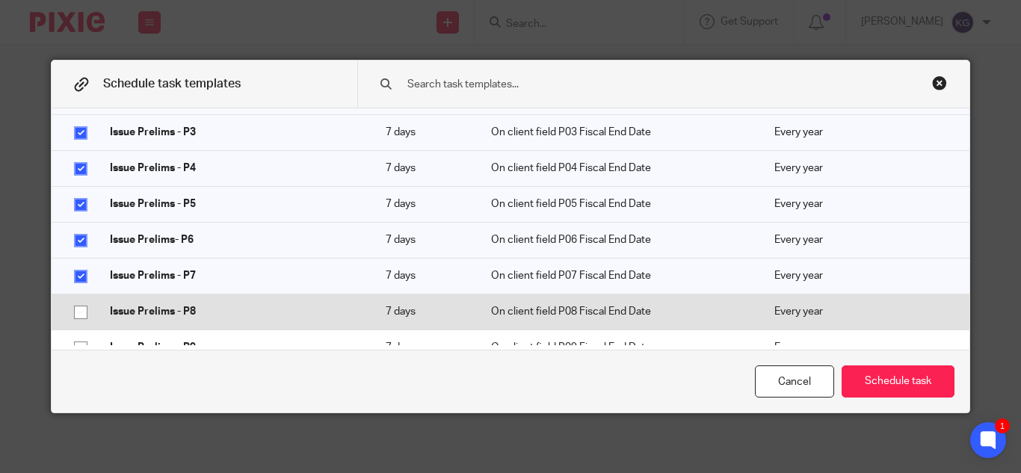
drag, startPoint x: 75, startPoint y: 310, endPoint x: 78, endPoint y: 298, distance: 11.8
click at [78, 305] on input "checkbox" at bounding box center [81, 312] width 28 height 28
checkbox input "true"
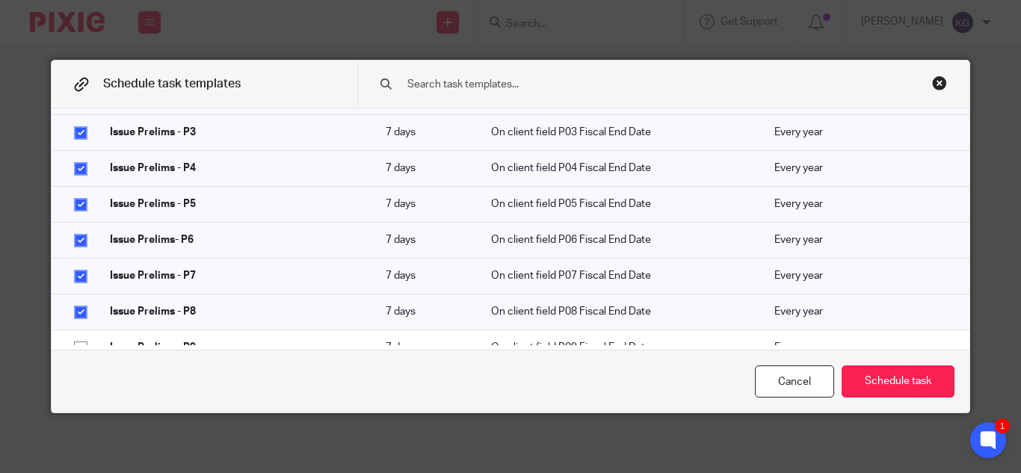
scroll to position [5009, 0]
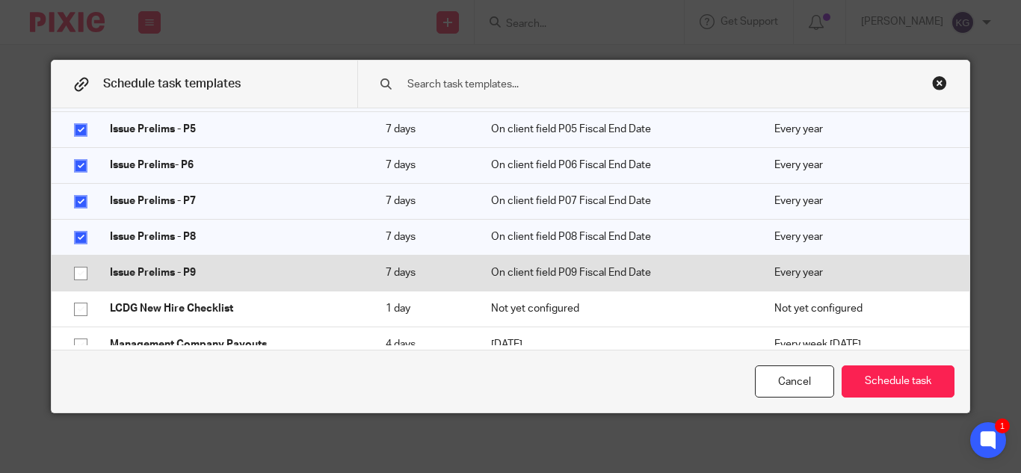
click at [73, 267] on input "checkbox" at bounding box center [81, 273] width 28 height 28
checkbox input "true"
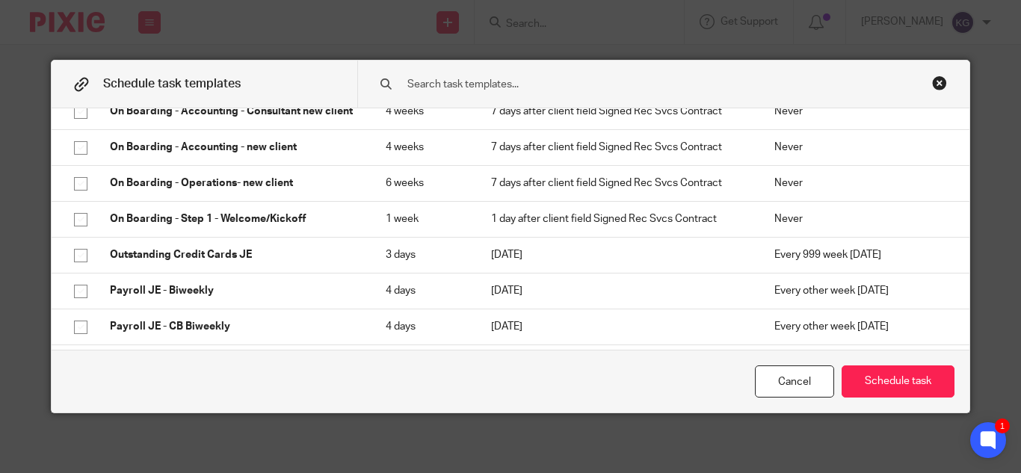
scroll to position [5532, 0]
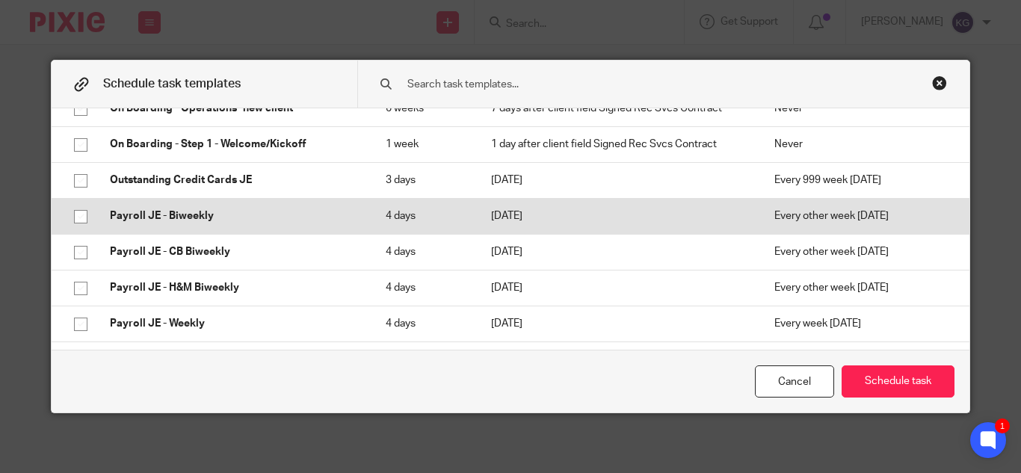
click at [76, 215] on input "checkbox" at bounding box center [81, 217] width 28 height 28
checkbox input "true"
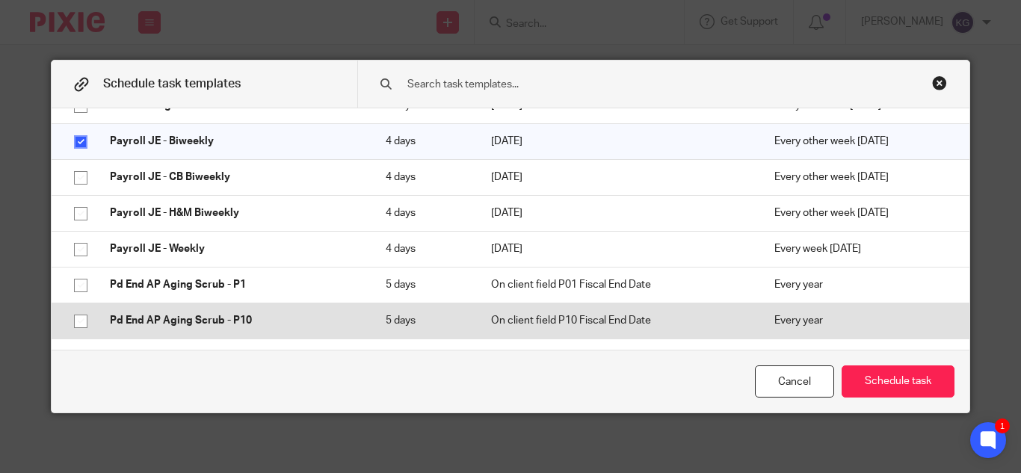
scroll to position [5682, 0]
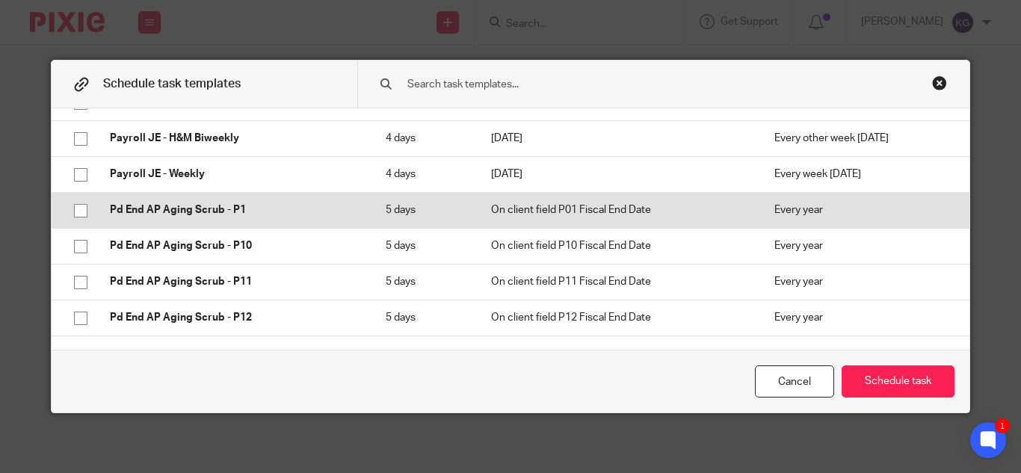
click at [75, 210] on input "checkbox" at bounding box center [81, 211] width 28 height 28
checkbox input "true"
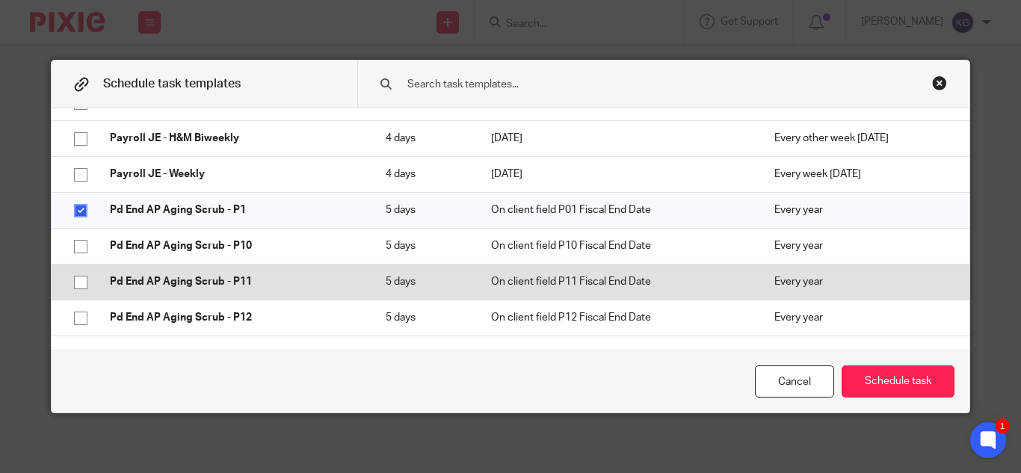
drag, startPoint x: 81, startPoint y: 245, endPoint x: 78, endPoint y: 278, distance: 33.0
click at [81, 247] on input "checkbox" at bounding box center [81, 247] width 28 height 28
checkbox input "true"
drag, startPoint x: 75, startPoint y: 281, endPoint x: 75, endPoint y: 293, distance: 12.0
click at [75, 289] on input "checkbox" at bounding box center [81, 282] width 28 height 28
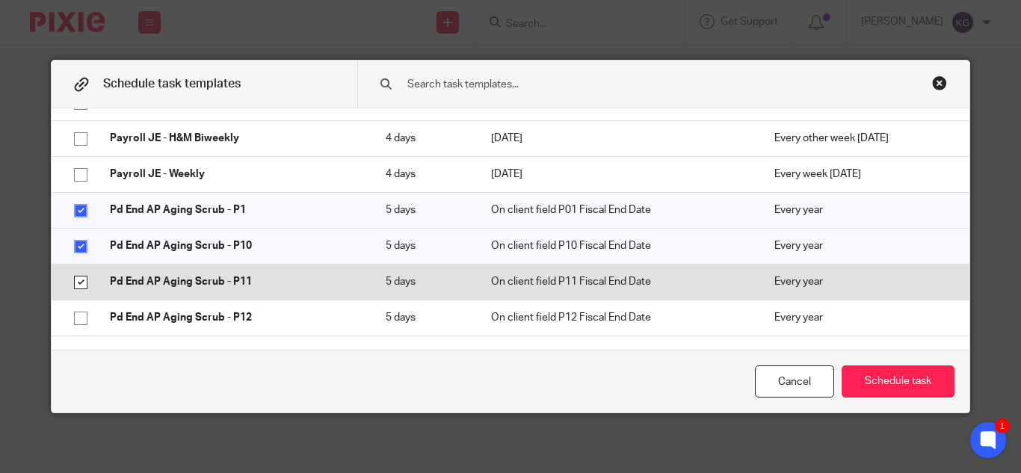
checkbox input "true"
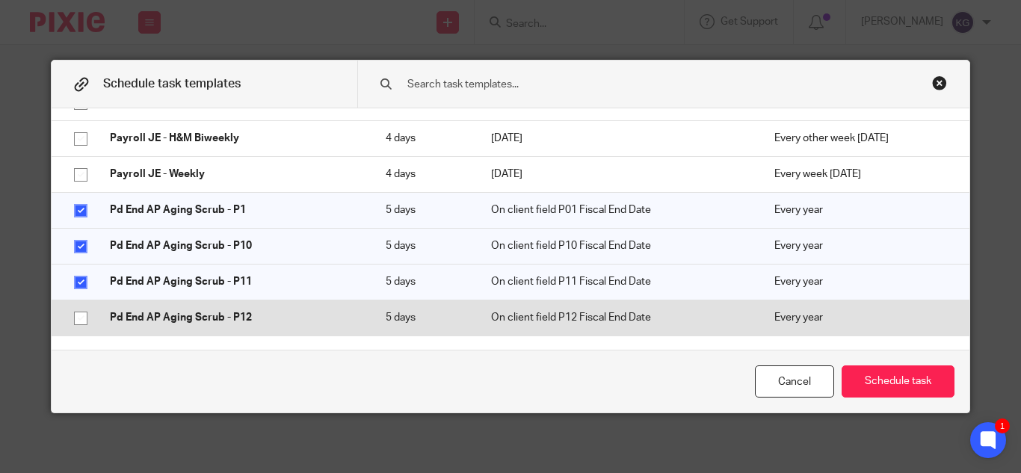
click at [76, 325] on input "checkbox" at bounding box center [81, 318] width 28 height 28
checkbox input "true"
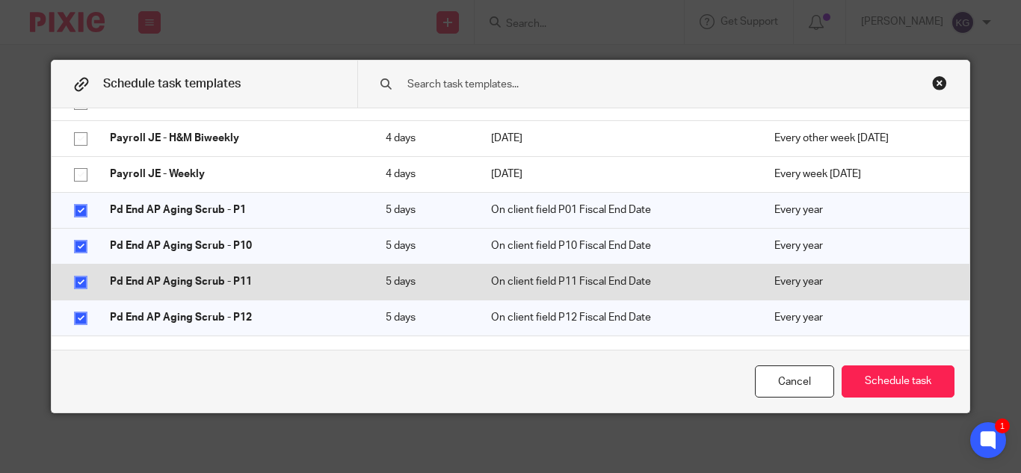
scroll to position [5831, 0]
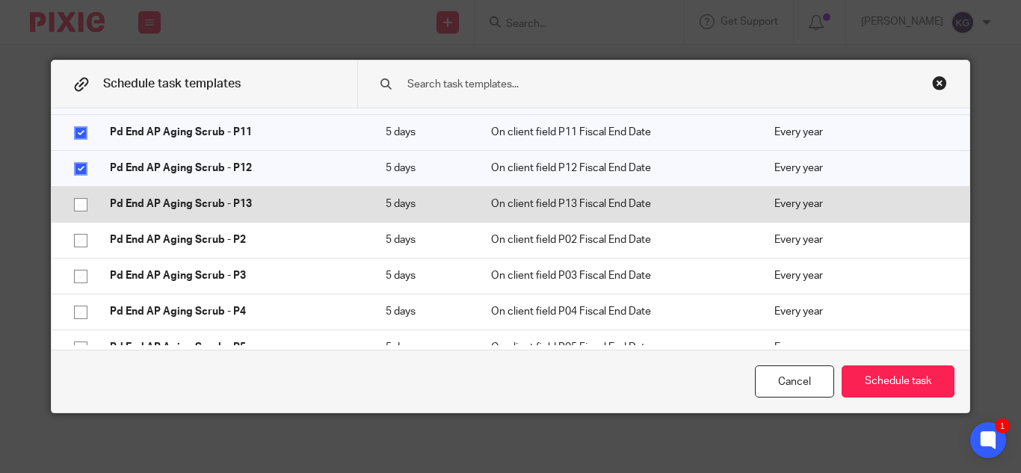
click at [77, 206] on input "checkbox" at bounding box center [81, 205] width 28 height 28
checkbox input "true"
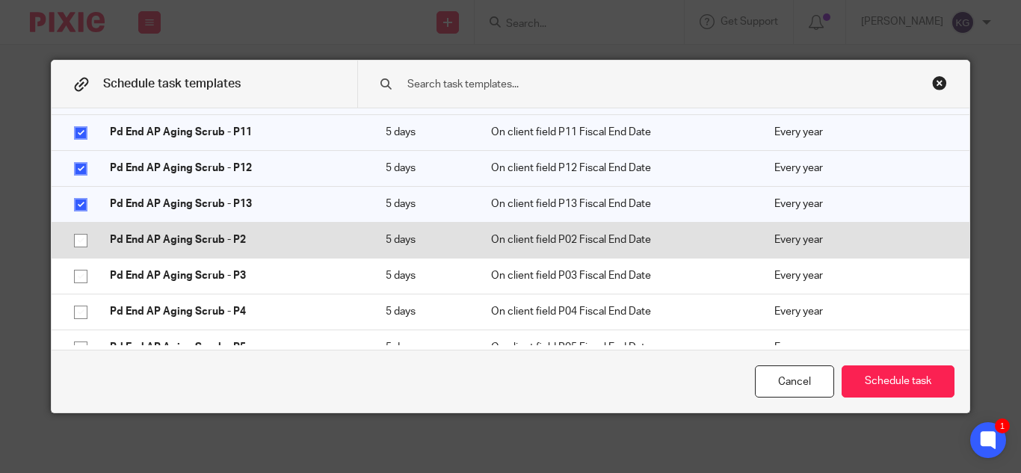
click at [72, 238] on input "checkbox" at bounding box center [81, 241] width 28 height 28
checkbox input "true"
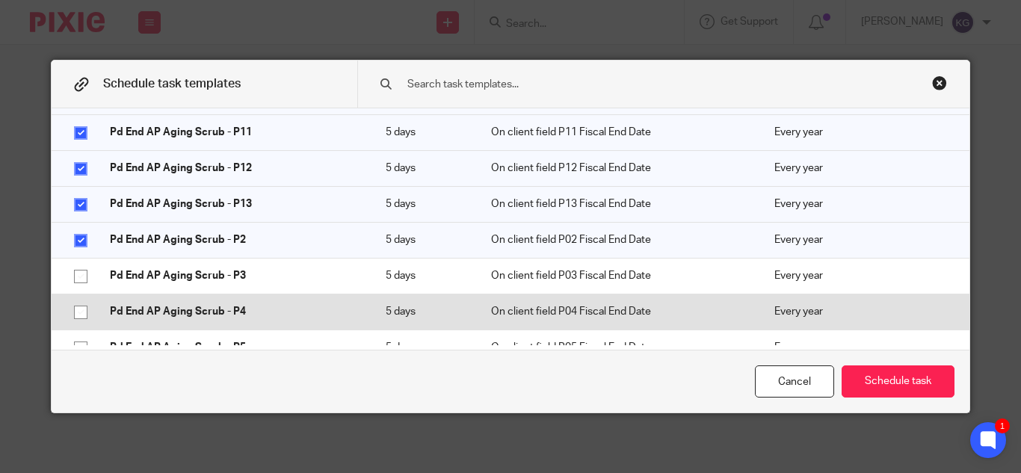
drag, startPoint x: 73, startPoint y: 277, endPoint x: 71, endPoint y: 307, distance: 29.9
click at [73, 283] on input "checkbox" at bounding box center [81, 276] width 28 height 28
checkbox input "true"
click at [71, 311] on input "checkbox" at bounding box center [81, 312] width 28 height 28
checkbox input "true"
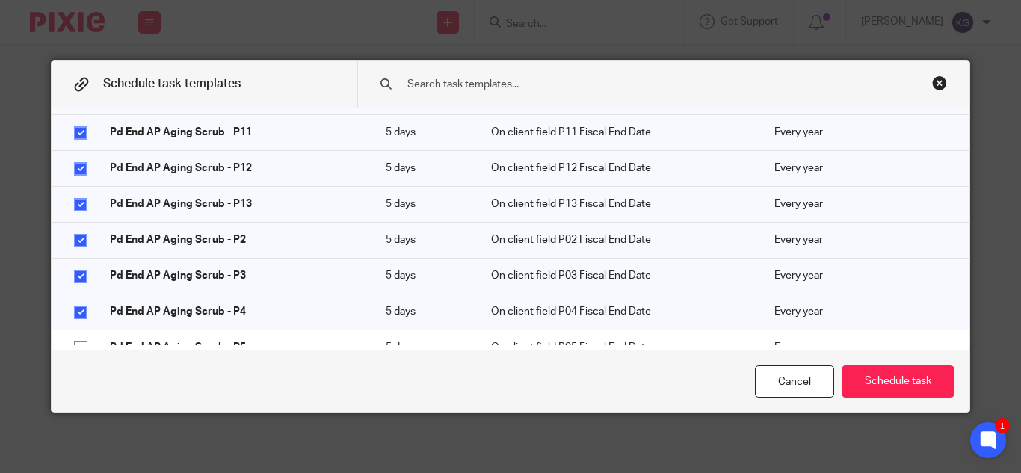
scroll to position [5906, 0]
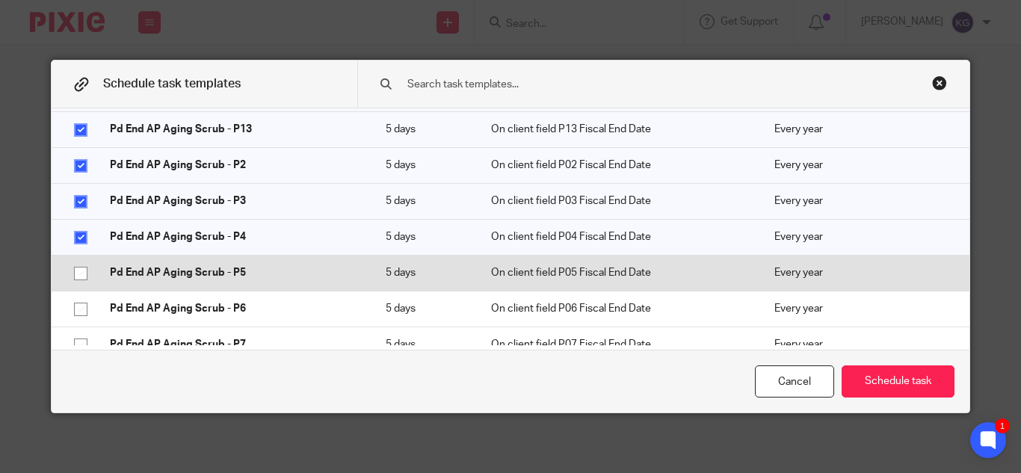
click at [73, 274] on input "checkbox" at bounding box center [81, 273] width 28 height 28
checkbox input "true"
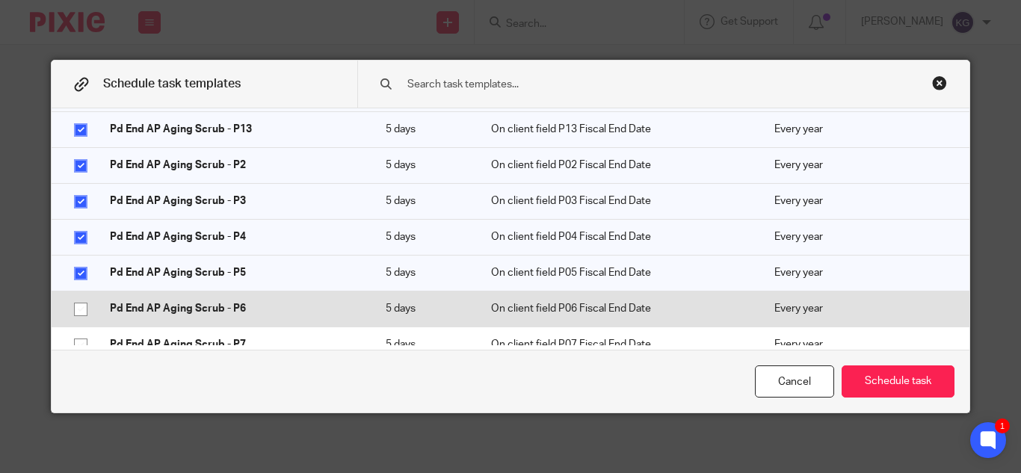
click at [75, 312] on input "checkbox" at bounding box center [81, 309] width 28 height 28
checkbox input "true"
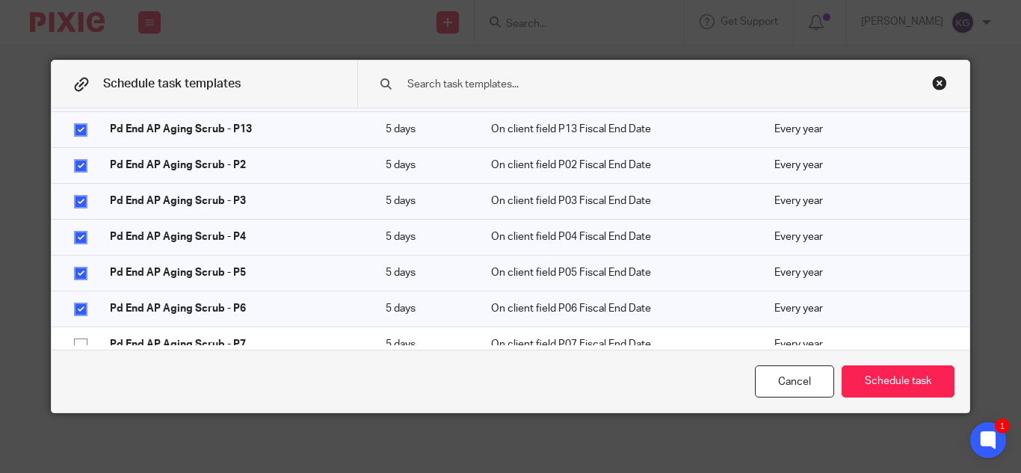
scroll to position [5981, 0]
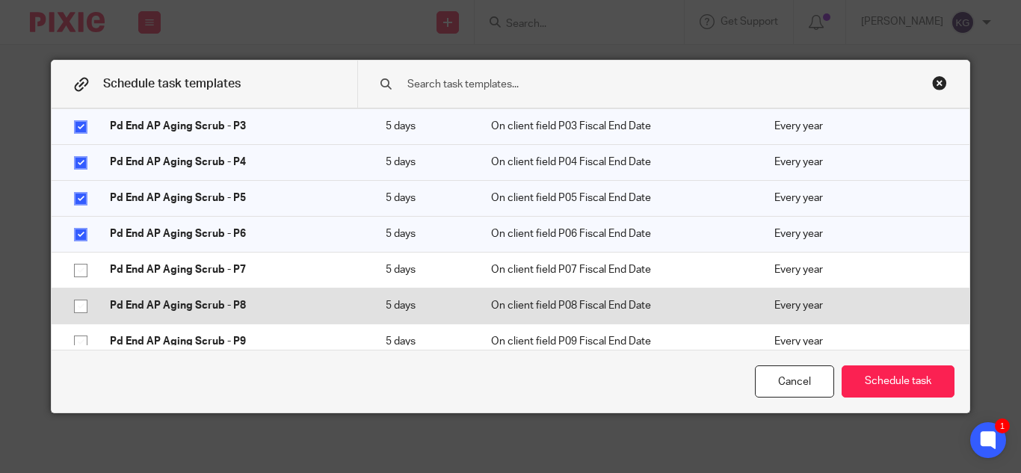
drag, startPoint x: 74, startPoint y: 269, endPoint x: 77, endPoint y: 294, distance: 24.9
click at [75, 271] on input "checkbox" at bounding box center [81, 270] width 28 height 28
checkbox input "true"
click at [77, 301] on input "checkbox" at bounding box center [81, 306] width 28 height 28
checkbox input "true"
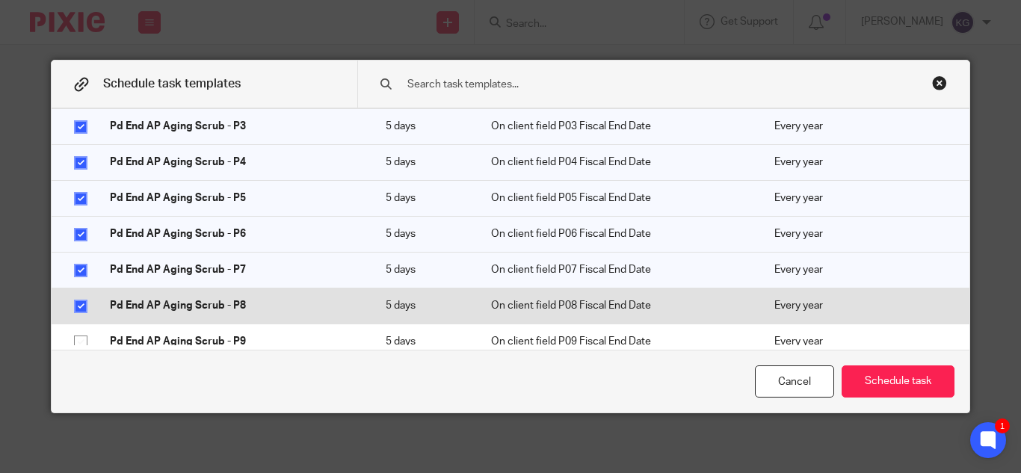
scroll to position [6056, 0]
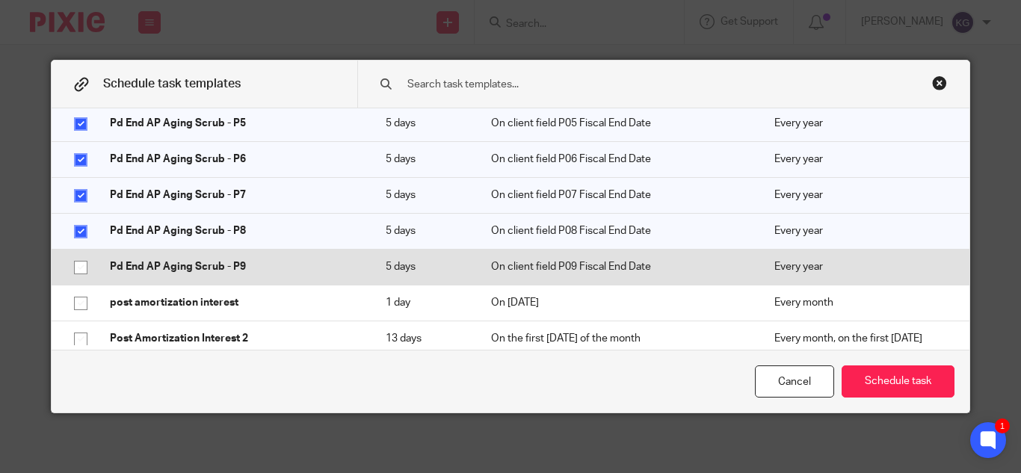
click at [75, 265] on input "checkbox" at bounding box center [81, 267] width 28 height 28
checkbox input "true"
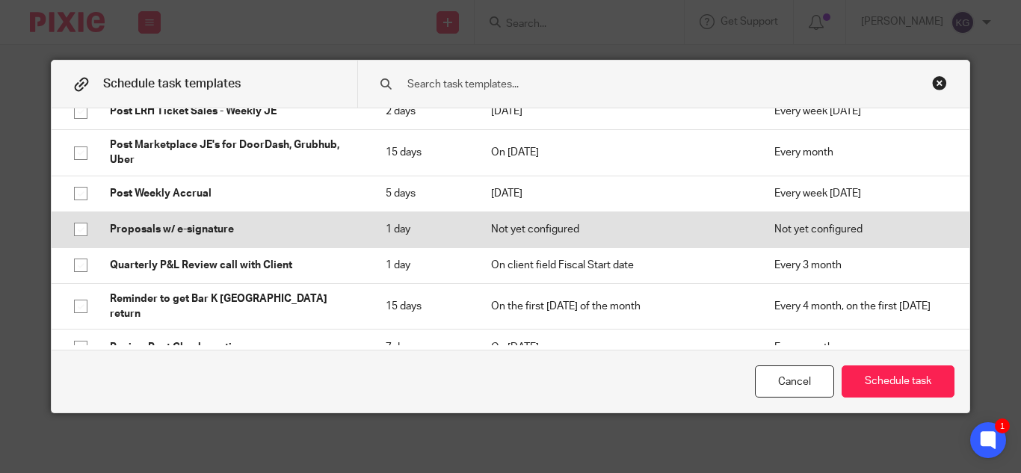
scroll to position [6429, 0]
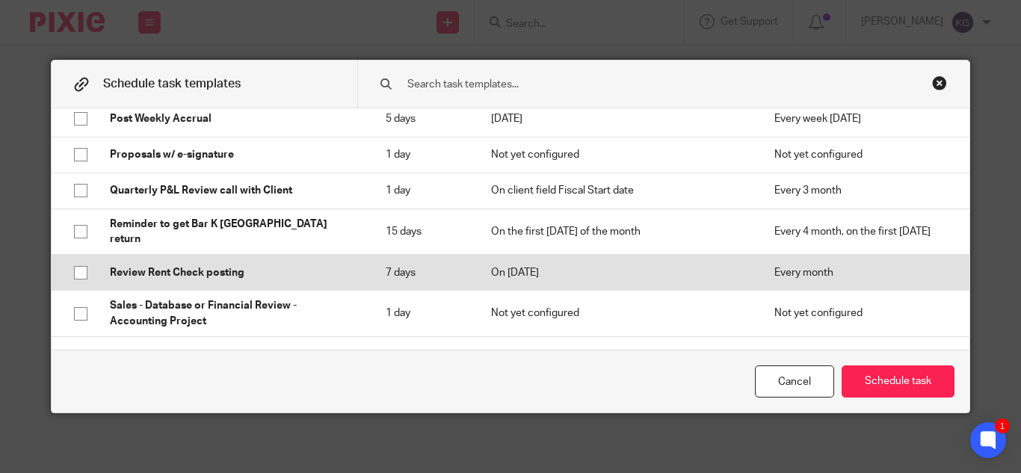
click at [73, 264] on input "checkbox" at bounding box center [81, 273] width 28 height 28
checkbox input "true"
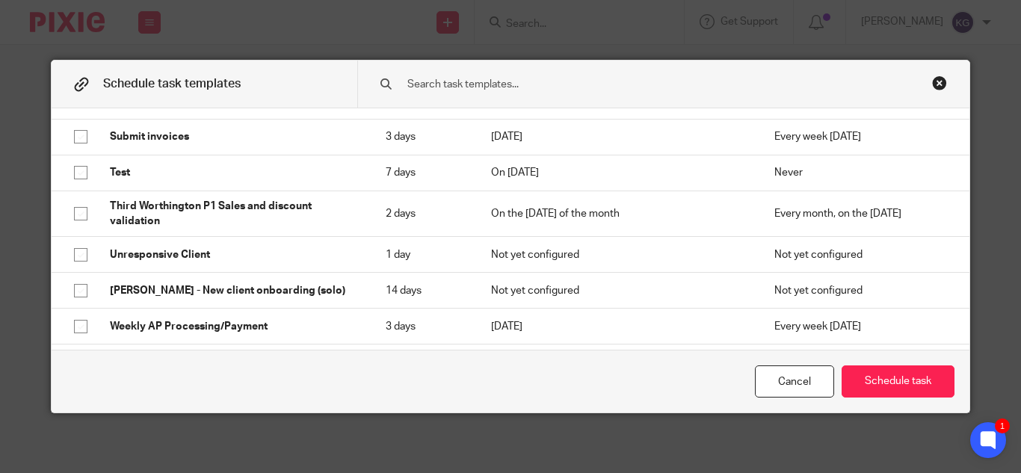
scroll to position [7327, 0]
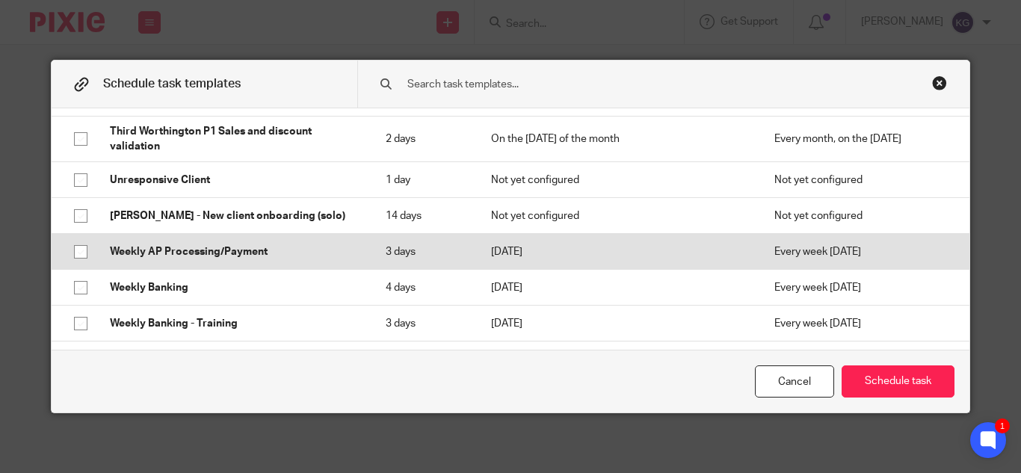
click at [73, 238] on input "checkbox" at bounding box center [81, 252] width 28 height 28
checkbox input "true"
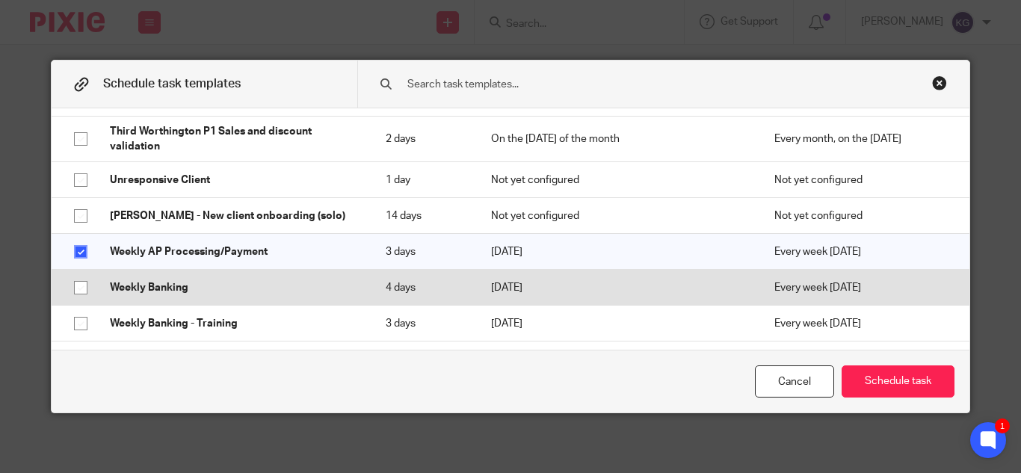
click at [70, 274] on input "checkbox" at bounding box center [81, 288] width 28 height 28
checkbox input "true"
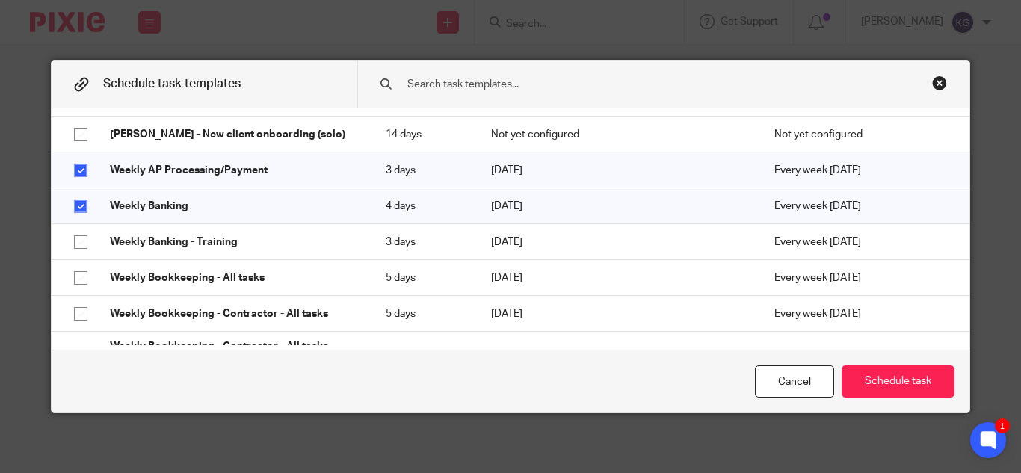
scroll to position [7707, 0]
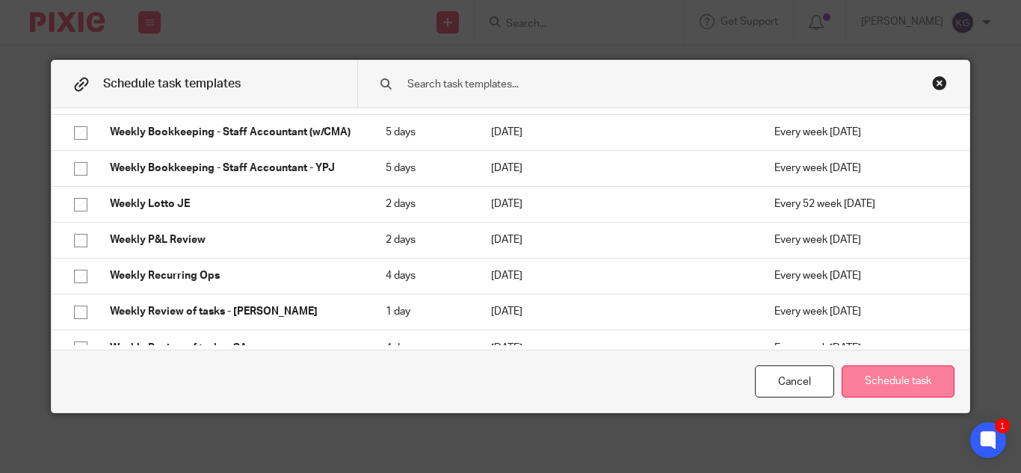
click at [899, 377] on button "Schedule task" at bounding box center [898, 382] width 113 height 32
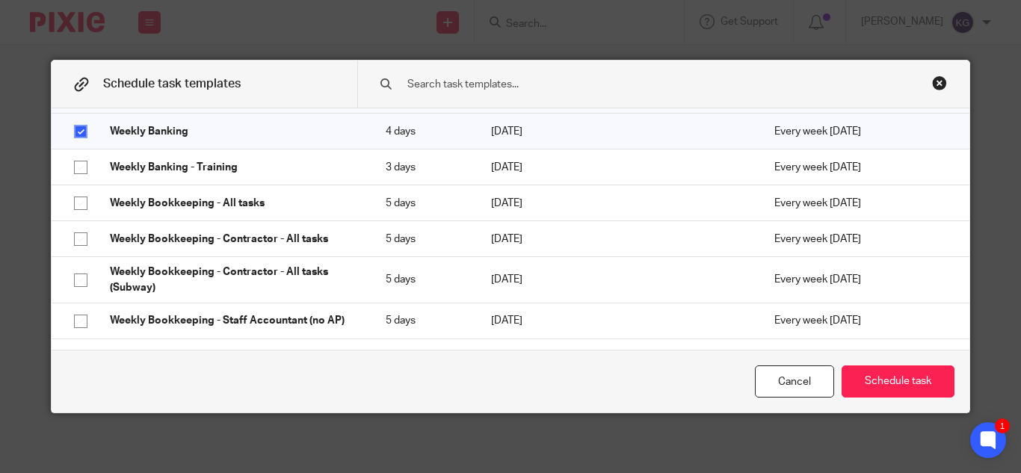
scroll to position [7408, 0]
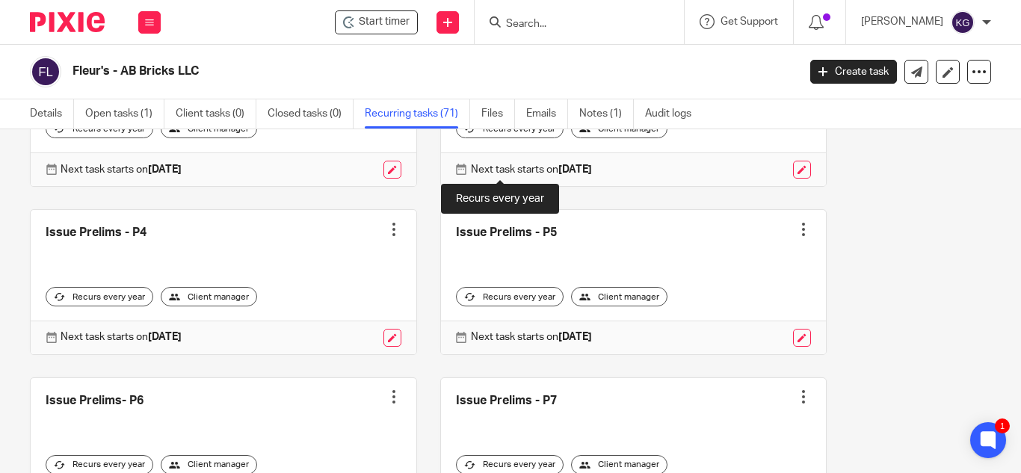
scroll to position [3665, 0]
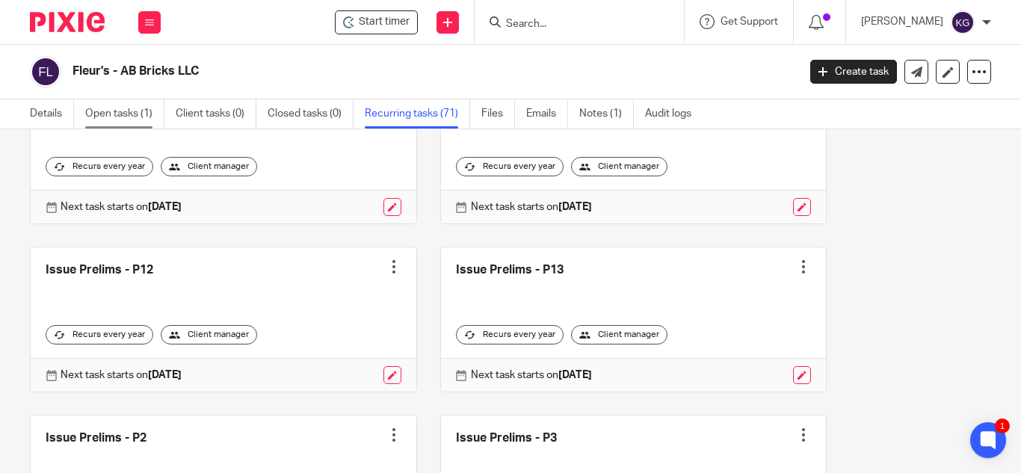
click at [101, 111] on link "Open tasks (1)" at bounding box center [124, 113] width 79 height 29
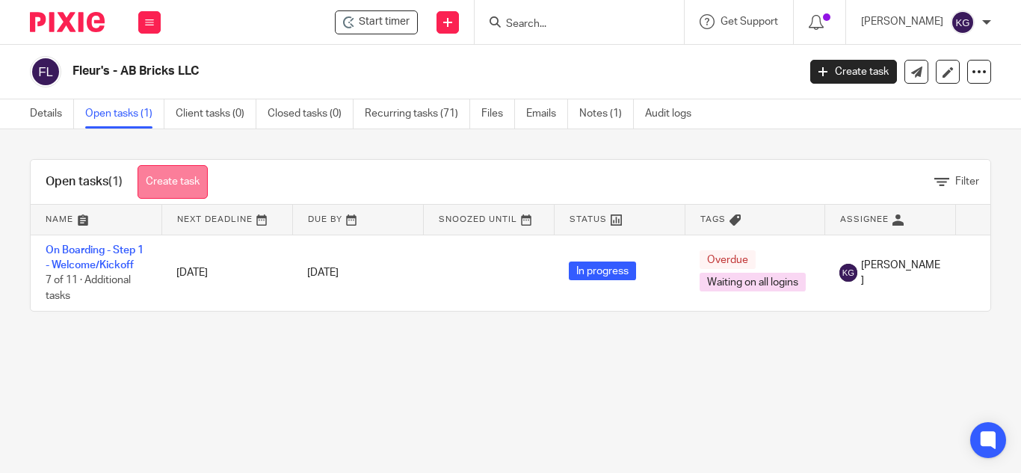
click at [184, 189] on link "Create task" at bounding box center [173, 182] width 70 height 34
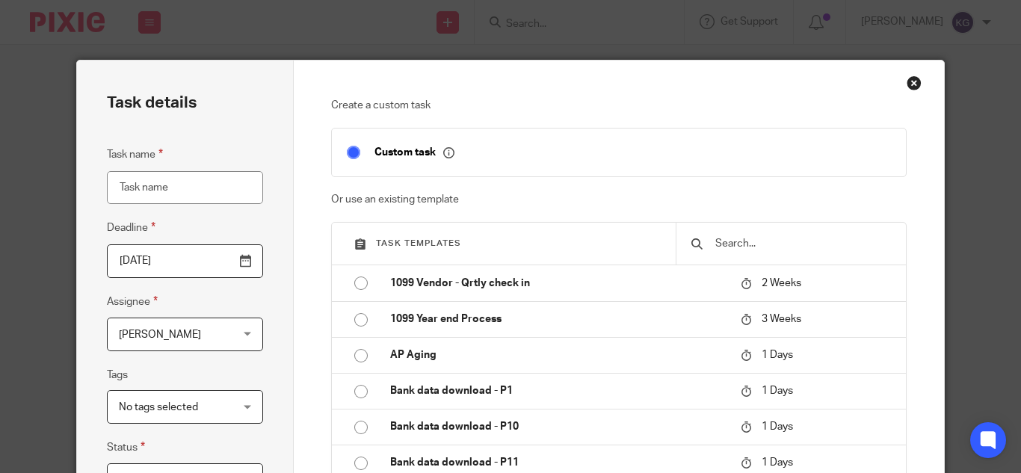
click at [732, 250] on input "text" at bounding box center [802, 243] width 177 height 16
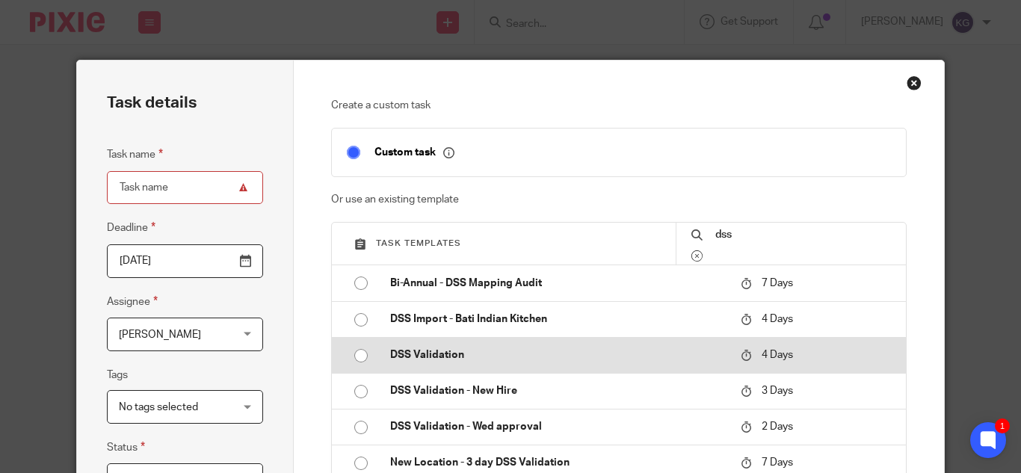
type input "dss"
click at [355, 357] on input "radio" at bounding box center [361, 356] width 28 height 28
type input "[DATE]"
type input "DSS Validation"
checkbox input "false"
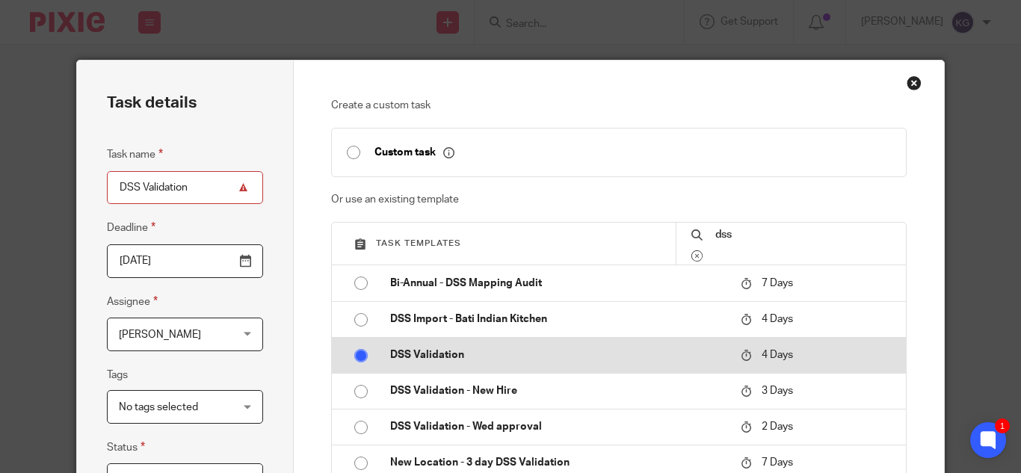
radio input "false"
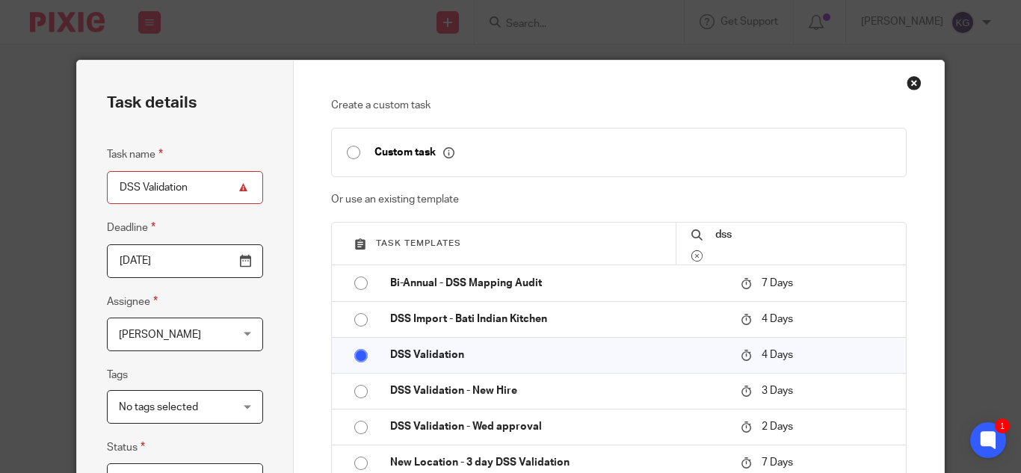
click at [221, 344] on span "[PERSON_NAME]" at bounding box center [176, 333] width 114 height 31
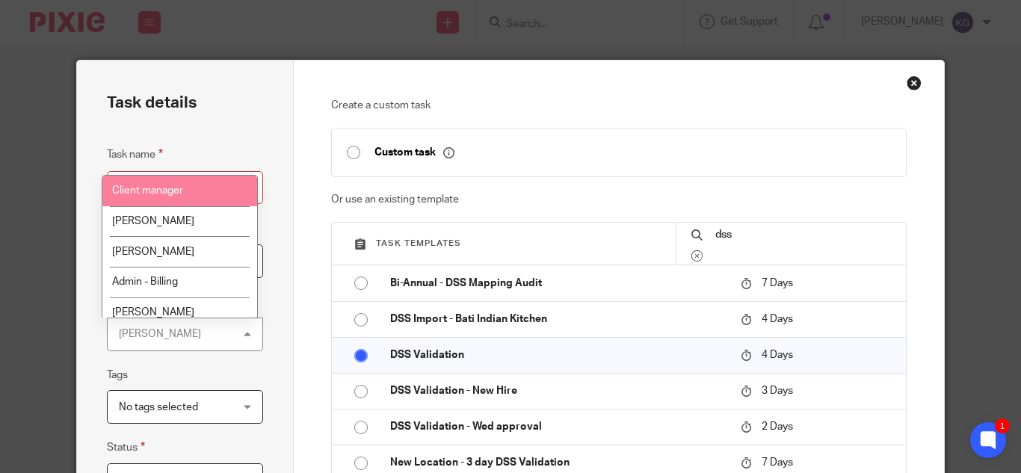
click at [200, 191] on li "Client manager" at bounding box center [179, 191] width 155 height 31
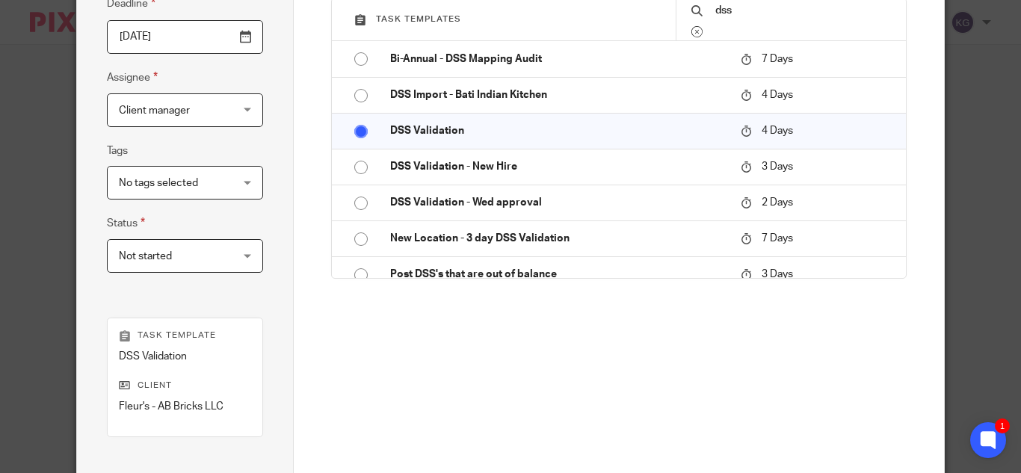
scroll to position [410, 0]
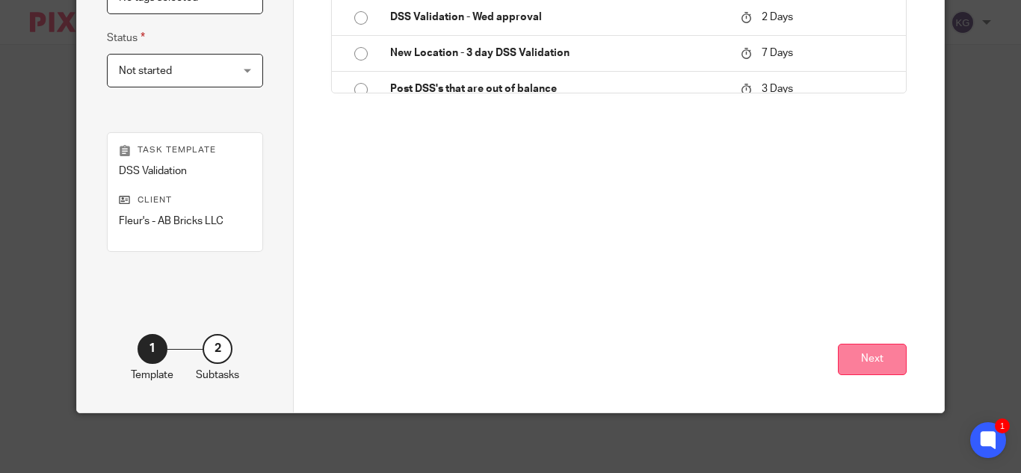
click at [872, 354] on button "Next" at bounding box center [872, 360] width 69 height 32
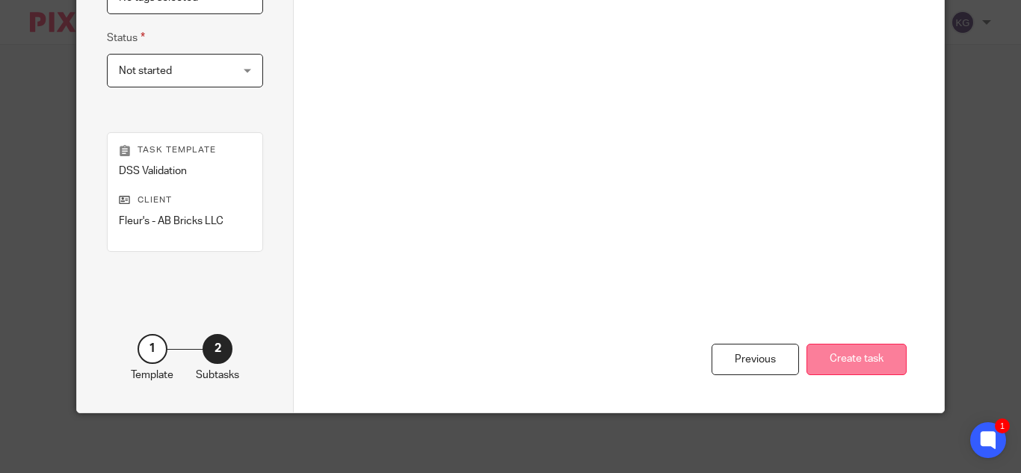
click at [828, 355] on button "Create task" at bounding box center [857, 360] width 100 height 32
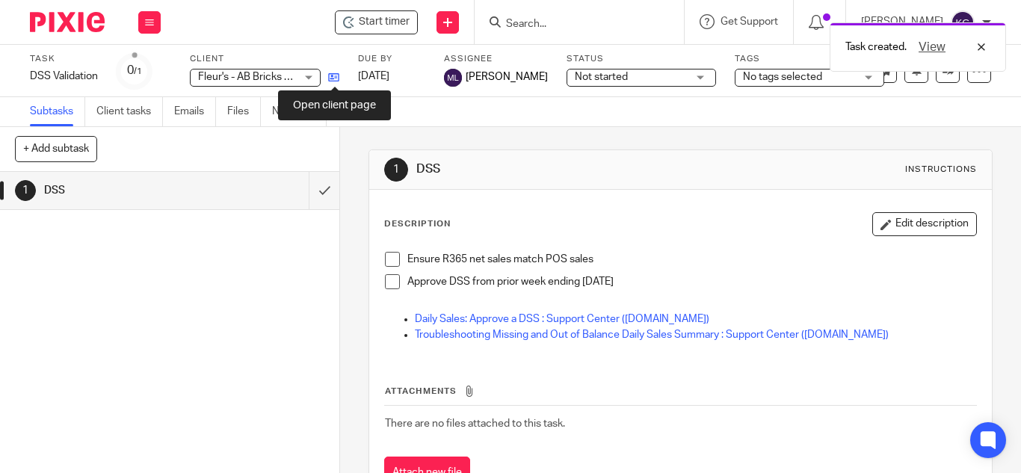
click at [339, 79] on icon at bounding box center [333, 77] width 11 height 11
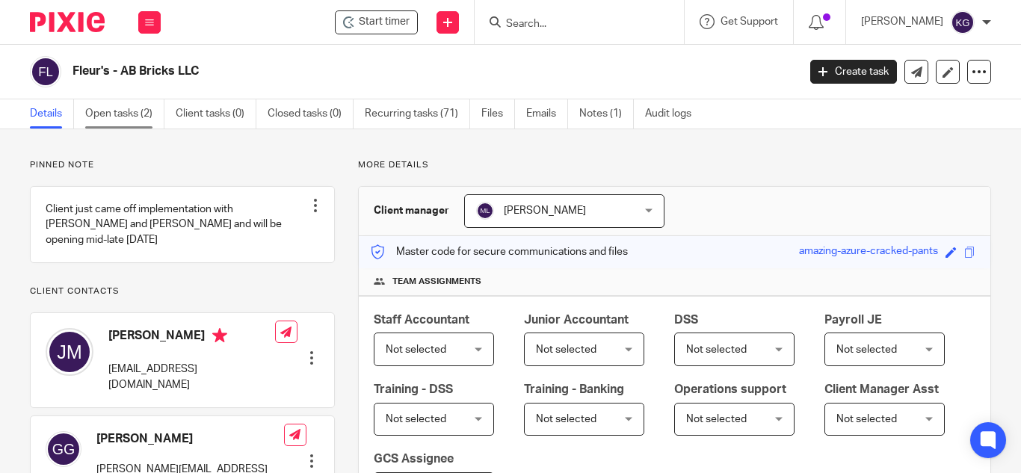
drag, startPoint x: 0, startPoint y: 0, endPoint x: 112, endPoint y: 118, distance: 162.9
click at [112, 118] on link "Open tasks (2)" at bounding box center [124, 113] width 79 height 29
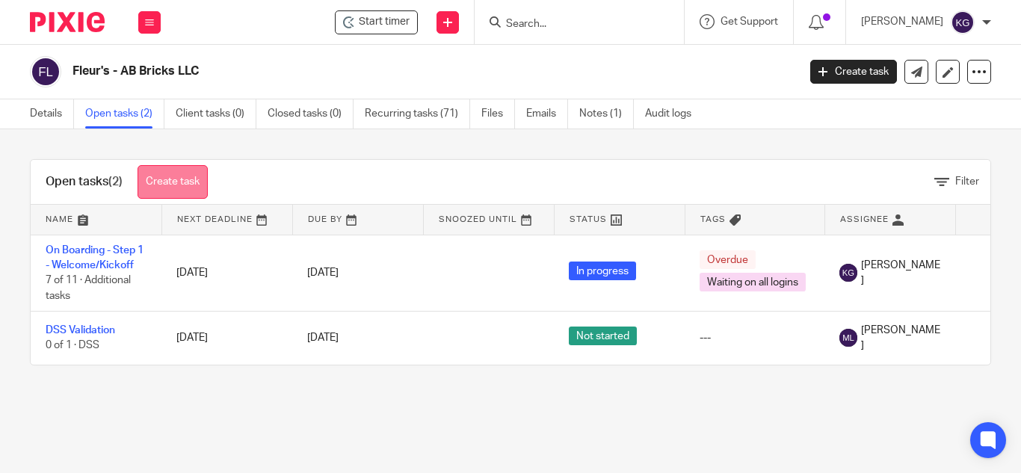
click at [190, 180] on link "Create task" at bounding box center [173, 182] width 70 height 34
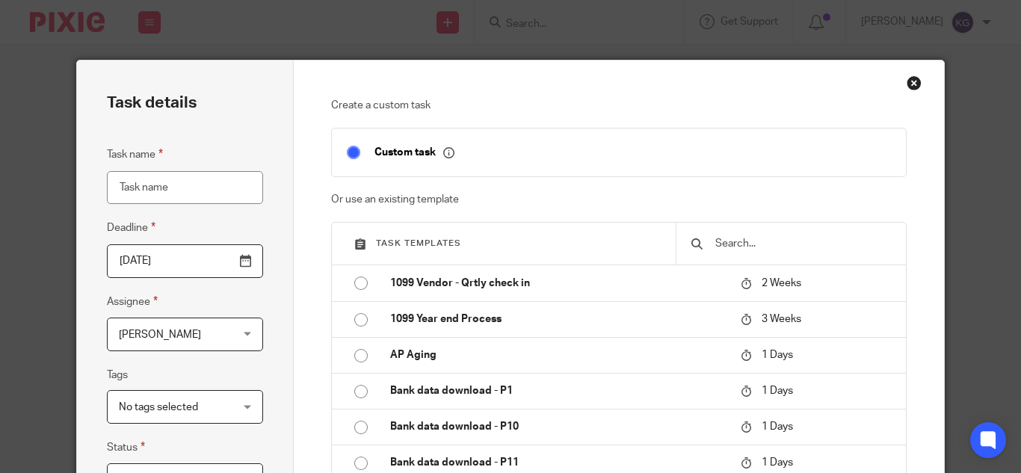
drag, startPoint x: 720, startPoint y: 239, endPoint x: 704, endPoint y: 221, distance: 23.8
click at [721, 239] on input "text" at bounding box center [802, 243] width 177 height 16
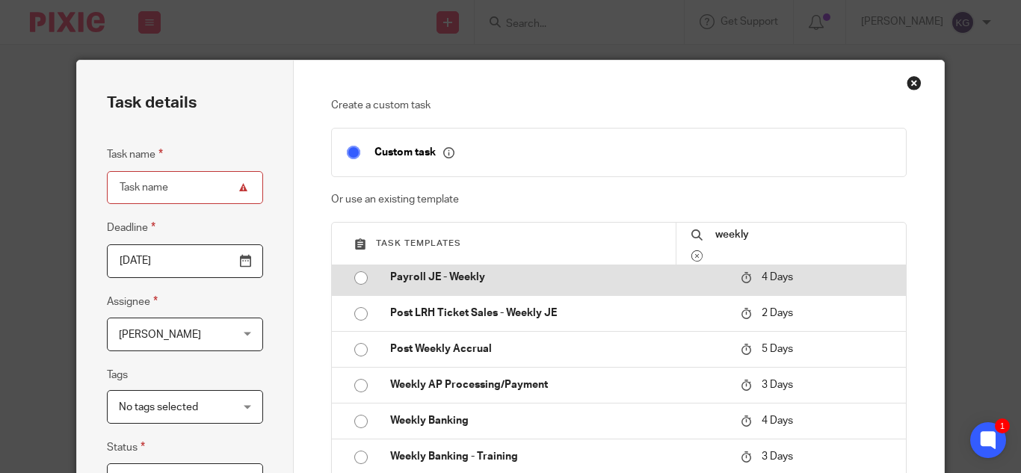
scroll to position [224, 0]
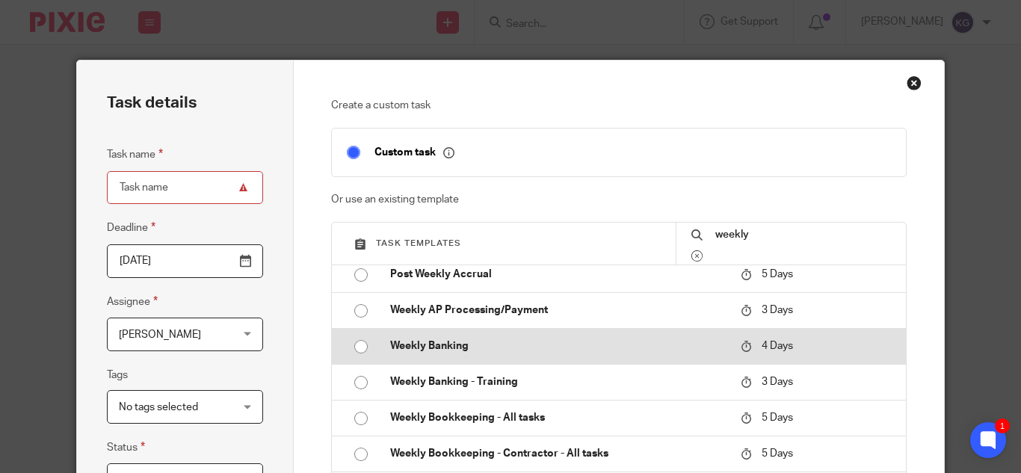
type input "weekly"
click at [354, 349] on input "radio" at bounding box center [361, 347] width 28 height 28
type input "[DATE]"
type input "Weekly Banking"
checkbox input "false"
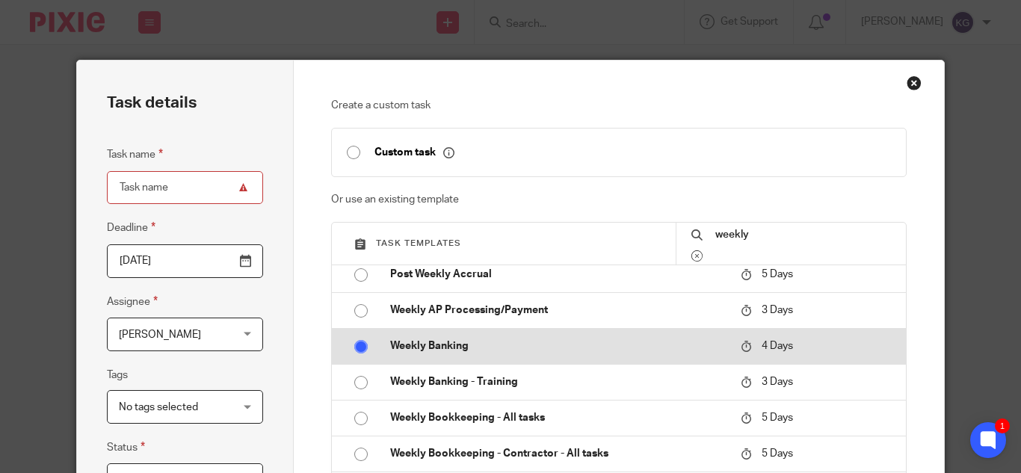
radio input "false"
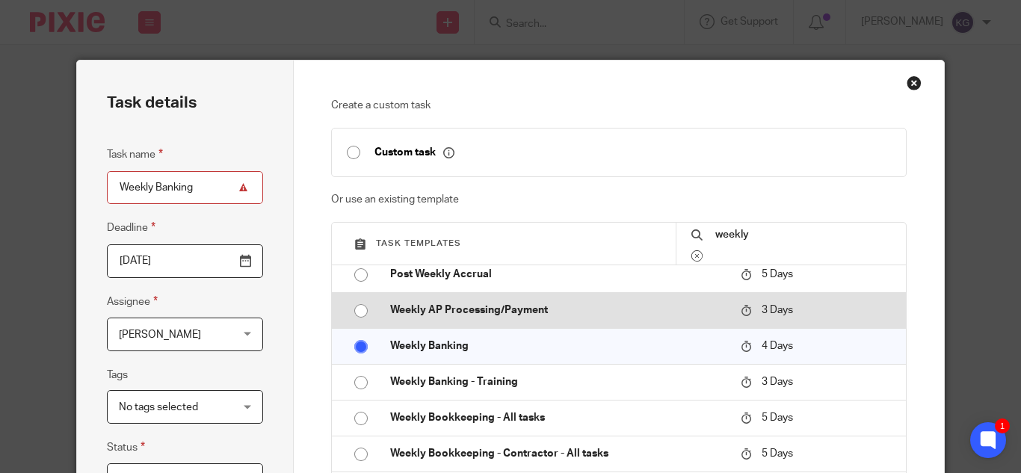
click at [353, 306] on input "radio" at bounding box center [361, 311] width 28 height 28
type input "[DATE]"
type input "Weekly AP Processing/Payment"
radio input "false"
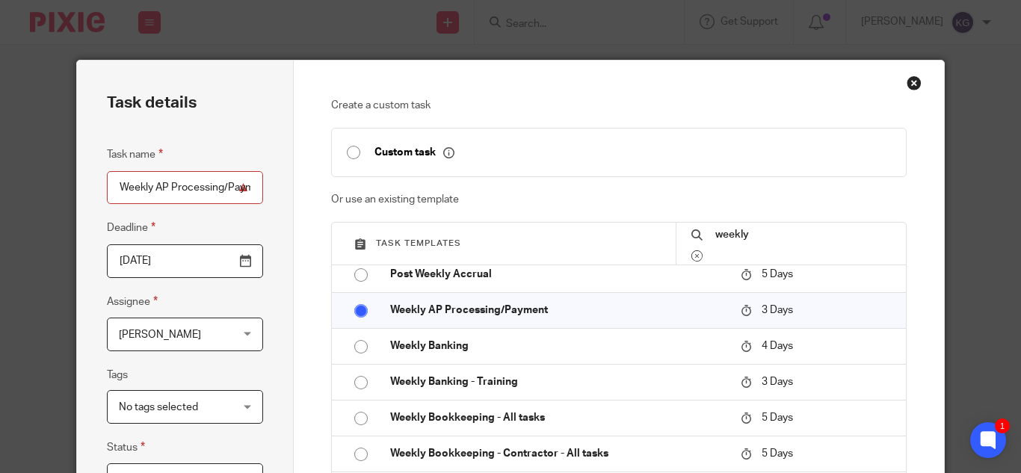
click at [247, 340] on div "[PERSON_NAME] [PERSON_NAME]" at bounding box center [185, 335] width 156 height 34
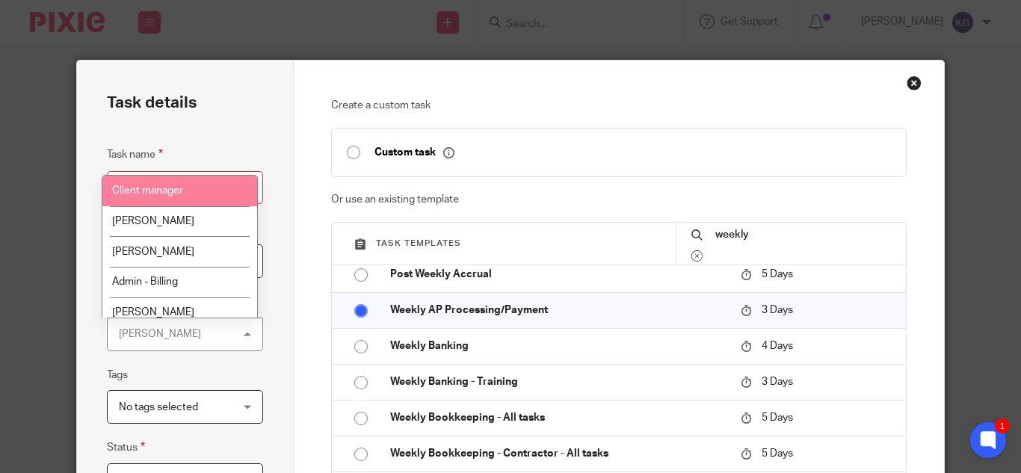
click at [190, 194] on li "Client manager" at bounding box center [179, 191] width 155 height 31
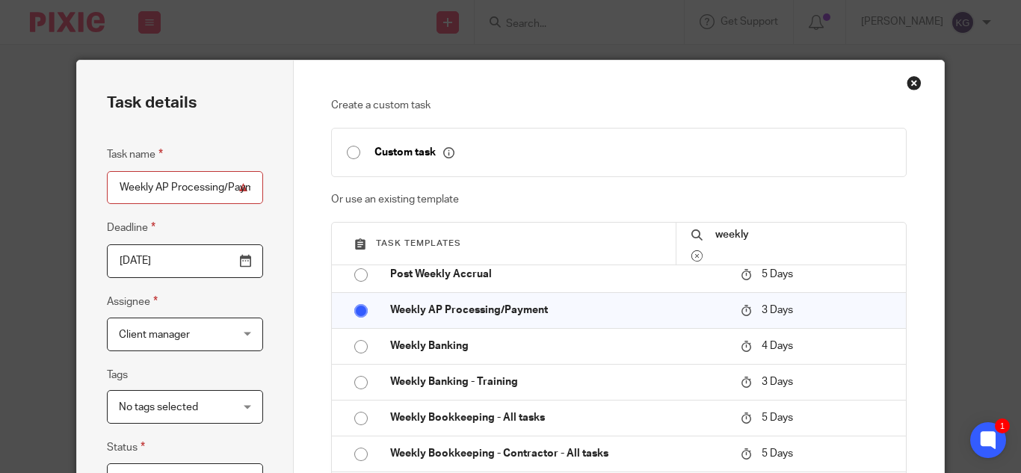
scroll to position [374, 0]
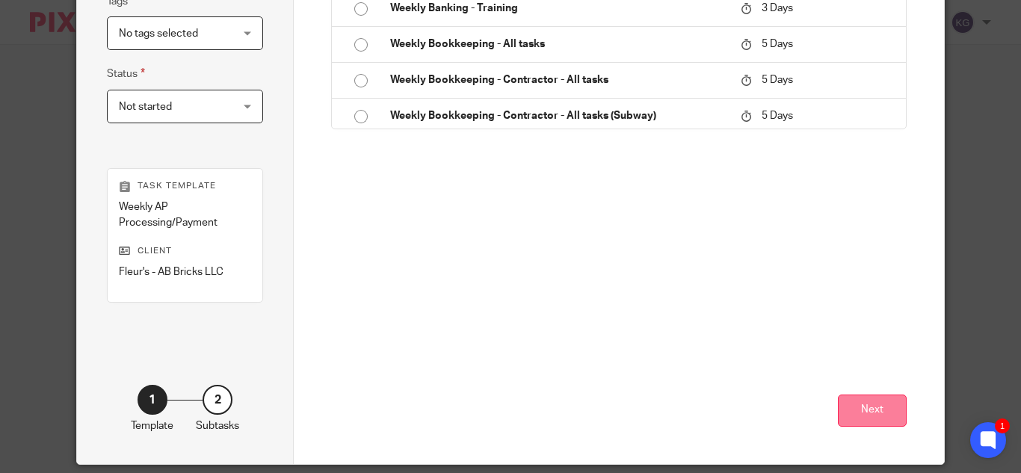
click at [863, 412] on button "Next" at bounding box center [872, 411] width 69 height 32
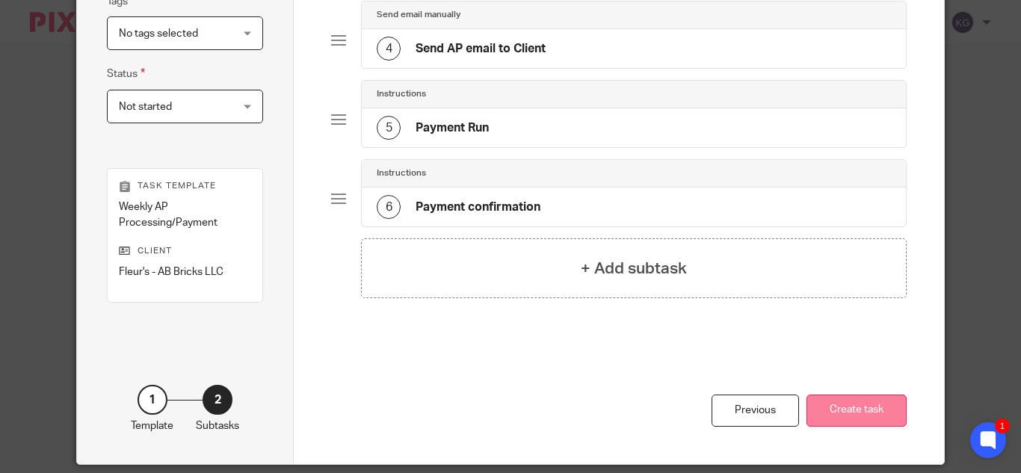
click at [857, 420] on button "Create task" at bounding box center [857, 411] width 100 height 32
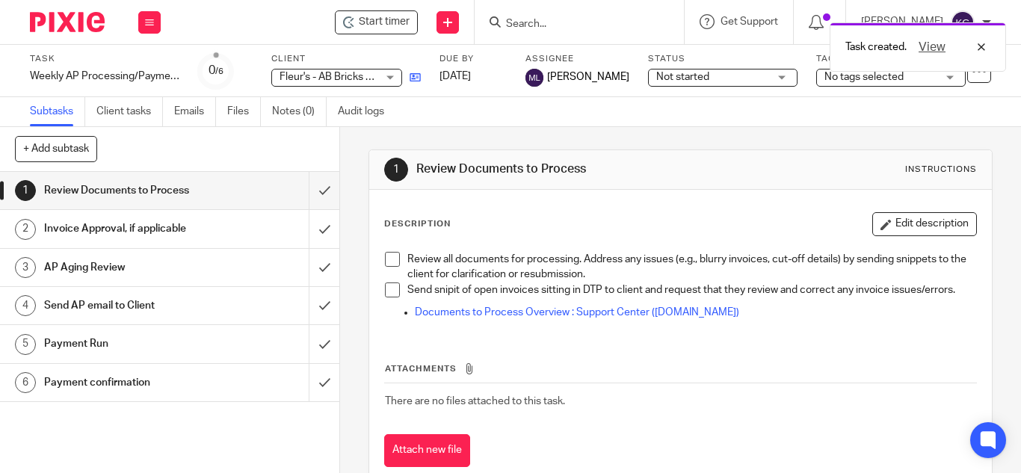
click at [419, 78] on icon at bounding box center [415, 77] width 11 height 11
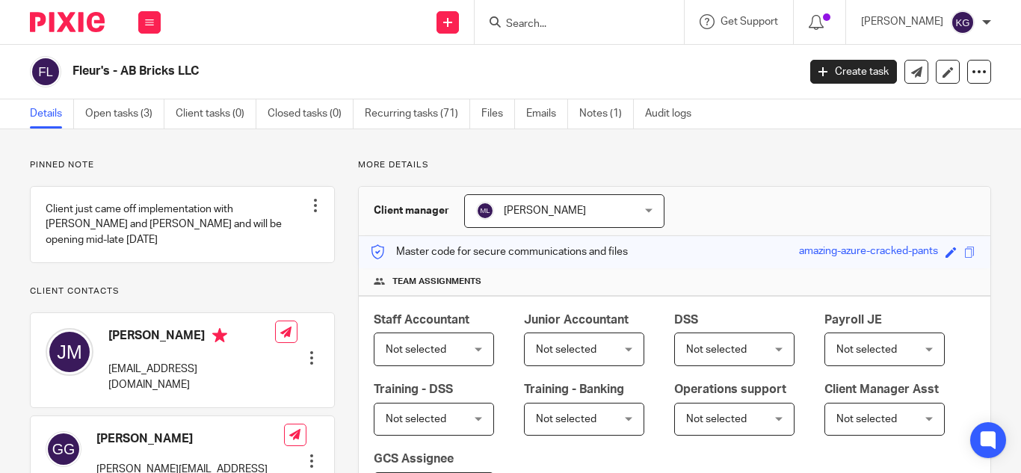
click at [131, 108] on link "Open tasks (3)" at bounding box center [124, 113] width 79 height 29
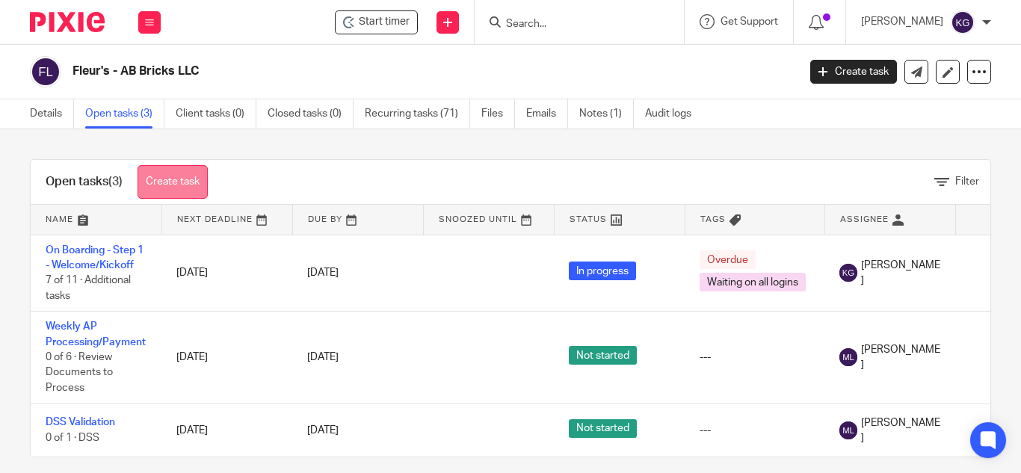
click at [175, 169] on link "Create task" at bounding box center [173, 182] width 70 height 34
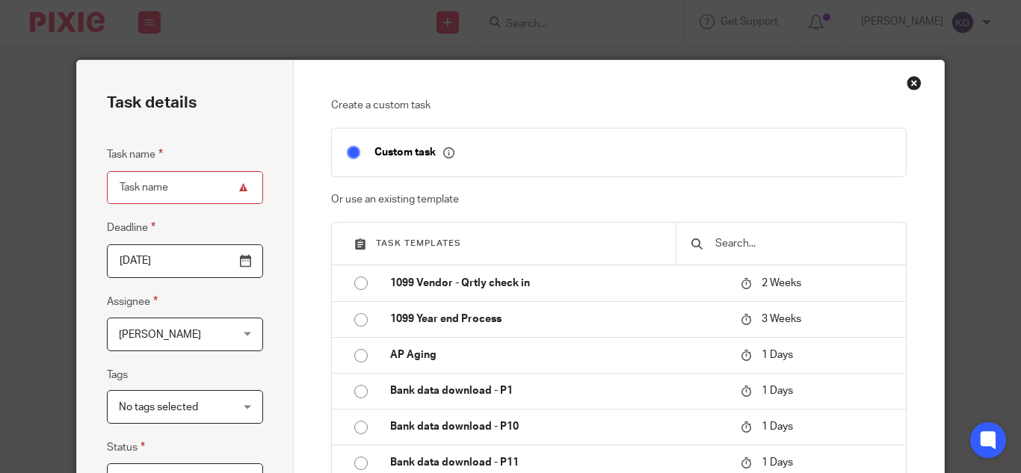
click at [755, 241] on input "text" at bounding box center [802, 243] width 177 height 16
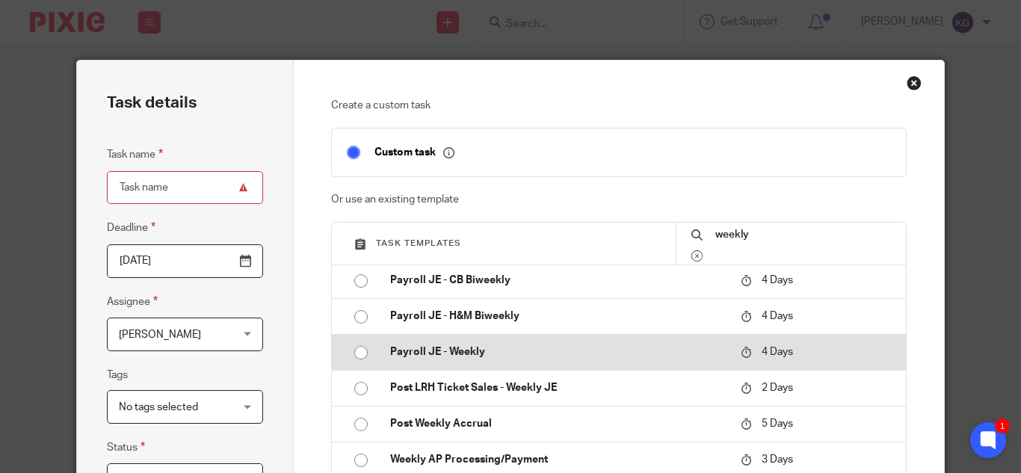
scroll to position [150, 0]
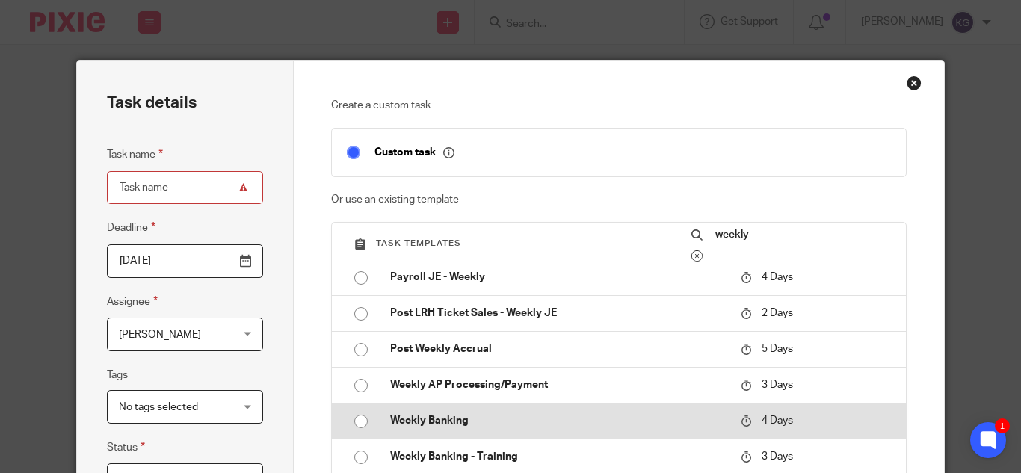
type input "weekly"
click at [354, 416] on input "radio" at bounding box center [361, 421] width 28 height 28
type input "2025-09-20"
type input "Weekly Banking"
checkbox input "false"
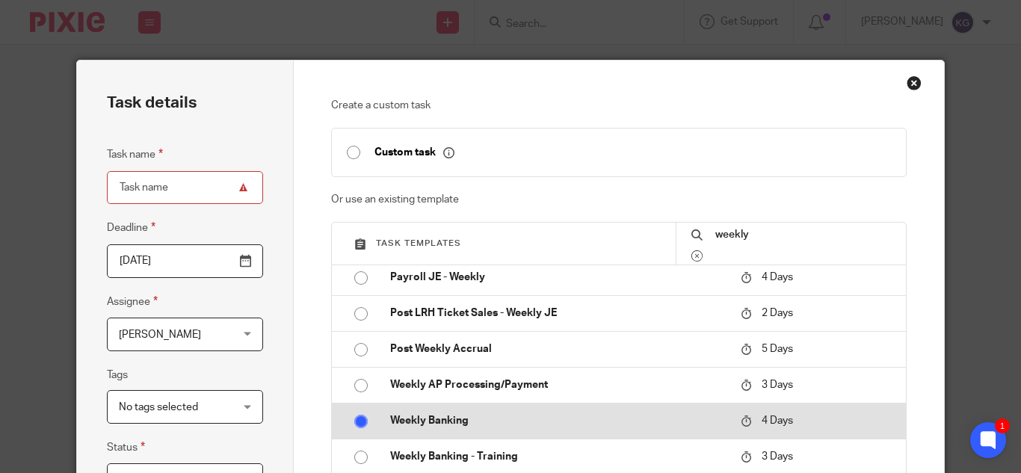
radio input "false"
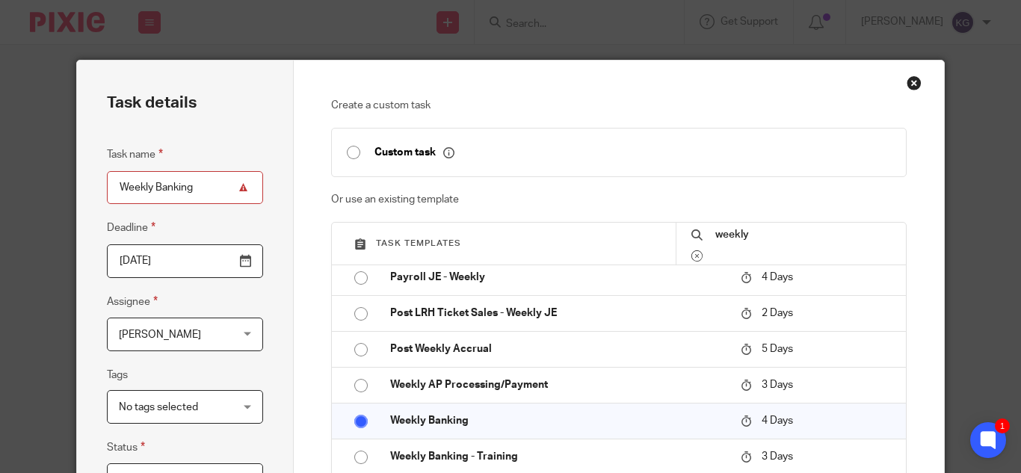
drag, startPoint x: 235, startPoint y: 337, endPoint x: 224, endPoint y: 326, distance: 15.9
click at [235, 337] on div "Kristin Geros Kristin Geros" at bounding box center [185, 335] width 156 height 34
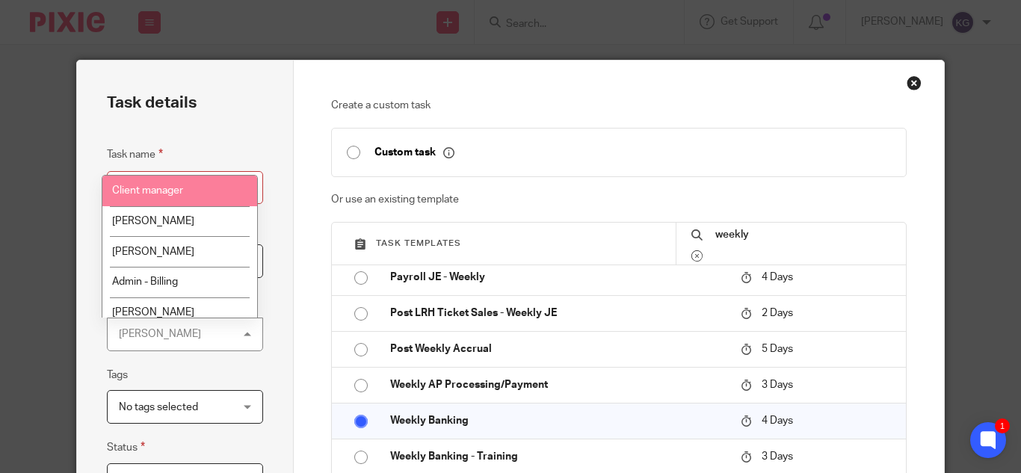
click at [173, 191] on span "Client manager" at bounding box center [147, 190] width 71 height 10
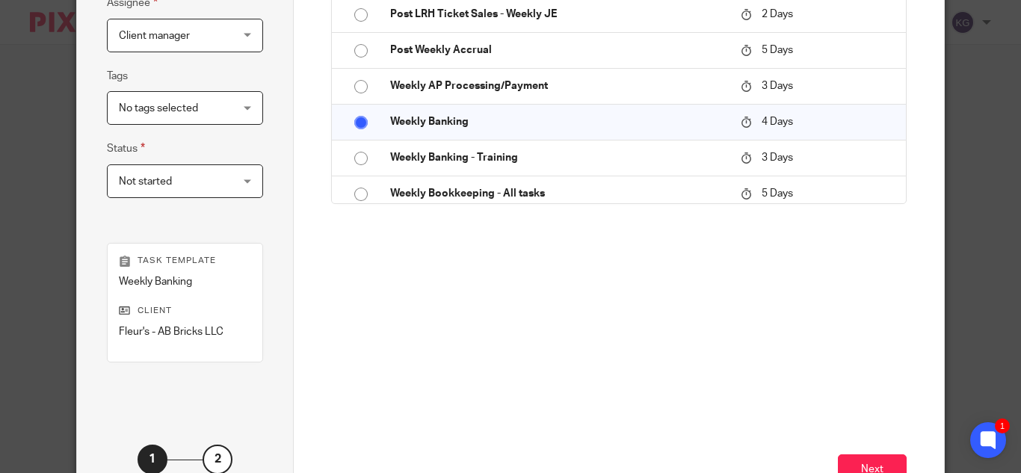
scroll to position [410, 0]
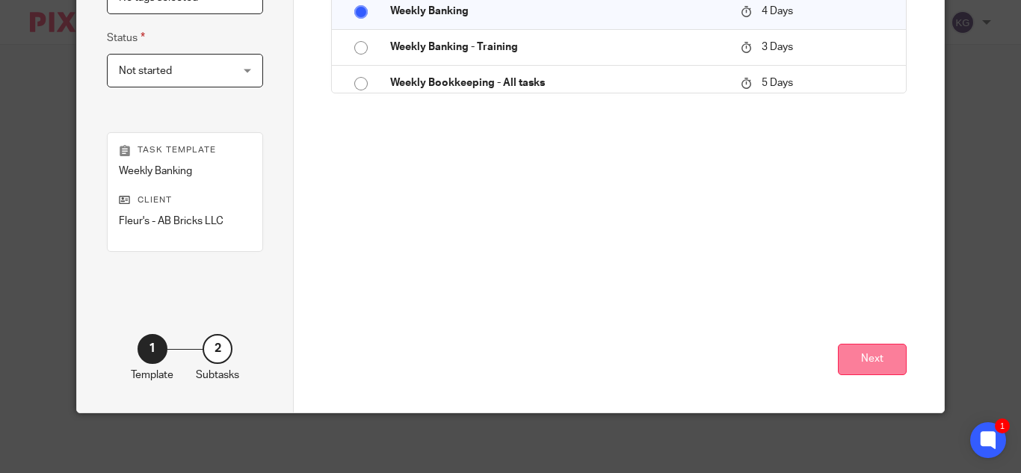
click at [868, 364] on button "Next" at bounding box center [872, 360] width 69 height 32
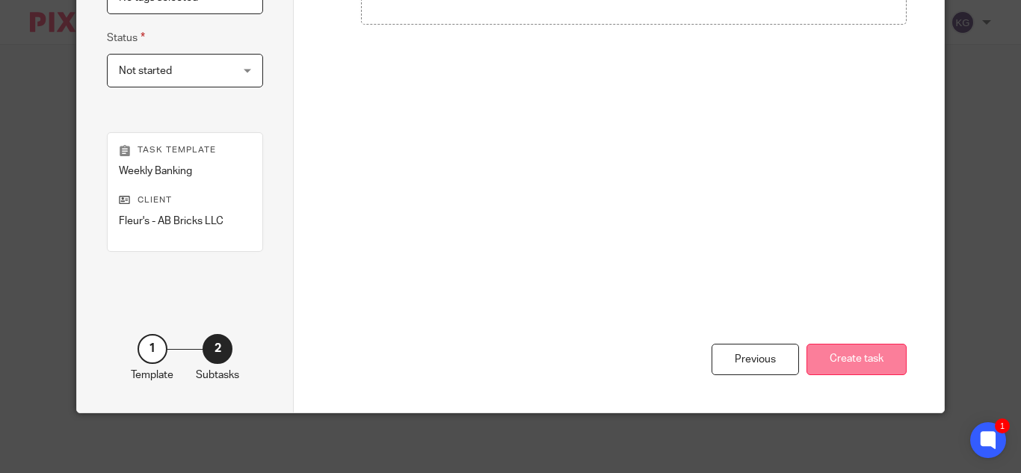
click at [856, 356] on button "Create task" at bounding box center [857, 360] width 100 height 32
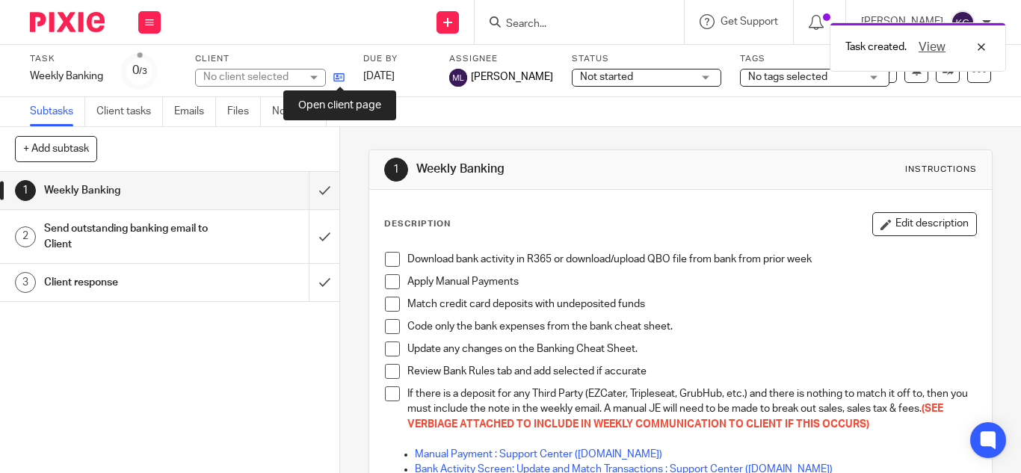
click at [340, 79] on icon at bounding box center [338, 77] width 11 height 11
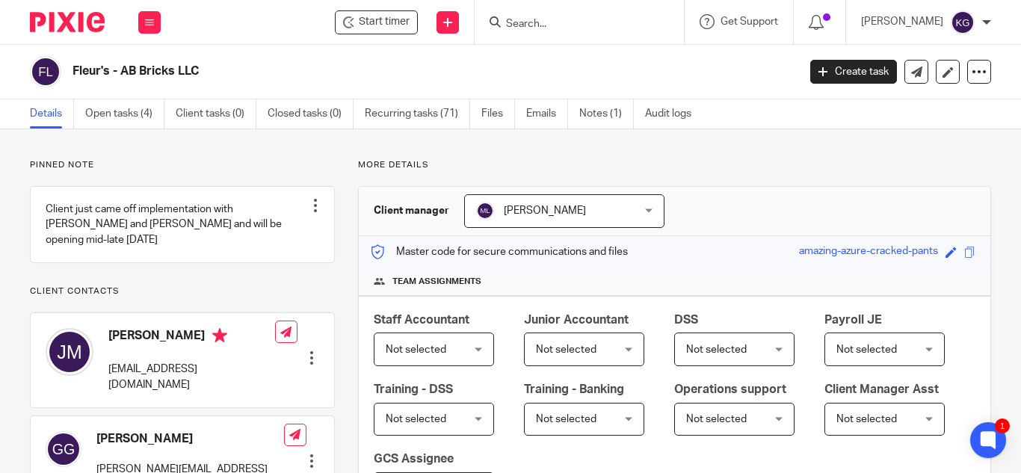
scroll to position [75, 0]
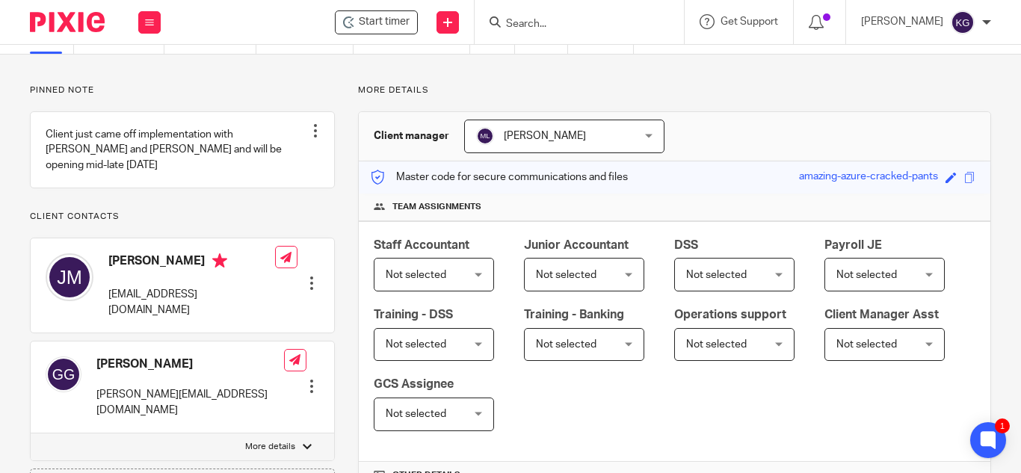
click at [471, 270] on div "Not selected Not selected" at bounding box center [434, 275] width 120 height 34
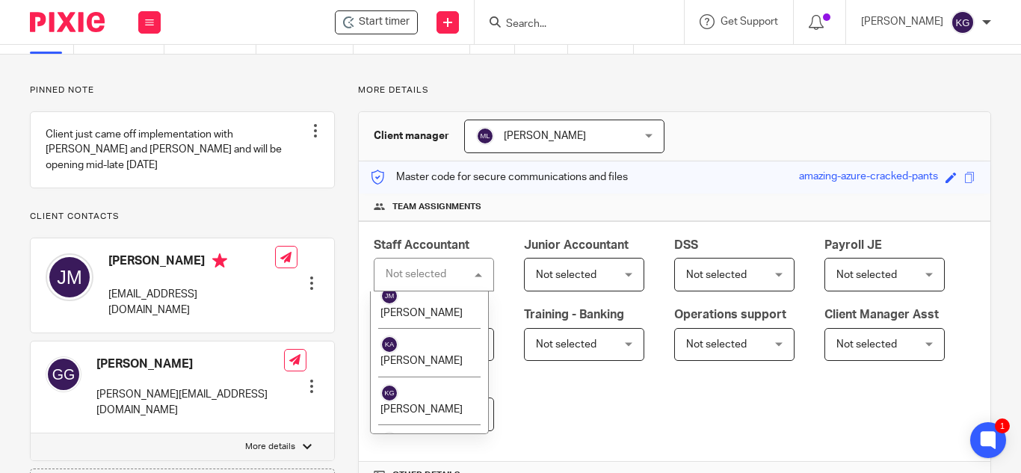
scroll to position [1645, 0]
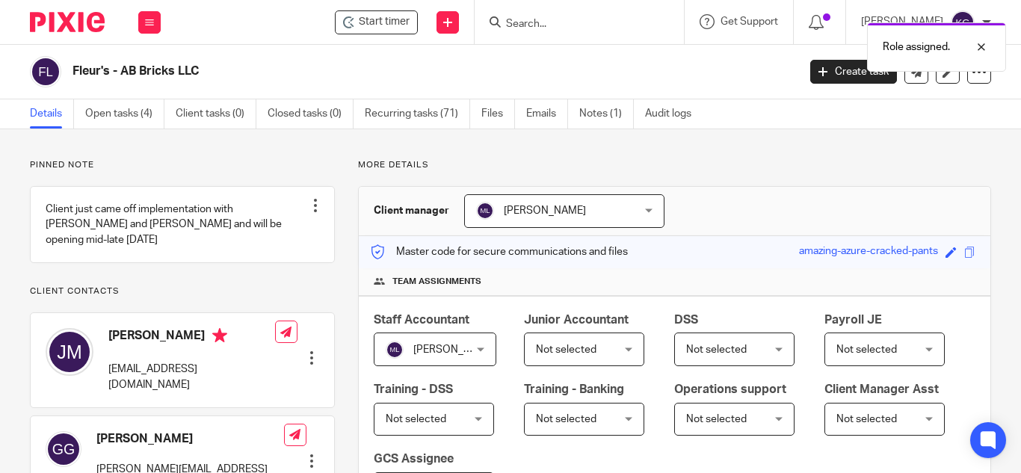
click at [622, 274] on div "Team assignments" at bounding box center [675, 282] width 632 height 28
click at [615, 357] on span "Not selected" at bounding box center [579, 348] width 86 height 31
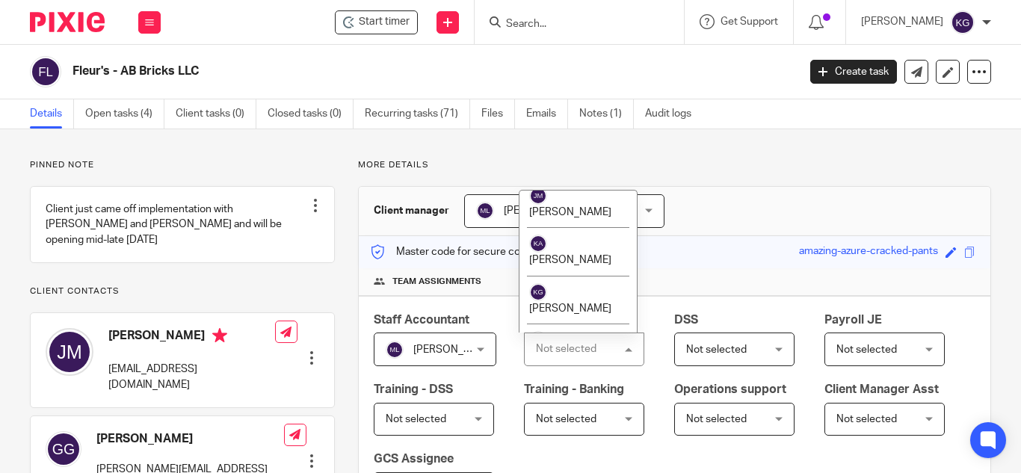
scroll to position [1645, 0]
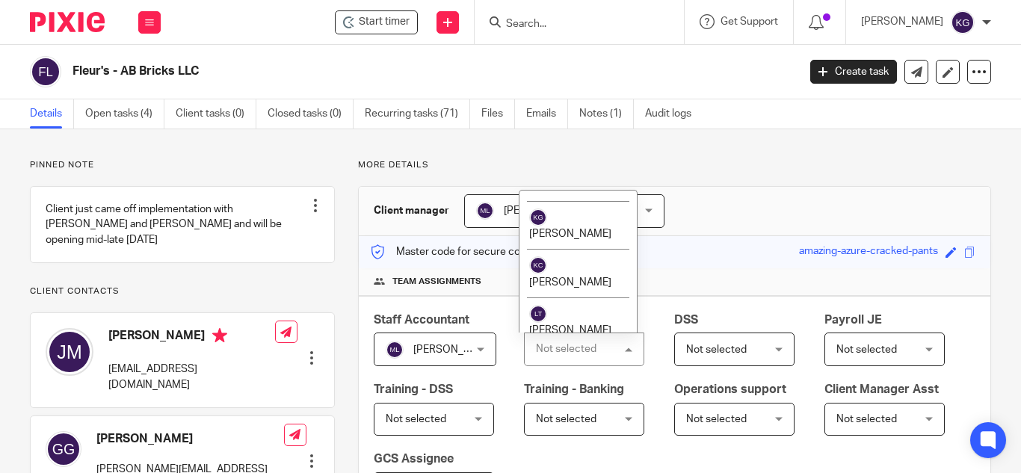
click at [582, 470] on span "[PERSON_NAME]" at bounding box center [570, 475] width 82 height 10
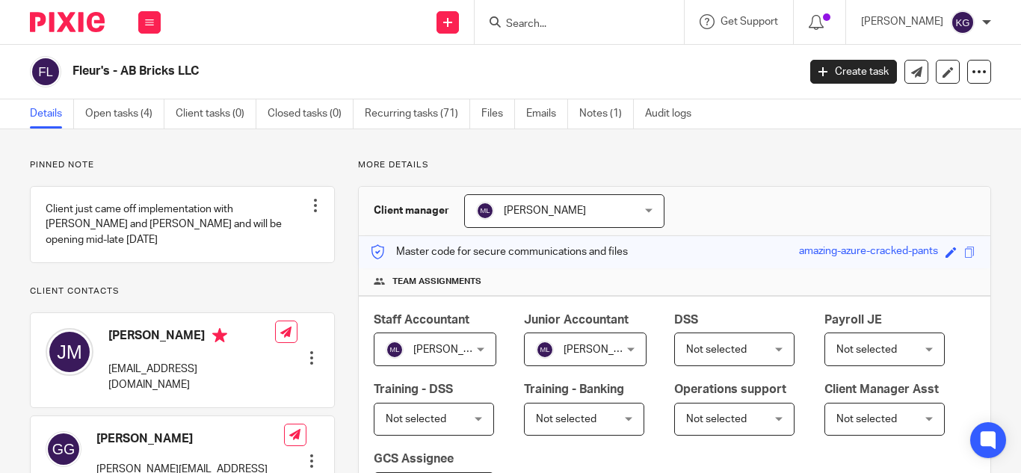
click at [768, 348] on div "Not selected Not selected" at bounding box center [734, 350] width 120 height 34
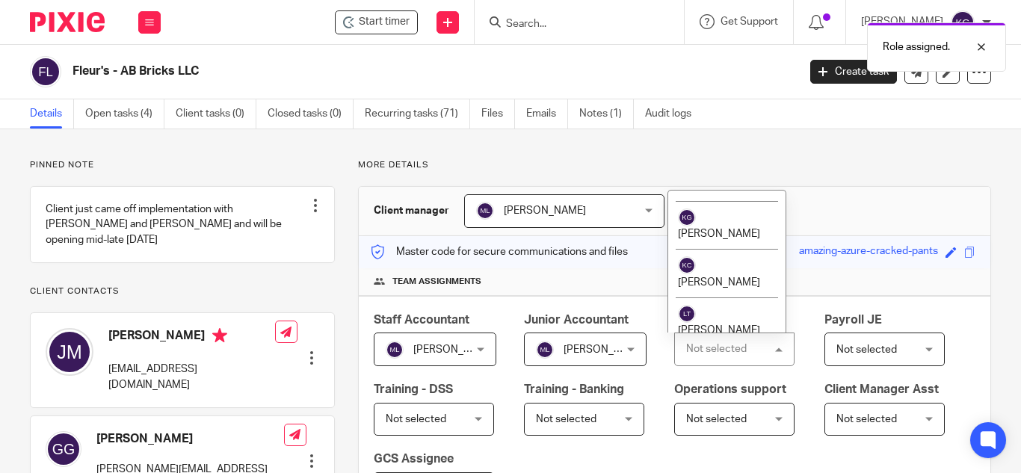
scroll to position [1720, 0]
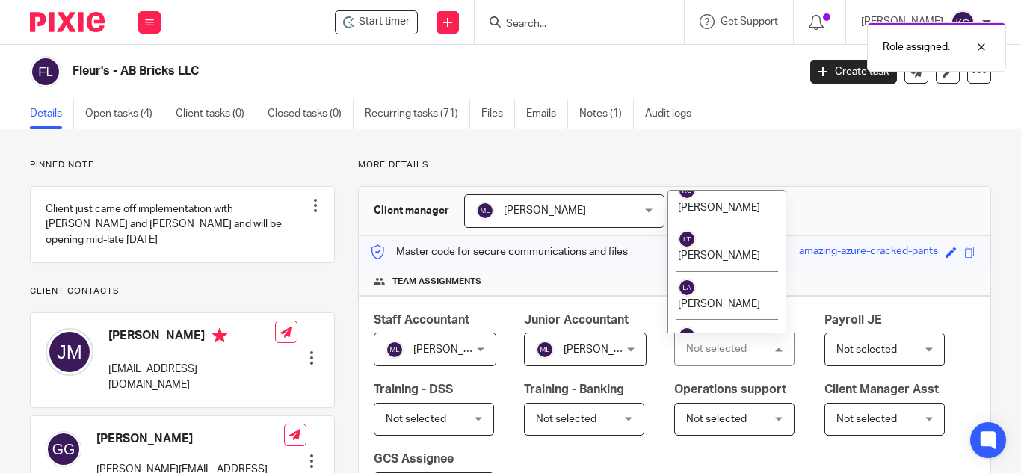
click at [733, 395] on span "[PERSON_NAME]" at bounding box center [719, 400] width 82 height 10
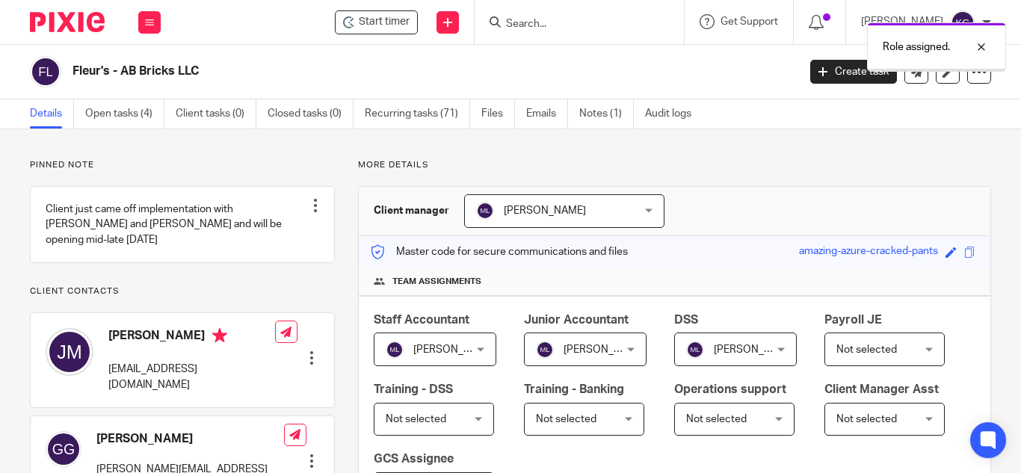
click at [837, 365] on span "Not selected" at bounding box center [880, 348] width 86 height 31
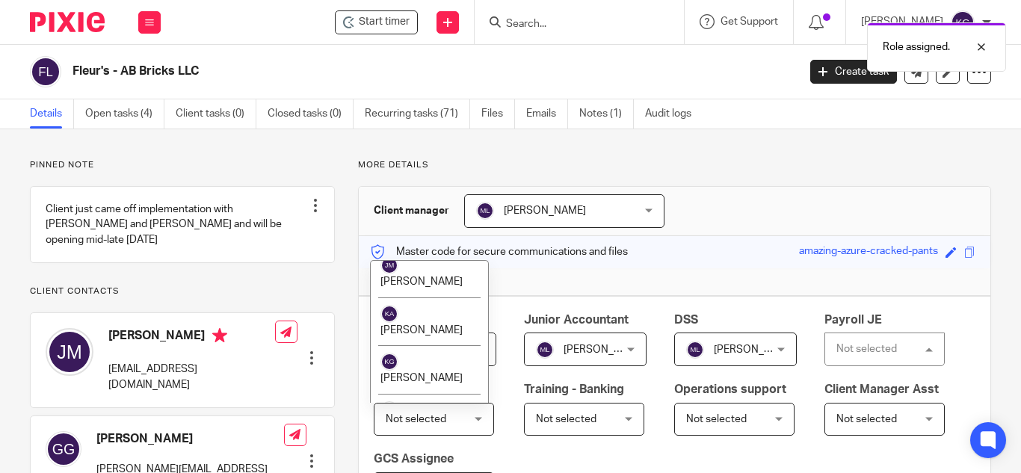
scroll to position [1720, 0]
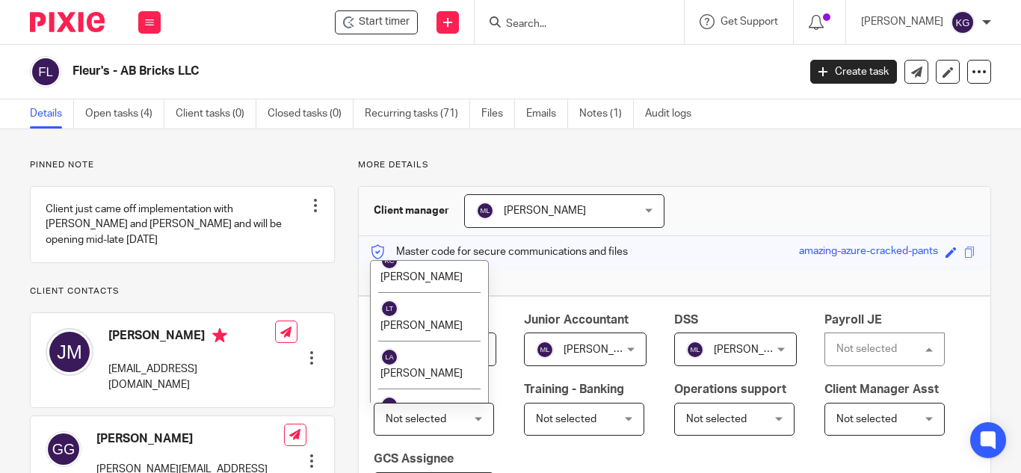
click at [439, 437] on li "[PERSON_NAME]" at bounding box center [429, 461] width 117 height 49
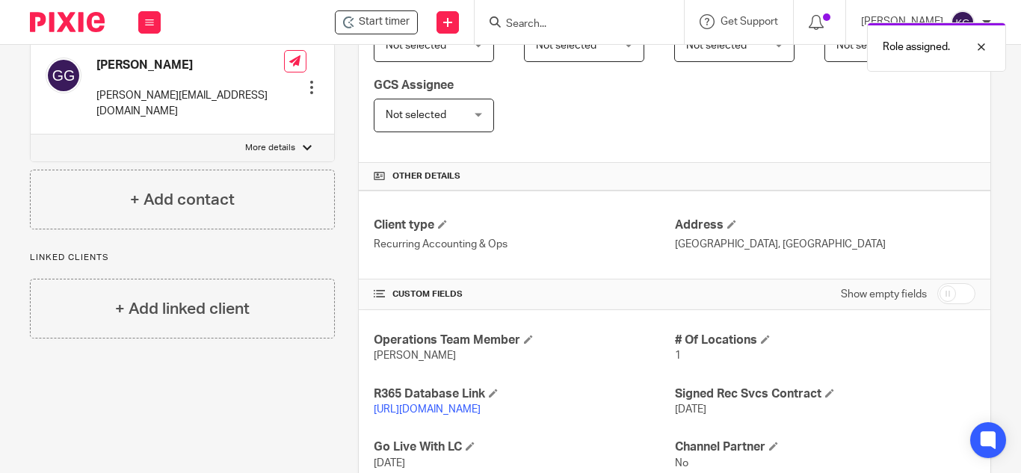
scroll to position [449, 0]
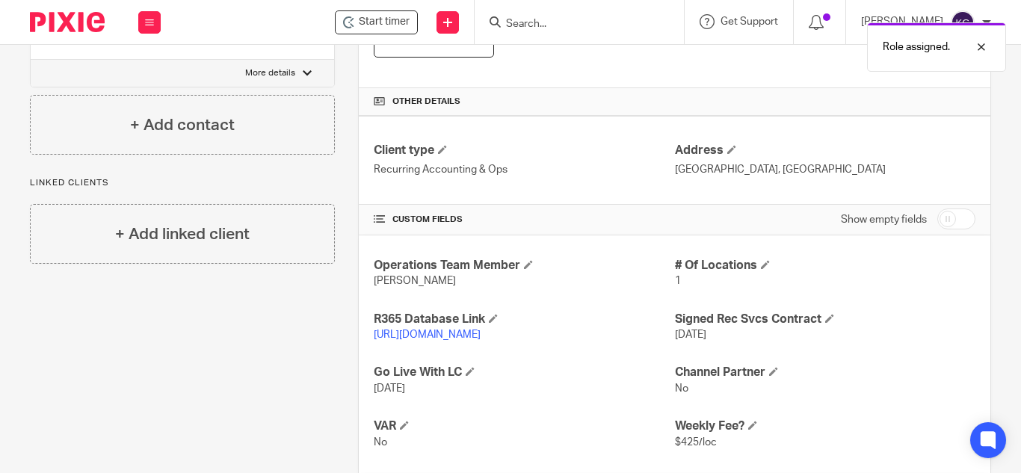
click at [941, 213] on input "checkbox" at bounding box center [957, 219] width 38 height 21
checkbox input "true"
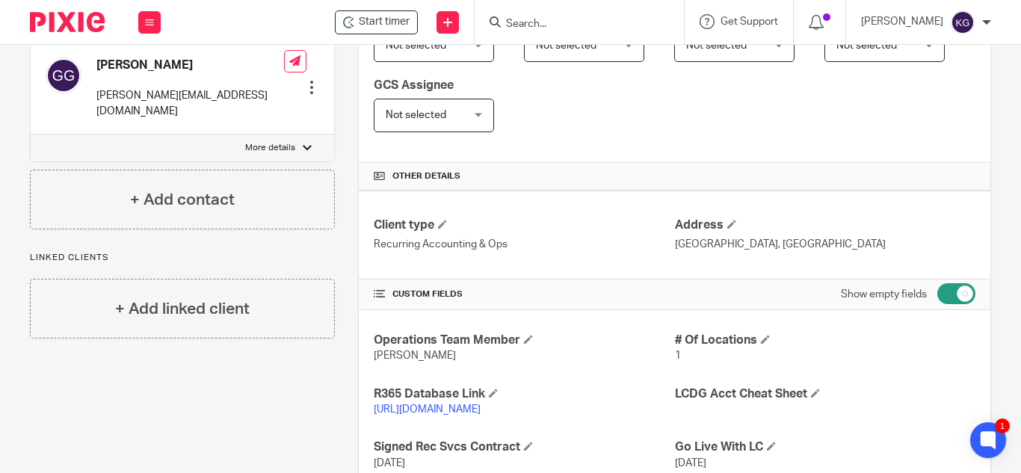
scroll to position [0, 0]
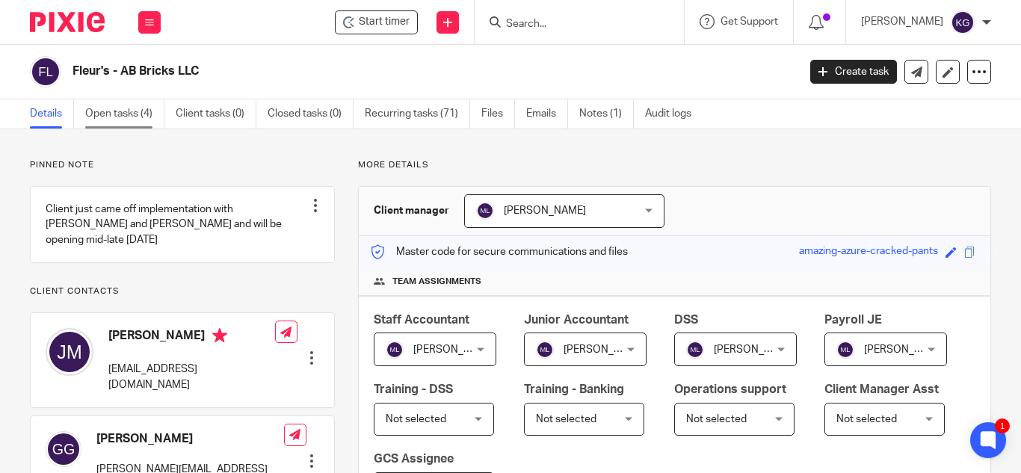
click at [137, 115] on link "Open tasks (4)" at bounding box center [124, 113] width 79 height 29
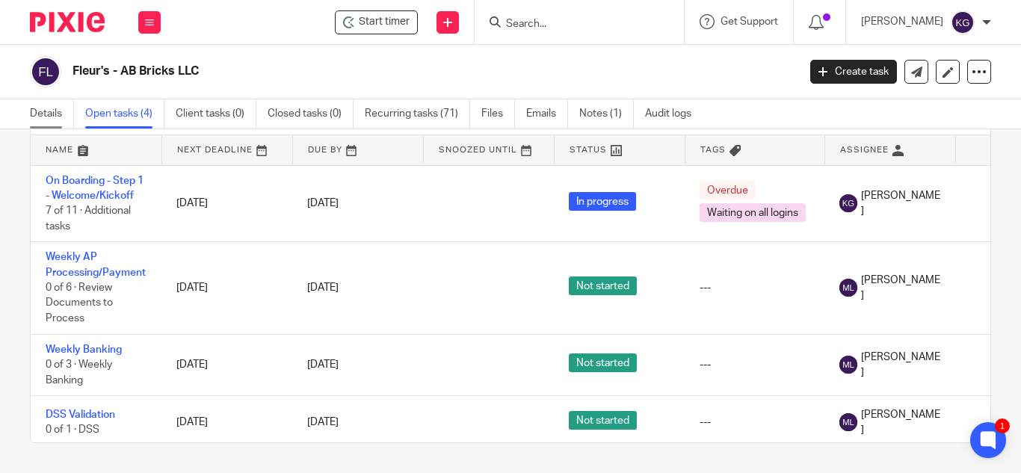
click at [46, 108] on link "Details" at bounding box center [52, 113] width 44 height 29
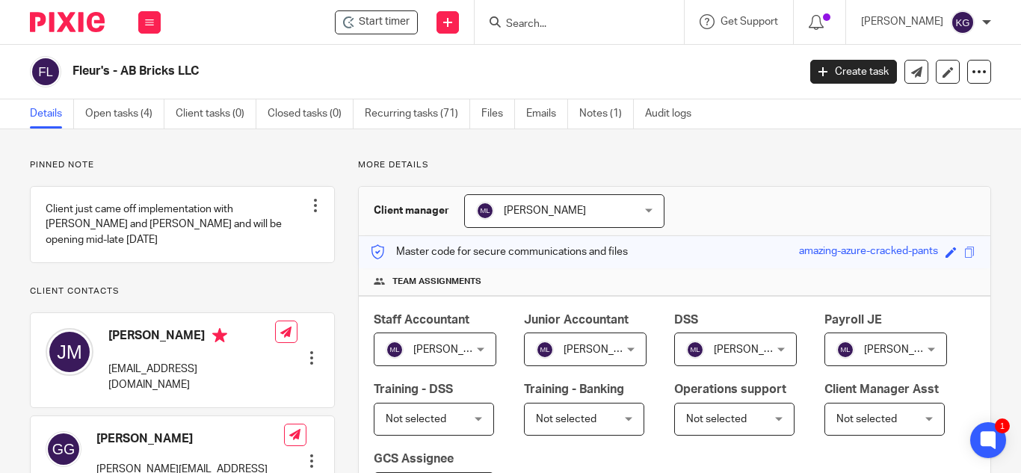
scroll to position [374, 0]
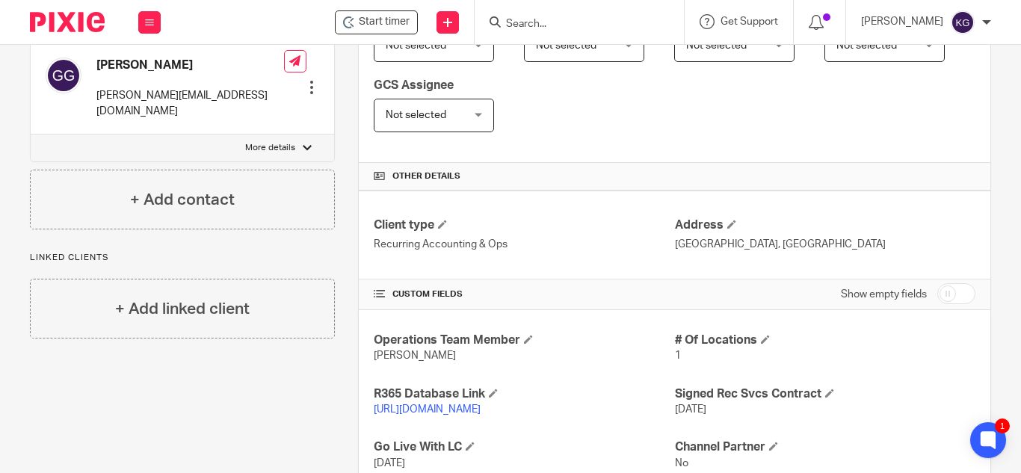
click at [481, 409] on link "[URL][DOMAIN_NAME]" at bounding box center [427, 409] width 107 height 10
